Goal: Task Accomplishment & Management: Complete application form

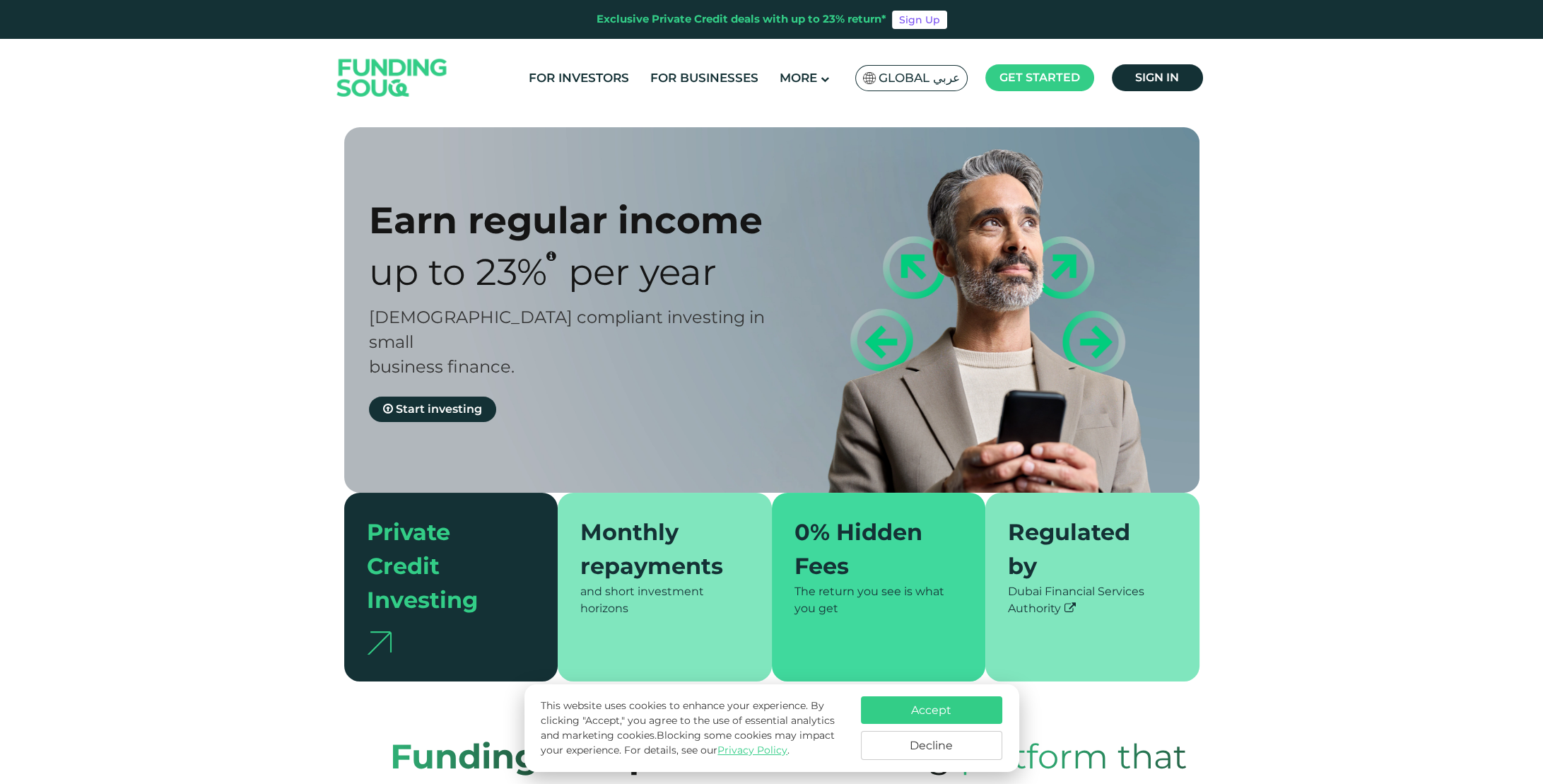
click at [968, 713] on button "Accept" at bounding box center [931, 710] width 142 height 28
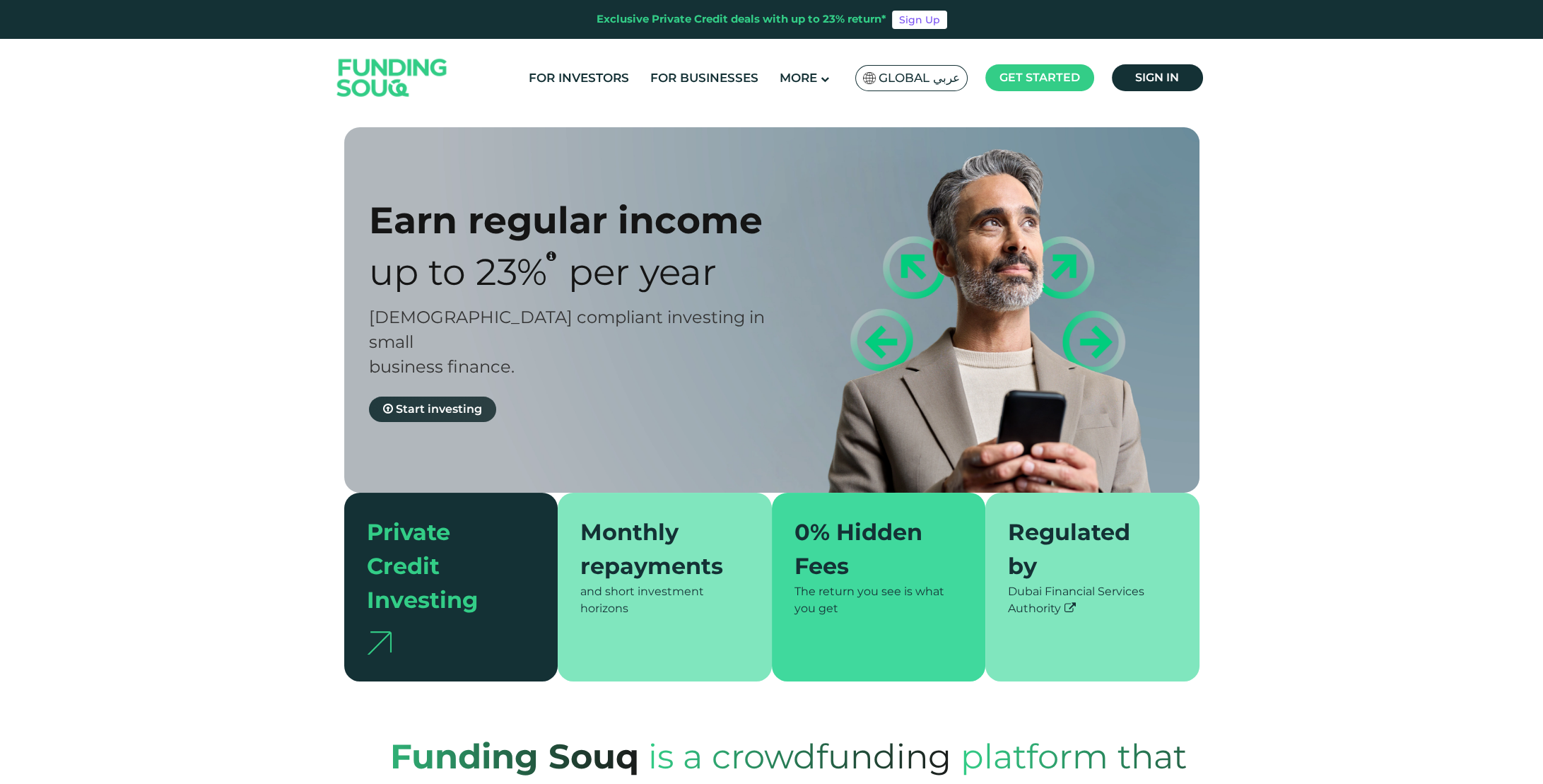
click at [440, 402] on span "Start investing" at bounding box center [439, 408] width 86 height 14
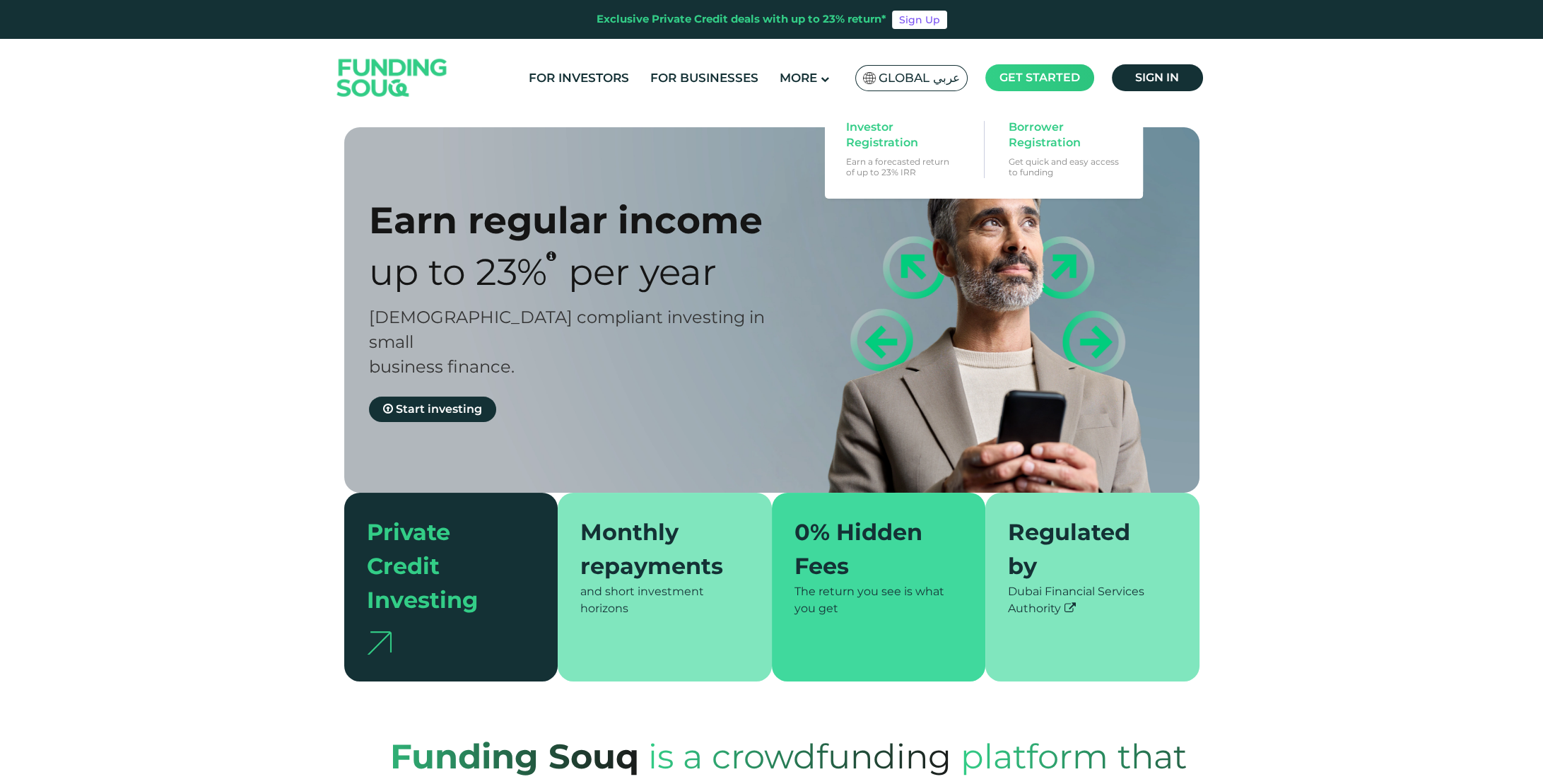
click at [1042, 73] on span "Get started" at bounding box center [1039, 77] width 81 height 14
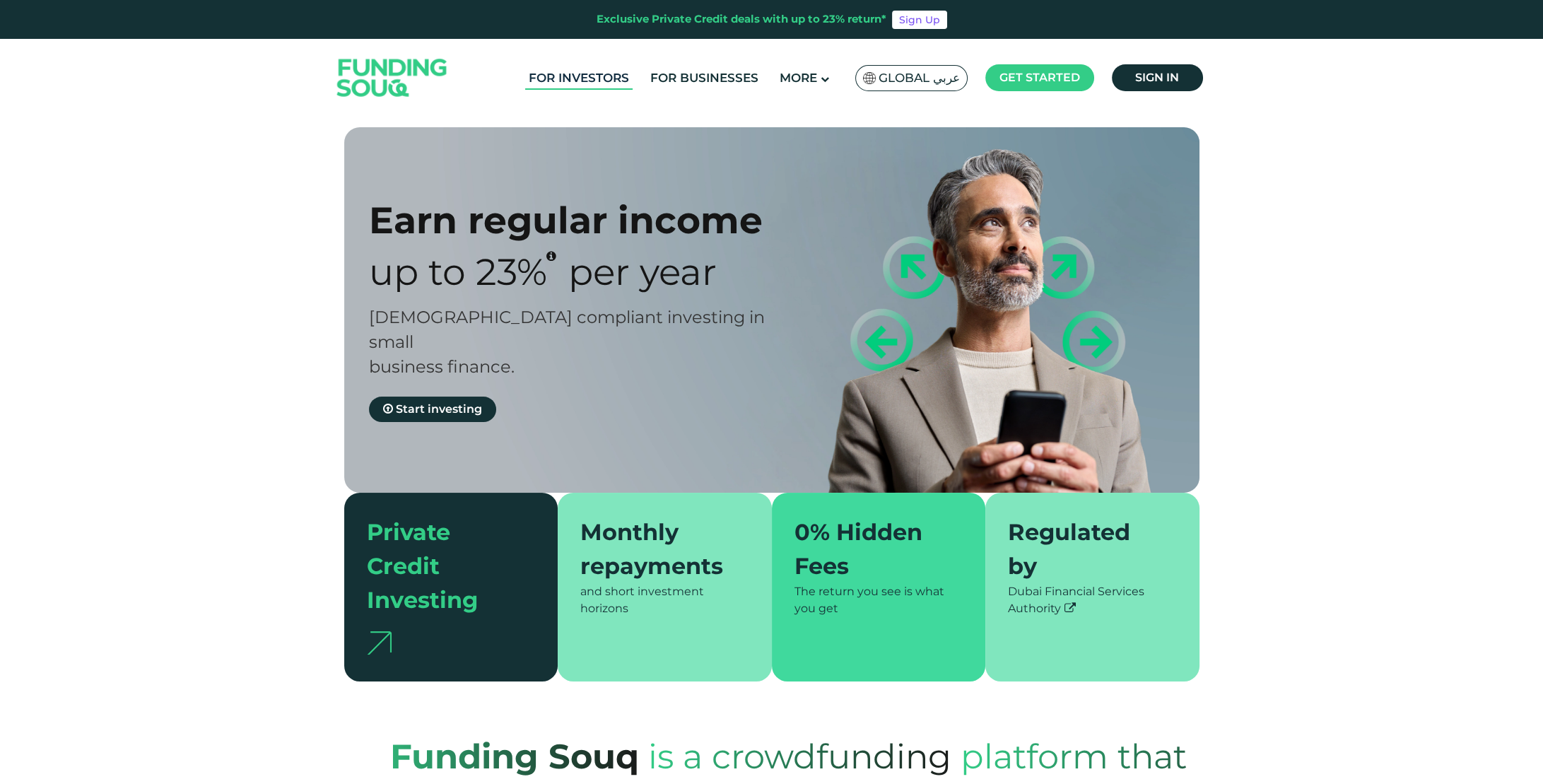
click at [606, 73] on link "For Investors" at bounding box center [579, 78] width 107 height 23
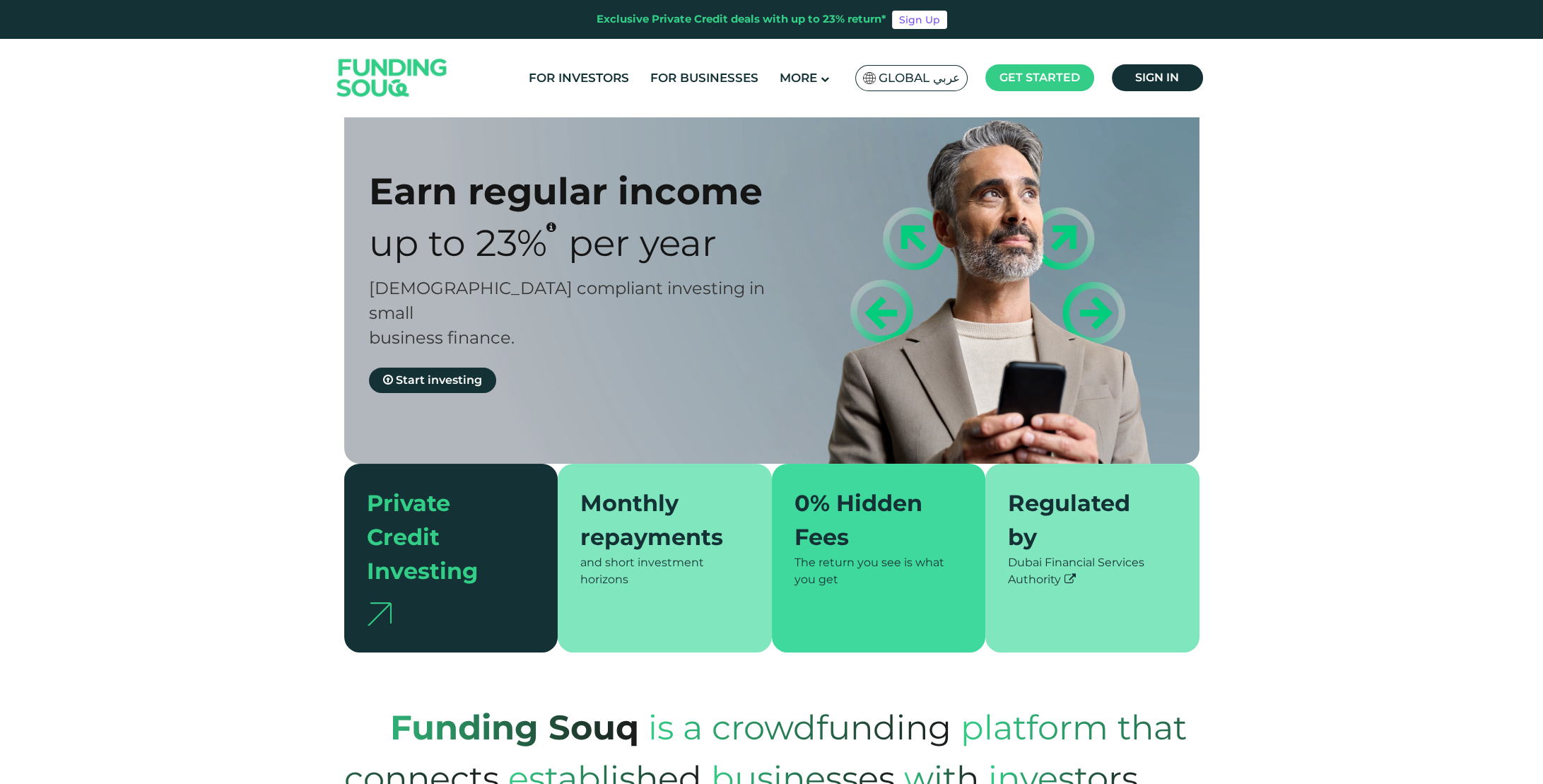
scroll to position [70, 0]
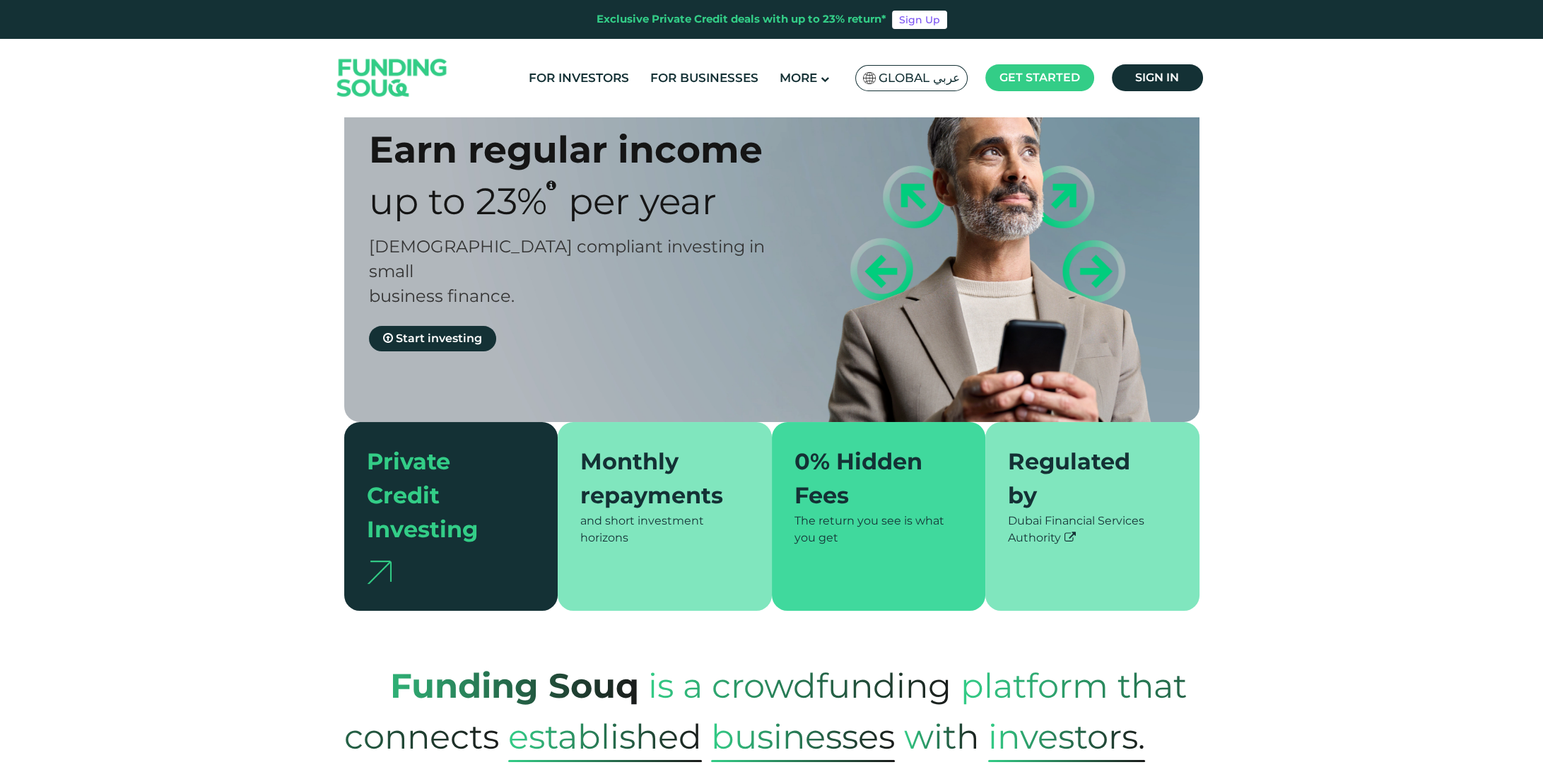
type tc-range-slider "4"
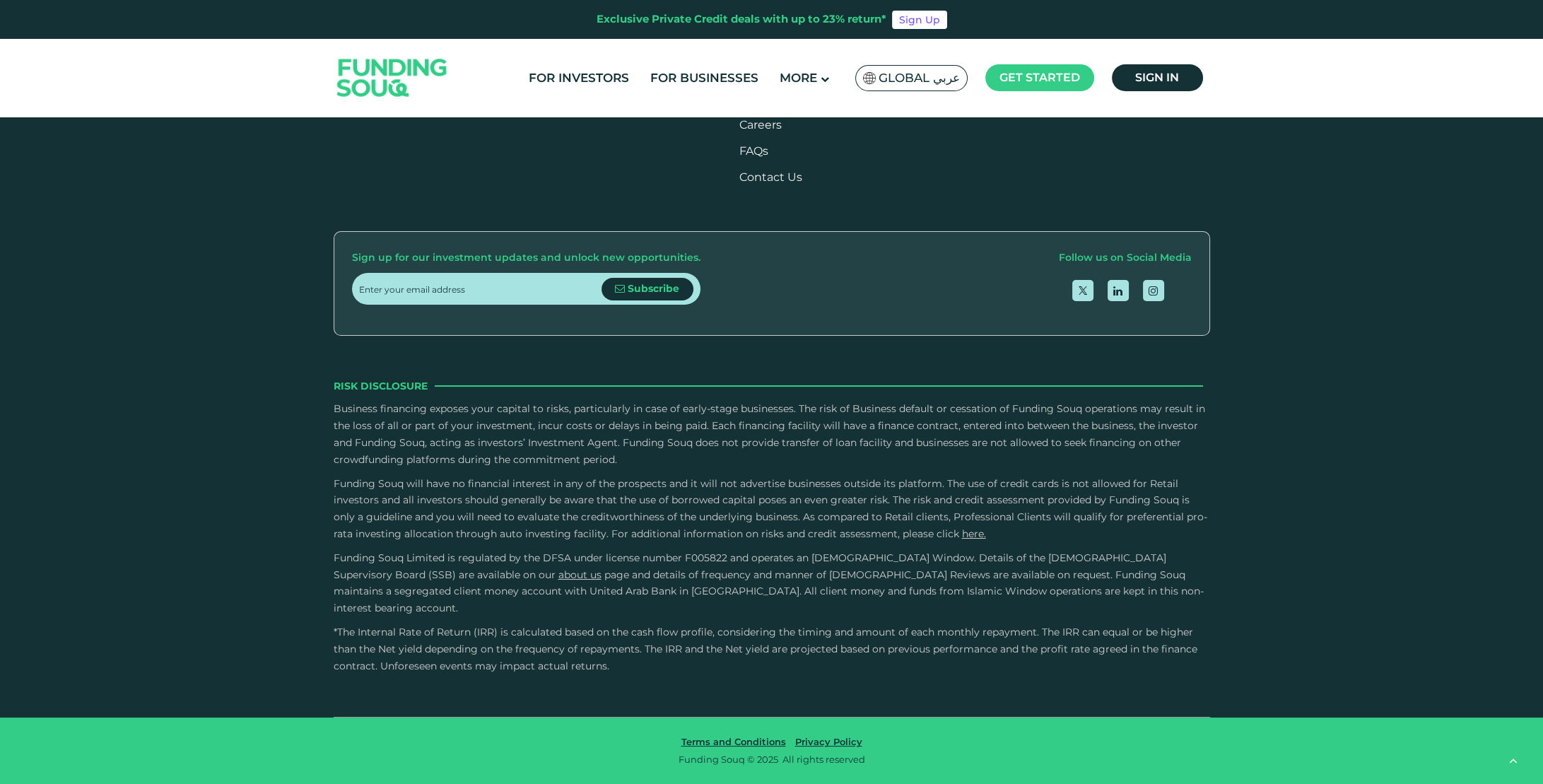
scroll to position [2262, 0]
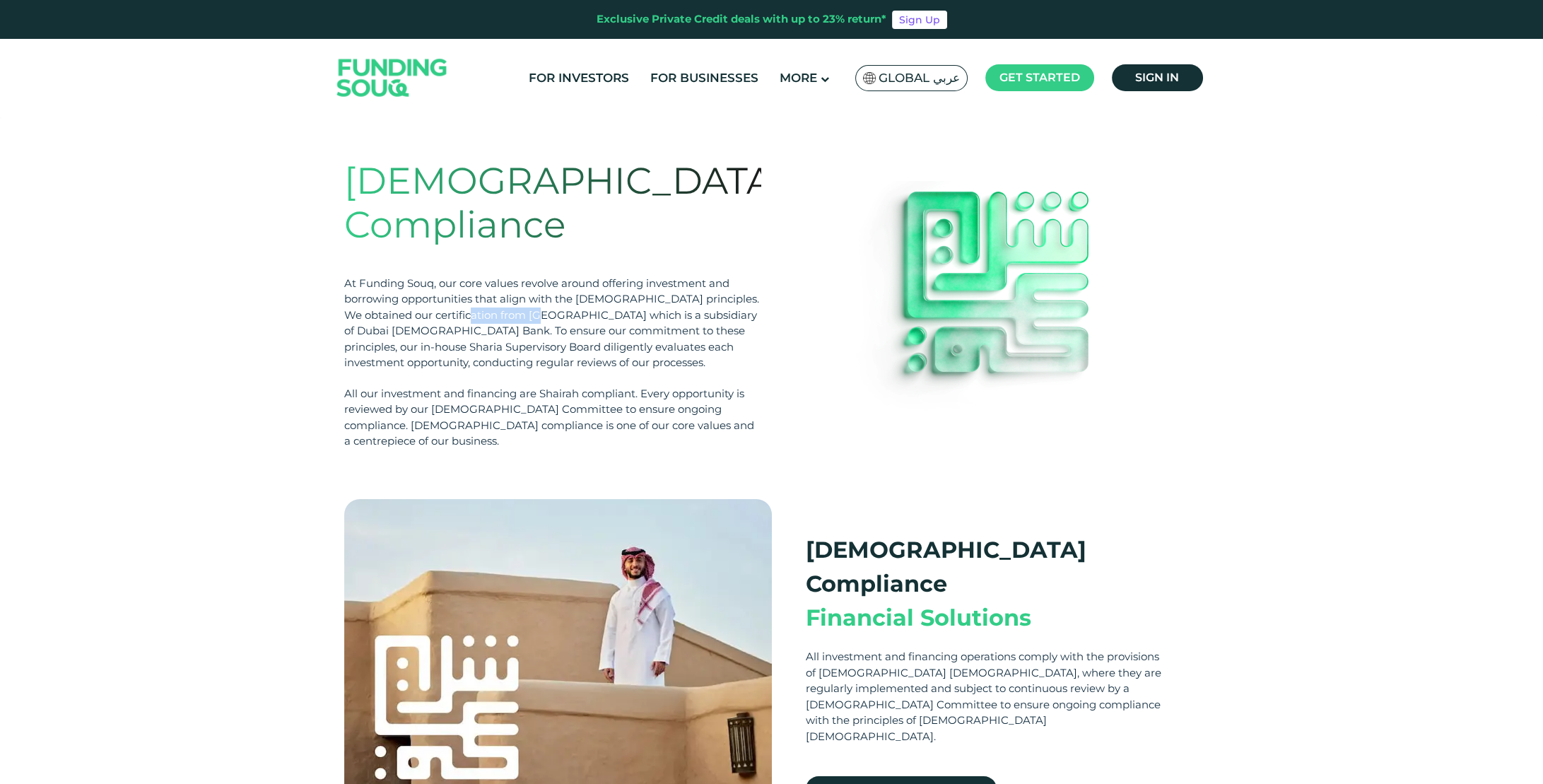
drag, startPoint x: 458, startPoint y: 268, endPoint x: 525, endPoint y: 268, distance: 67.0
click at [525, 276] on div "At Funding Souq, our core values revolve around offering investment and borrowi…" at bounding box center [553, 323] width 417 height 95
click at [884, 782] on span "View Our Shariah Certificate" at bounding box center [907, 789] width 149 height 14
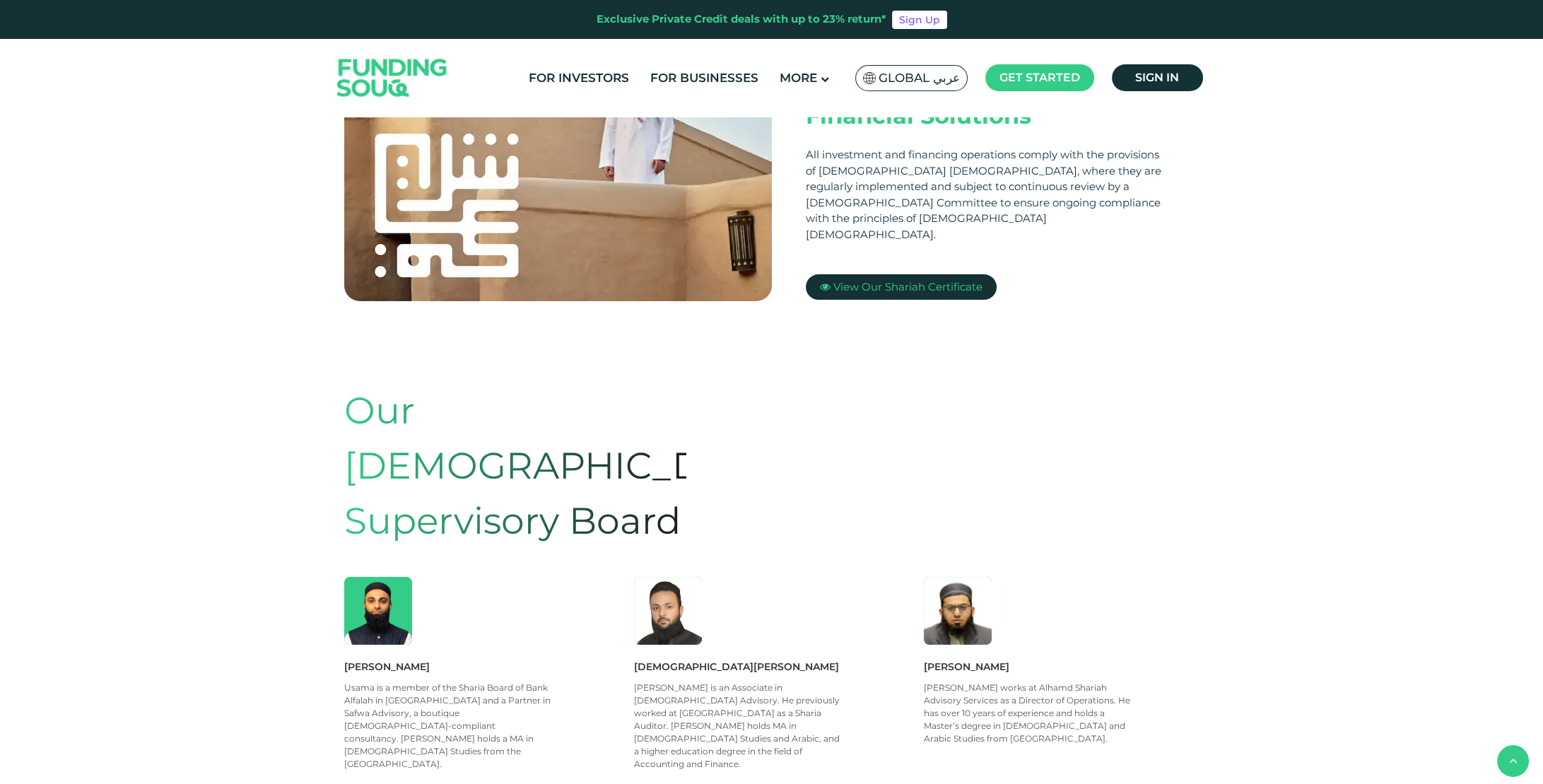
scroll to position [848, 0]
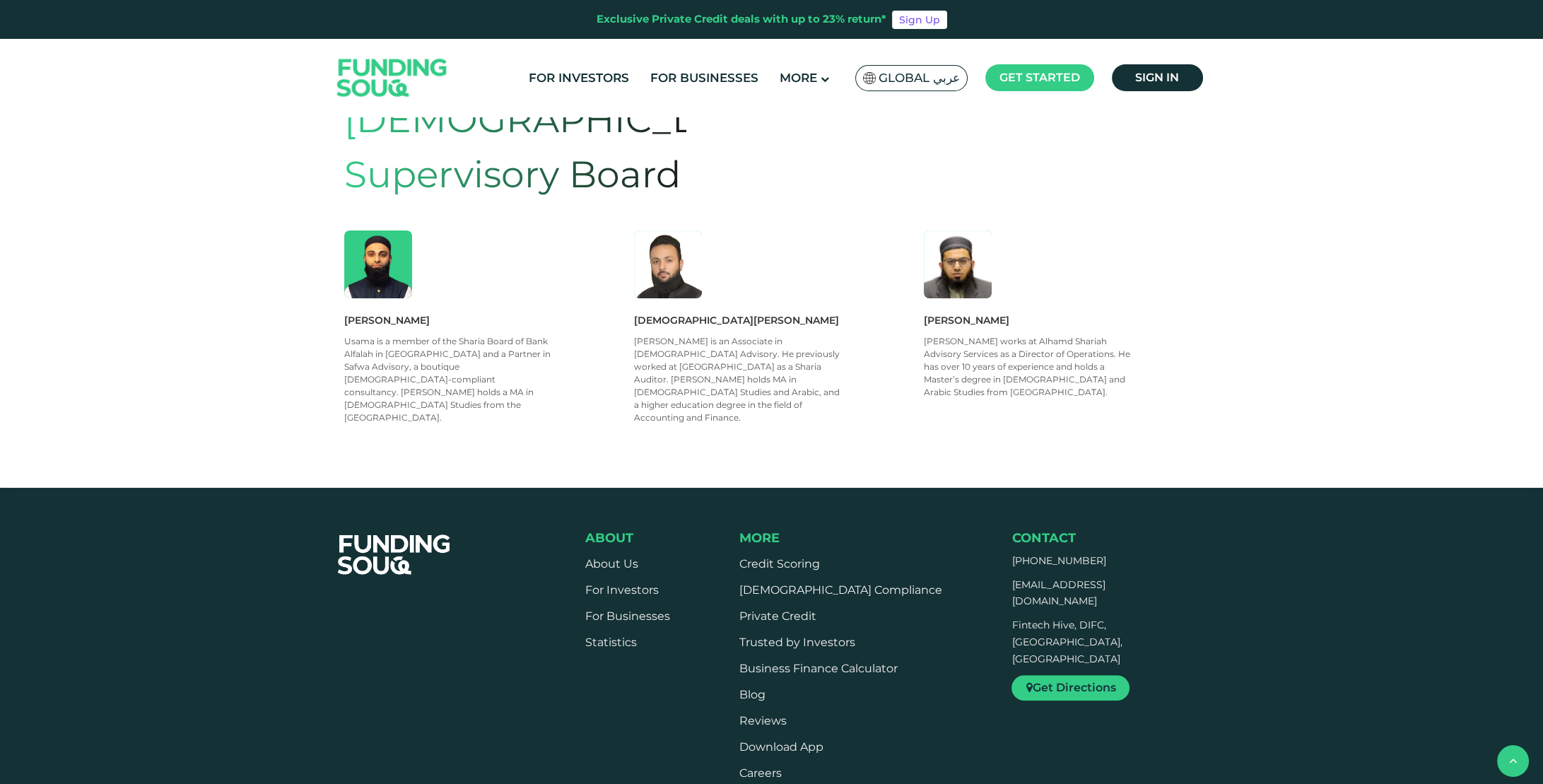
click at [573, 91] on ul "For Investors For Businesses More About Us How It Works" at bounding box center [865, 78] width 692 height 33
click at [574, 81] on link "For Investors" at bounding box center [579, 78] width 107 height 23
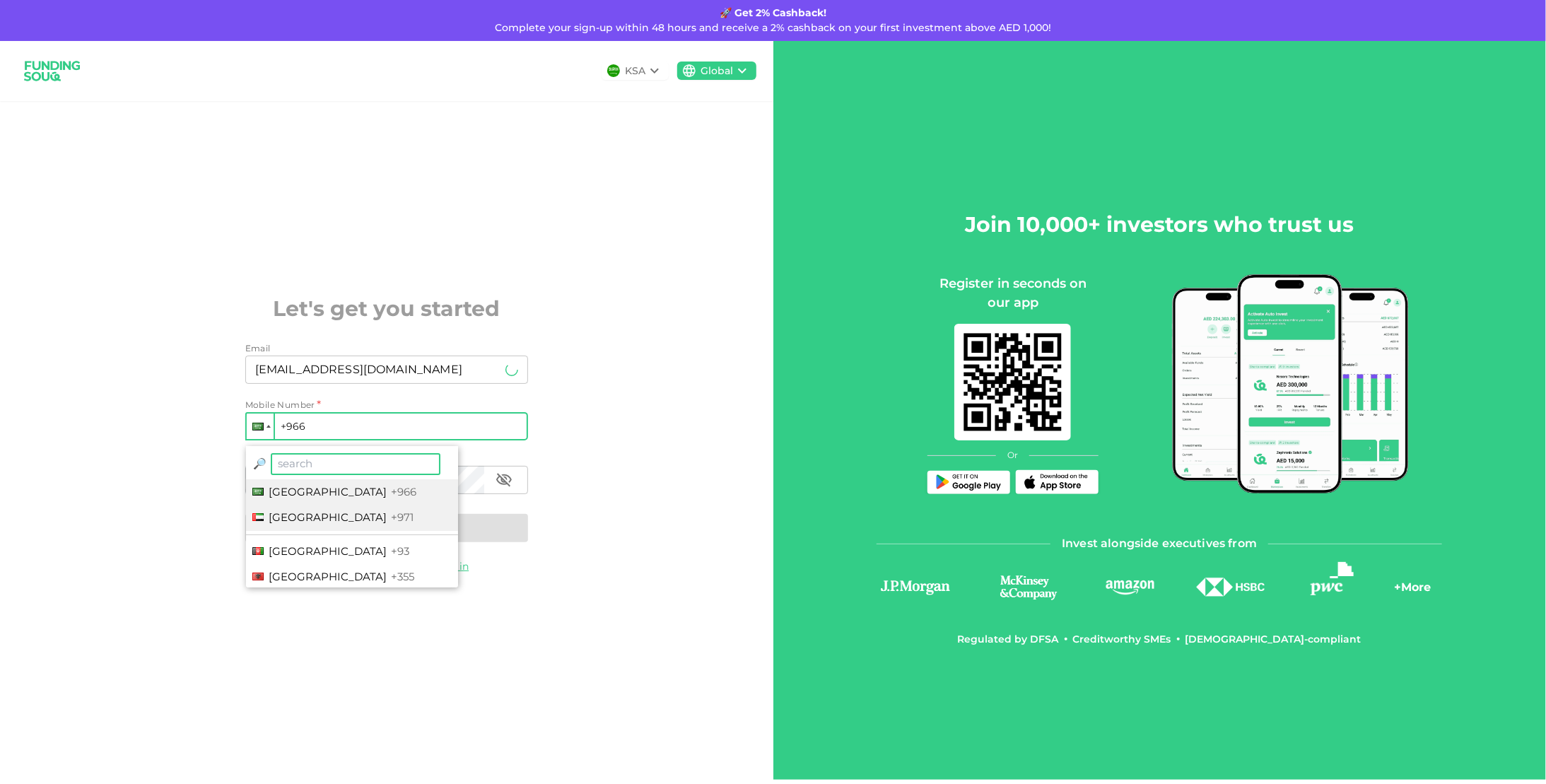
click at [303, 511] on span "[GEOGRAPHIC_DATA]" at bounding box center [328, 516] width 118 height 14
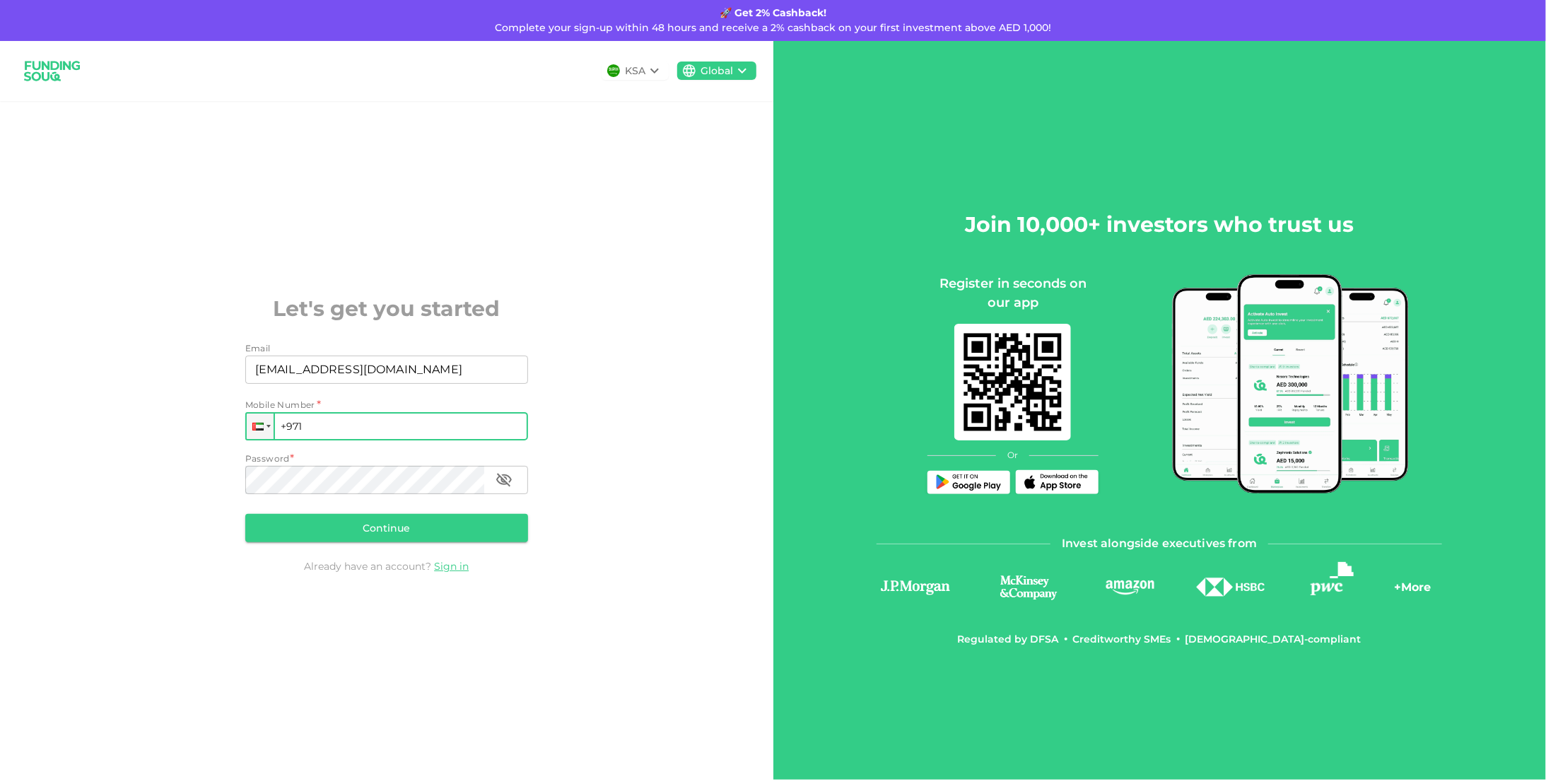
click at [357, 404] on div "Mobile Number * Phone +971" at bounding box center [386, 419] width 282 height 43
click at [365, 420] on input "+971" at bounding box center [386, 426] width 282 height 29
type input "[PHONE_NUMBER]"
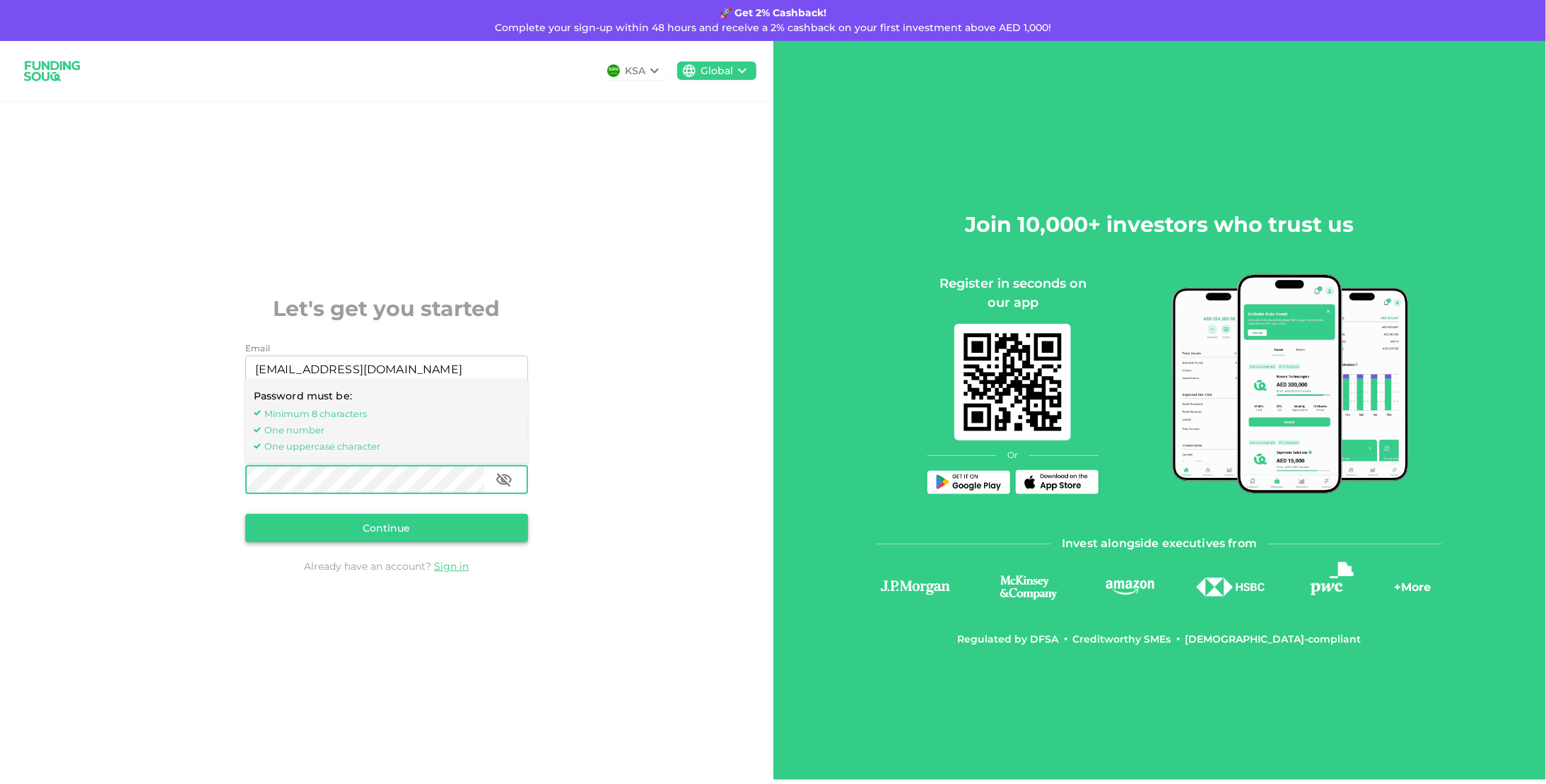
click at [368, 519] on button "Continue" at bounding box center [386, 528] width 282 height 29
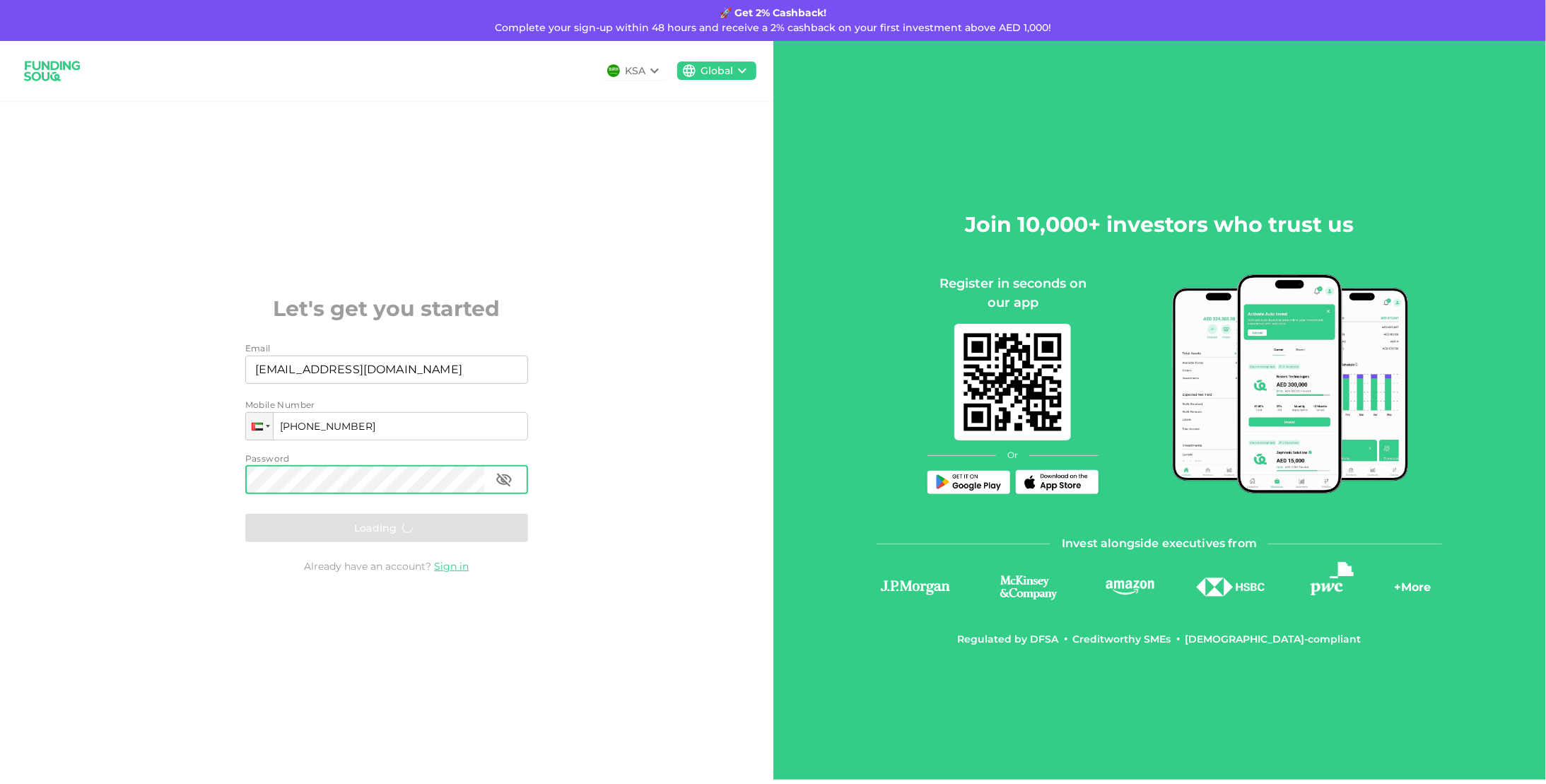
click at [496, 477] on icon "button" at bounding box center [504, 479] width 17 height 17
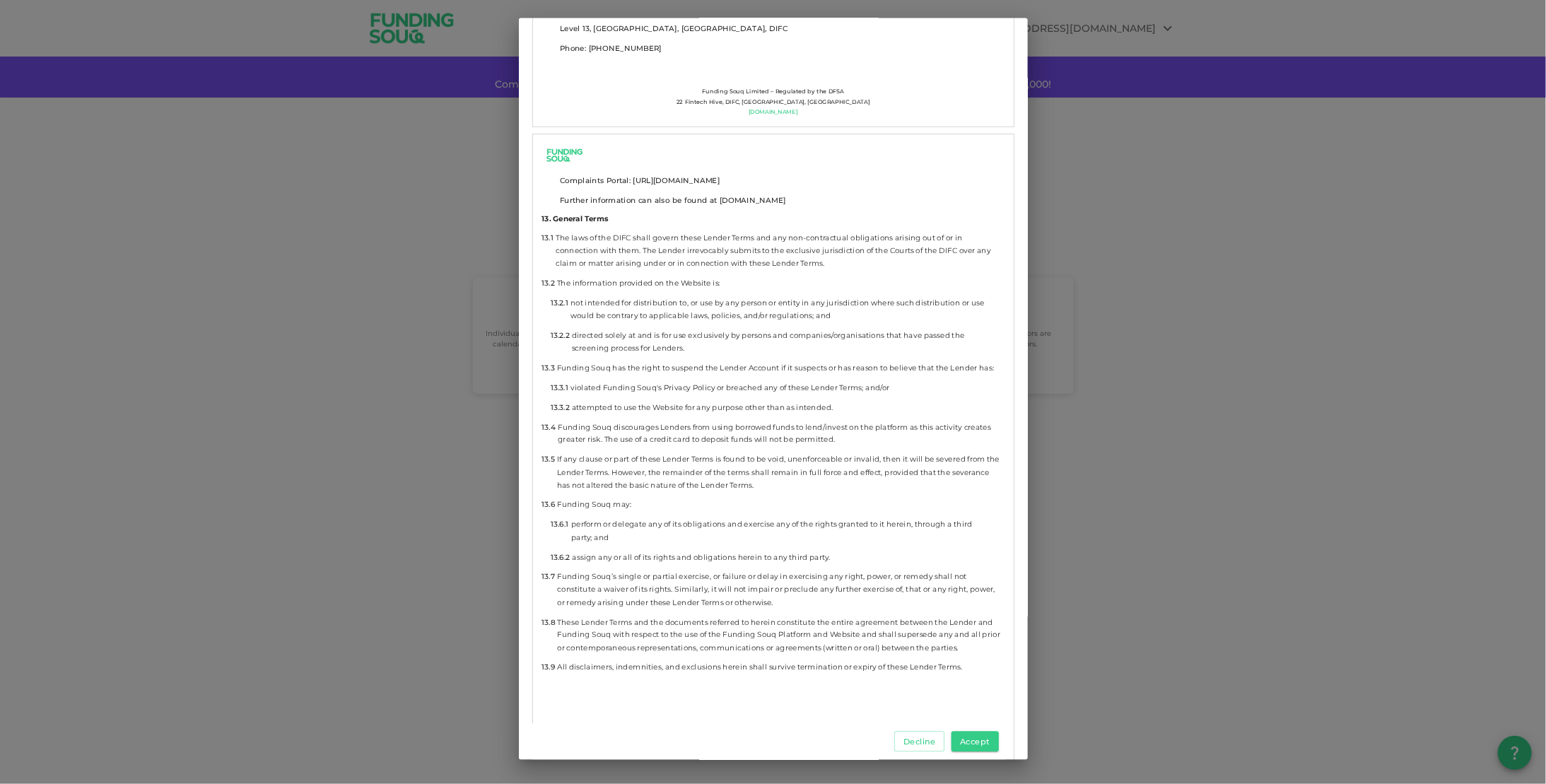
scroll to position [7910, 0]
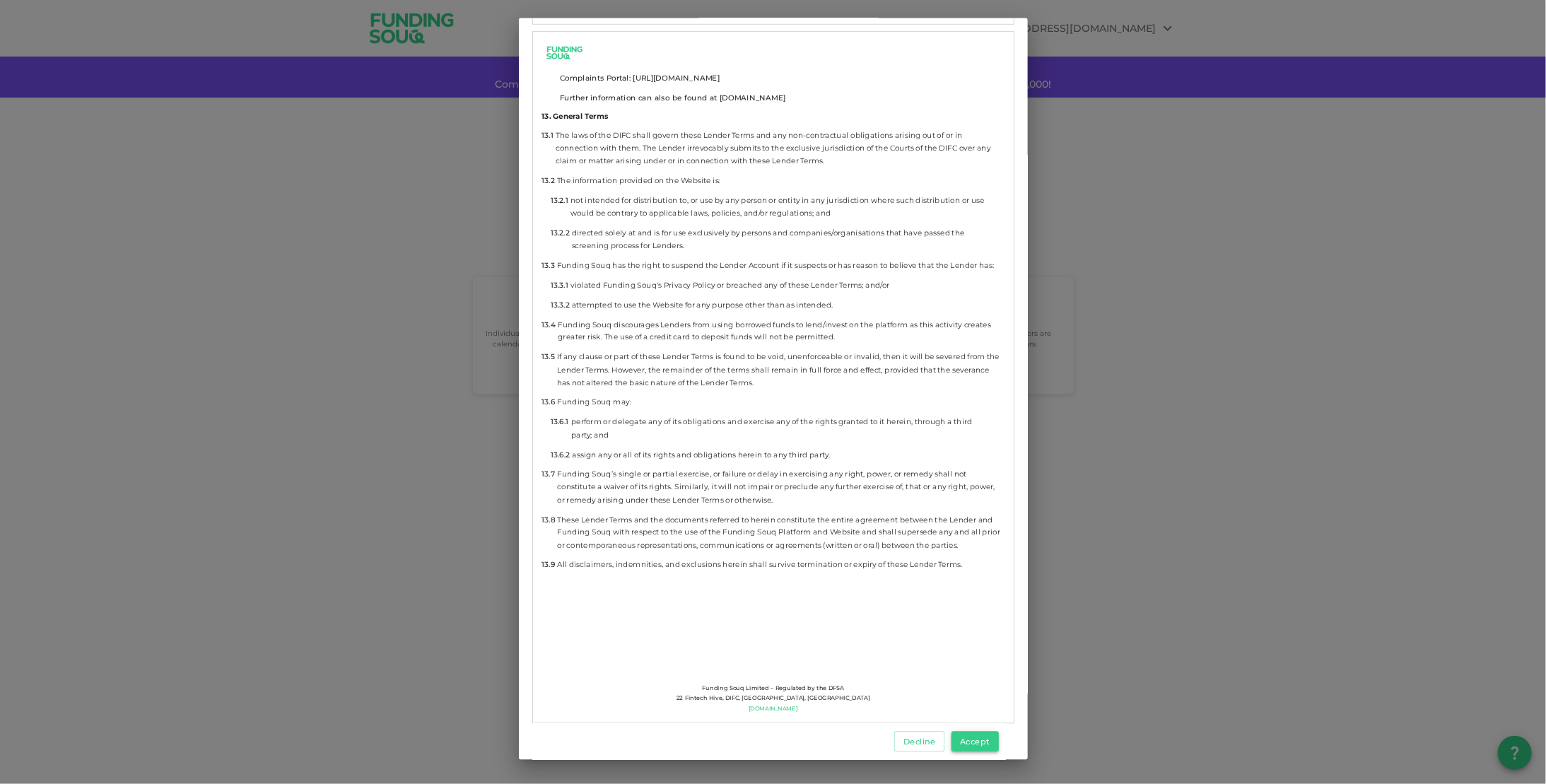
click at [970, 742] on button "Accept" at bounding box center [975, 741] width 47 height 20
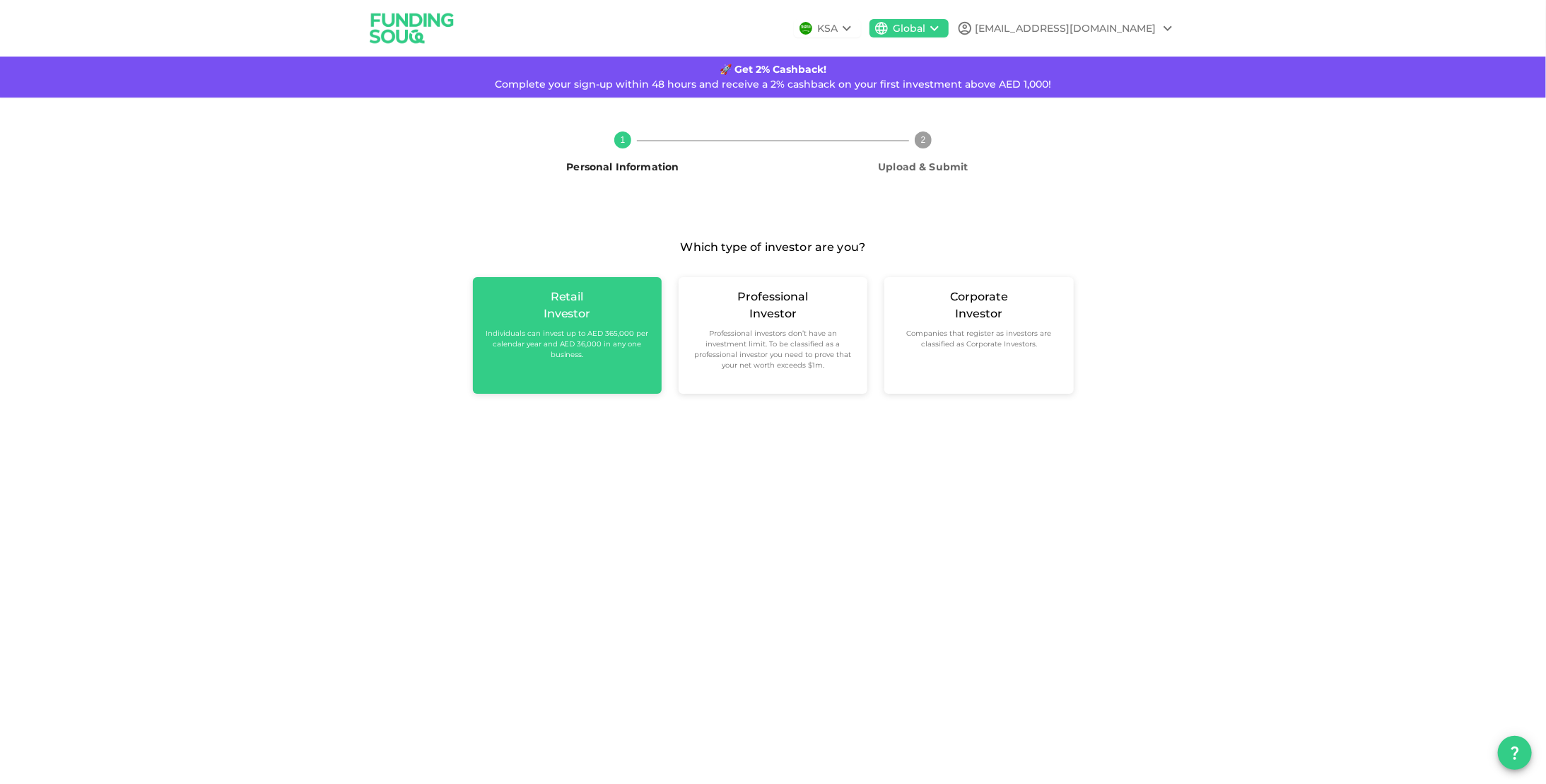
click at [575, 336] on small "Individuals can invest up to AED 365,000 per calendar year and AED 36,000 in an…" at bounding box center [567, 343] width 166 height 31
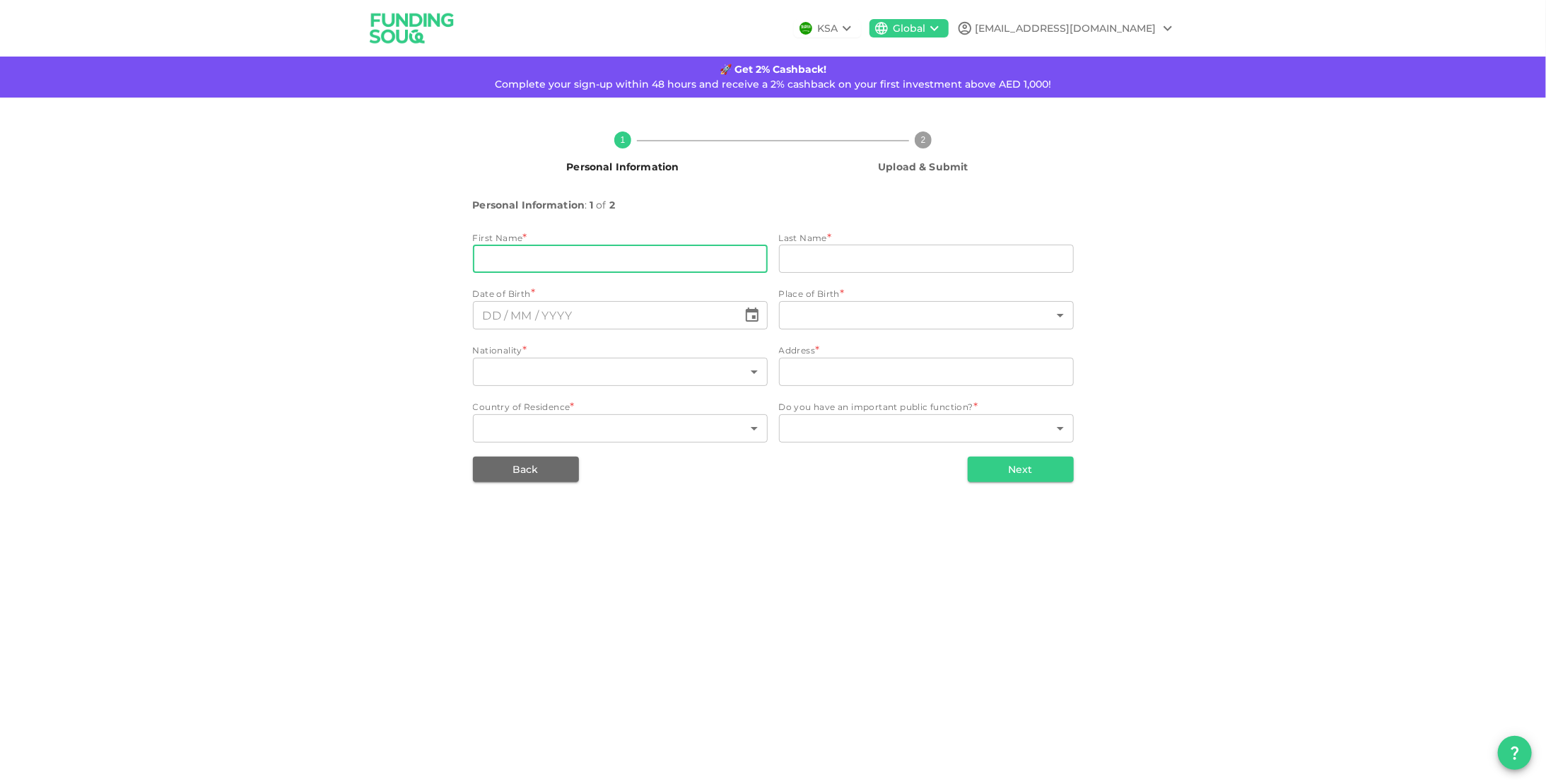
click at [562, 262] on input "firstName" at bounding box center [620, 258] width 294 height 29
type input "[PERSON_NAME]"
type input "[EMAIL_ADDRESS][DOMAIN_NAME]"
type input "⁦⁨DD⁩ / ⁨MM⁩ / ⁨YYYY⁩⁩"
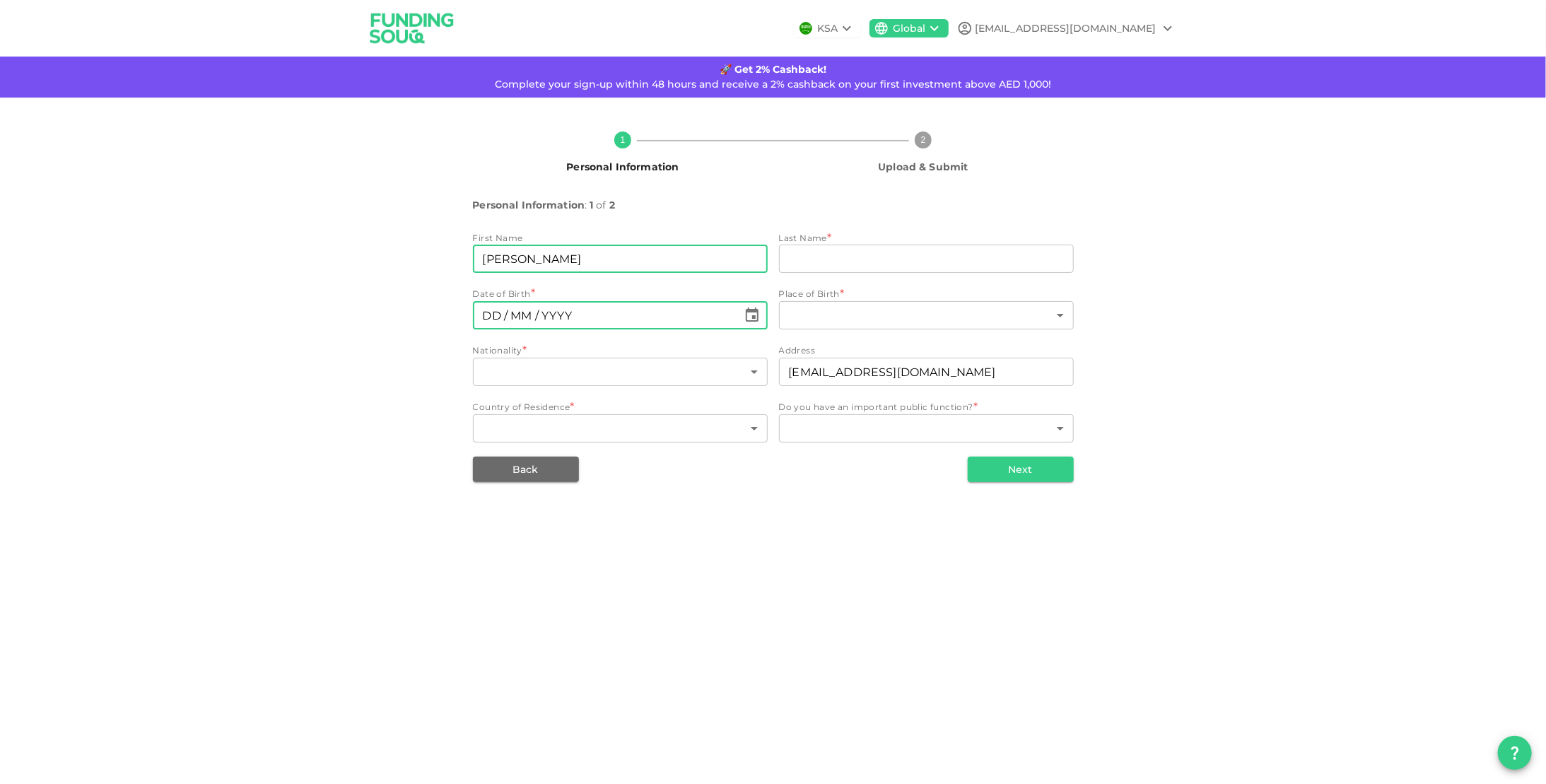
click at [594, 319] on input "⁦⁨DD⁩ / ⁨MM⁩ / ⁨YYYY⁩⁩" at bounding box center [605, 315] width 265 height 29
click at [866, 279] on div "First Name firstName [PERSON_NAME] firstName Last Name * lastName lastName Date…" at bounding box center [773, 339] width 601 height 215
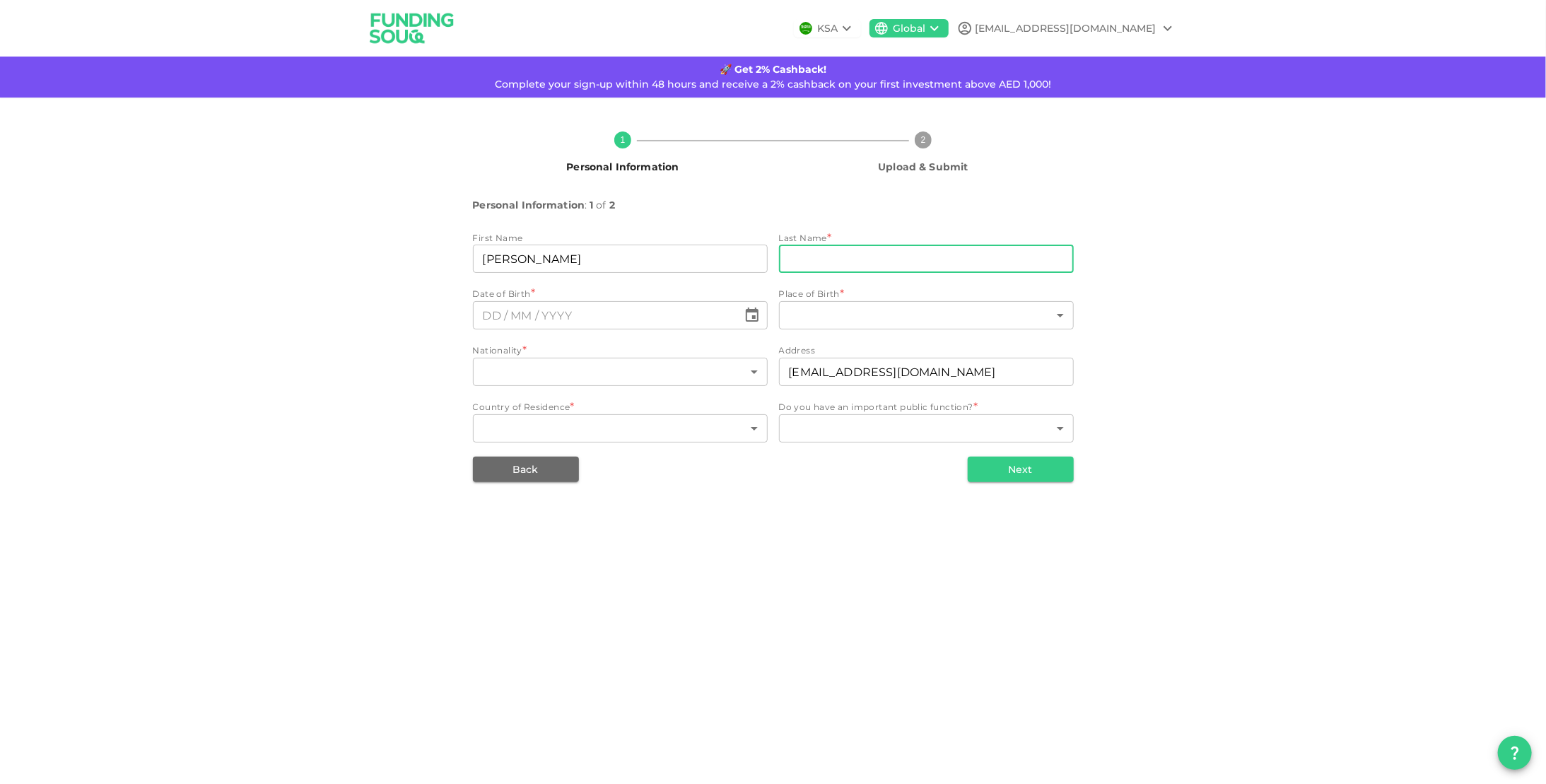
click at [871, 268] on input "lastName" at bounding box center [926, 258] width 294 height 29
type input "[PERSON_NAME]"
type input "[GEOGRAPHIC_DATA]"
click at [638, 318] on input "⁦⁨DD⁩ / ⁨MM⁩ / ⁨YYYY⁩⁩" at bounding box center [605, 315] width 265 height 29
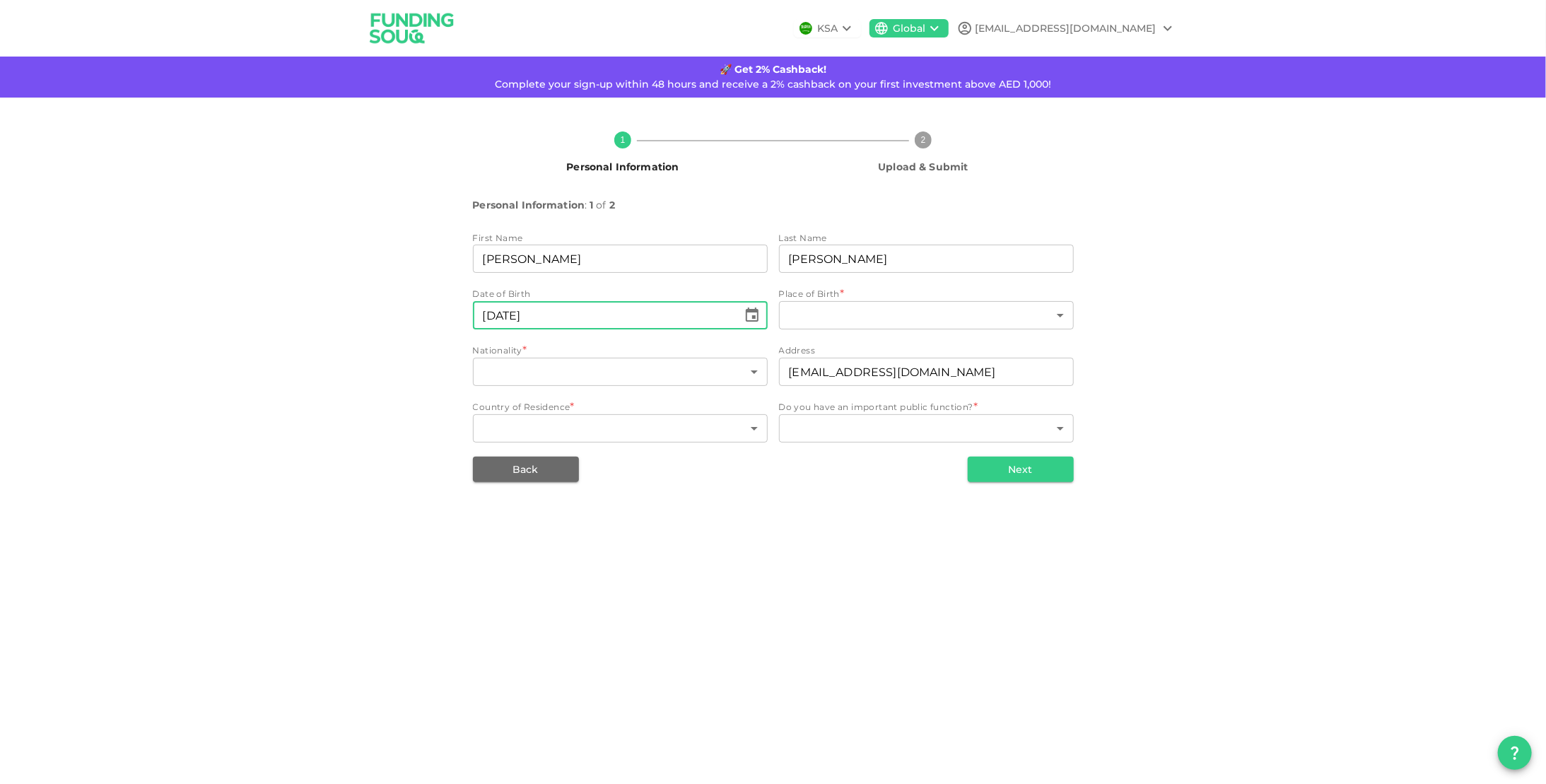
type input "⁦⁨[DATE]⁩⁩"
click at [833, 338] on div "First Name firstName [PERSON_NAME] firstName Last Name lastName [PERSON_NAME] l…" at bounding box center [773, 339] width 601 height 215
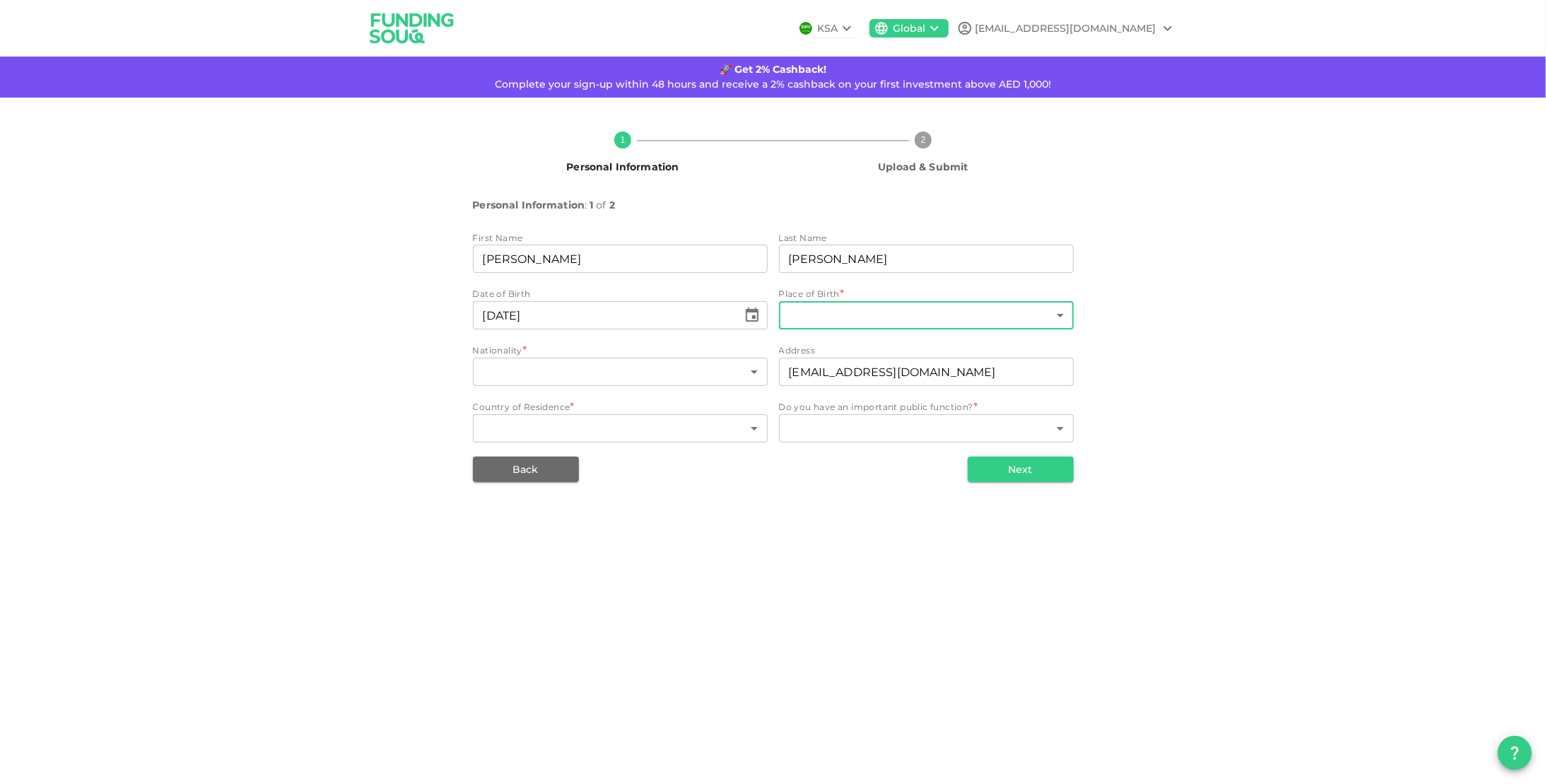
click at [845, 319] on body "KSA Global [EMAIL_ADDRESS][DOMAIN_NAME] 🚀 Get 2% Cashback! Complete your sign-u…" at bounding box center [773, 392] width 1546 height 784
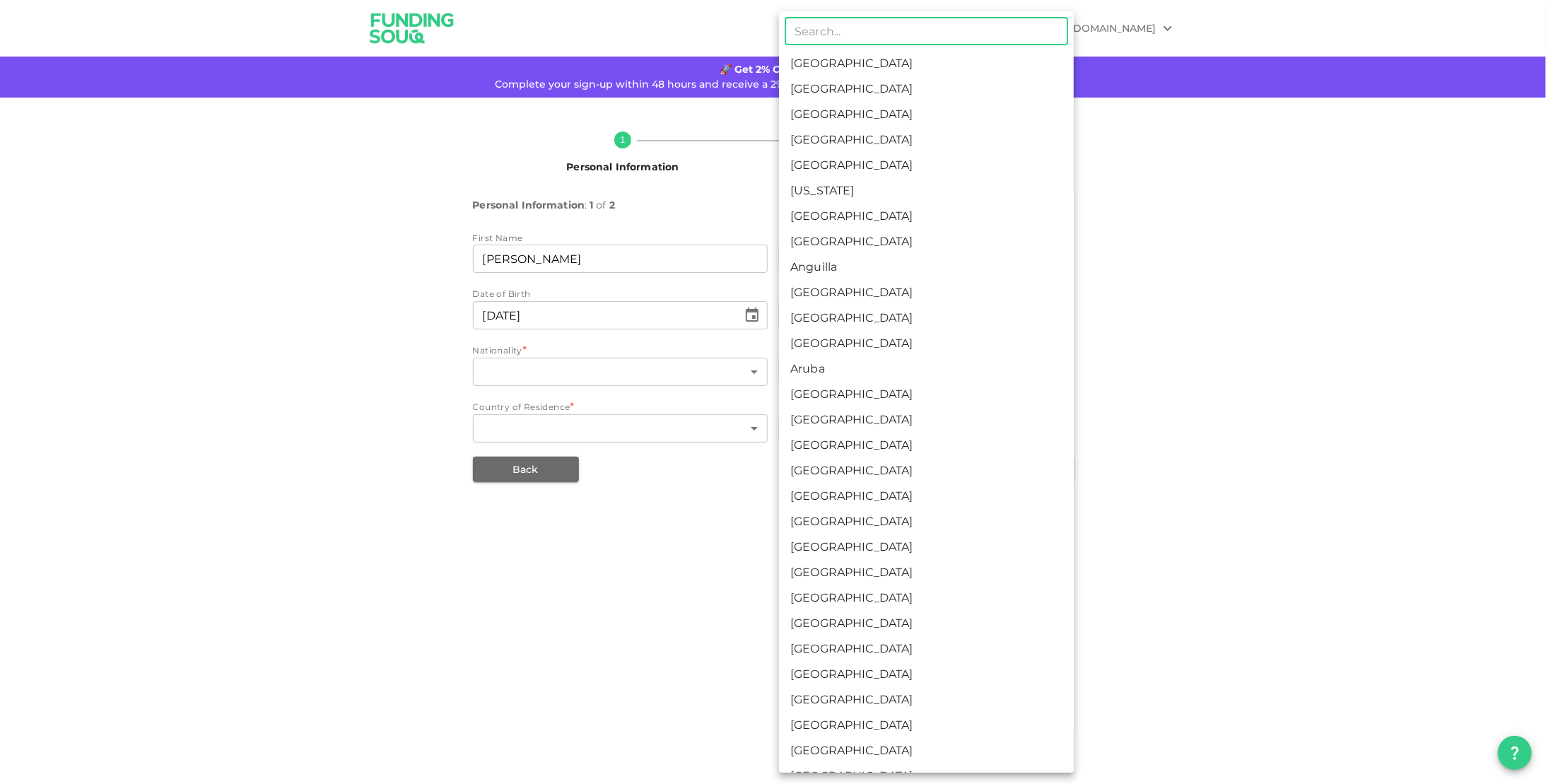
click at [840, 30] on input "text" at bounding box center [927, 31] width 283 height 29
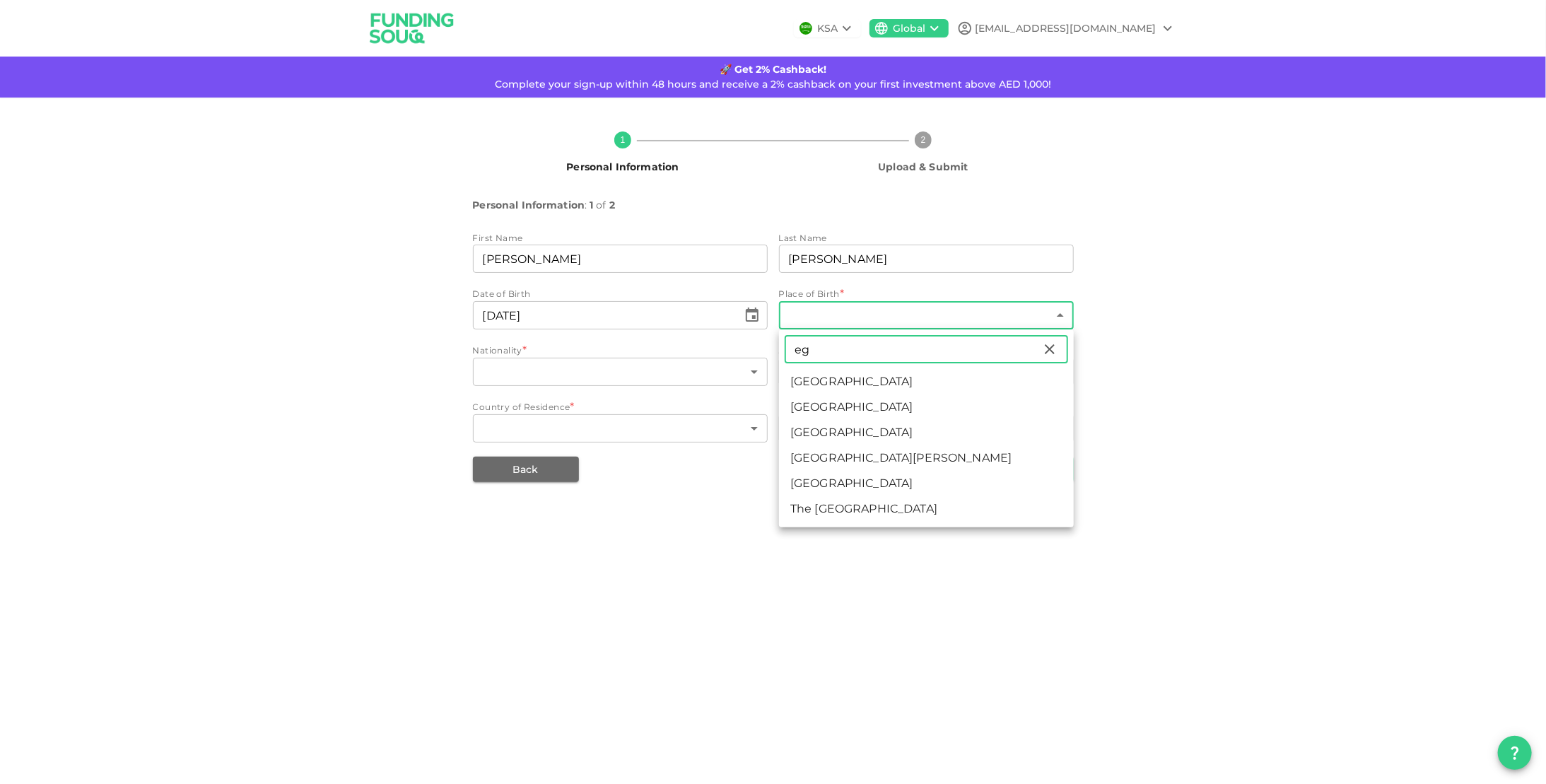
type input "eg"
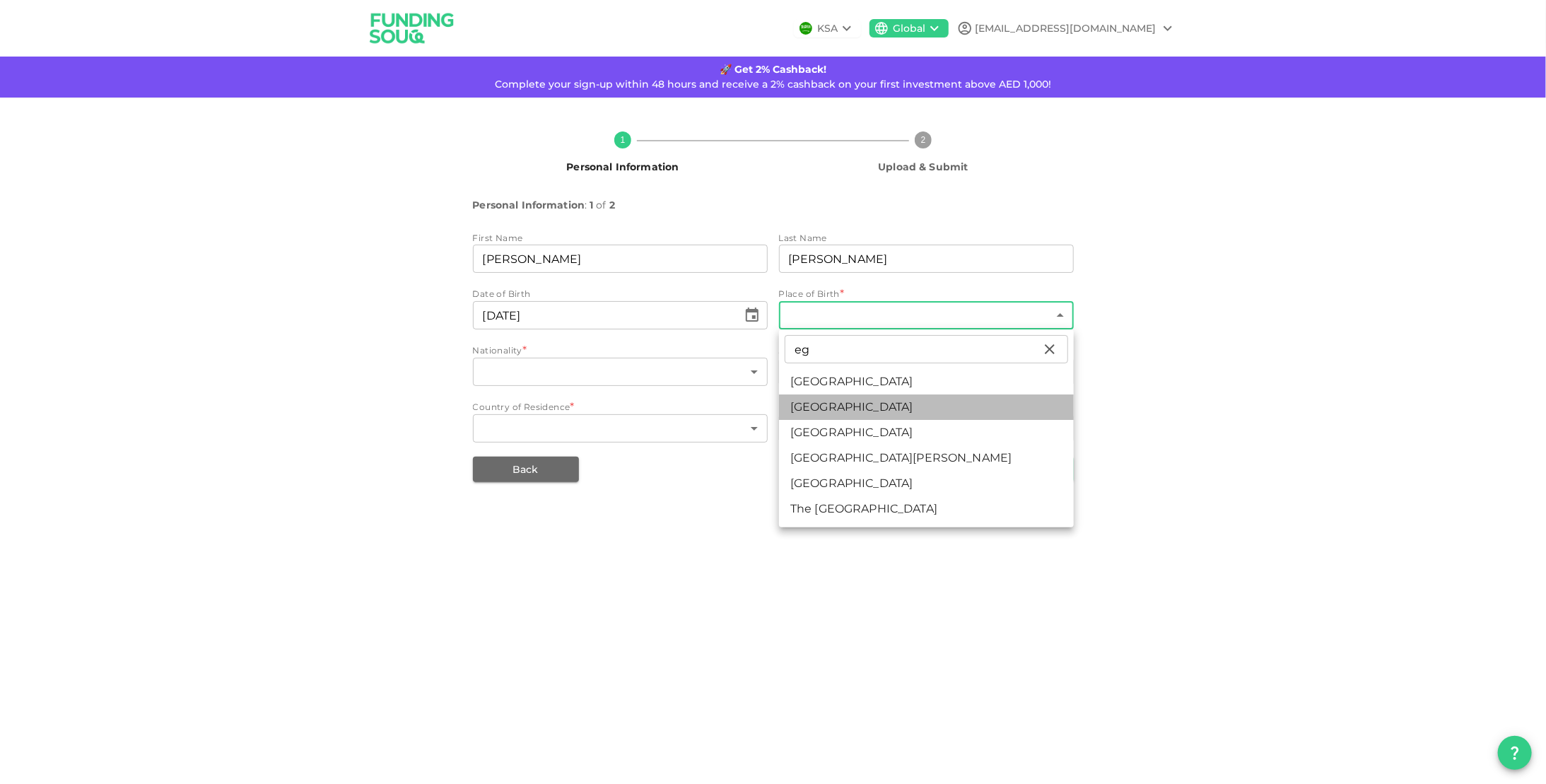
click at [829, 410] on li "[GEOGRAPHIC_DATA]" at bounding box center [926, 406] width 294 height 25
type input "57"
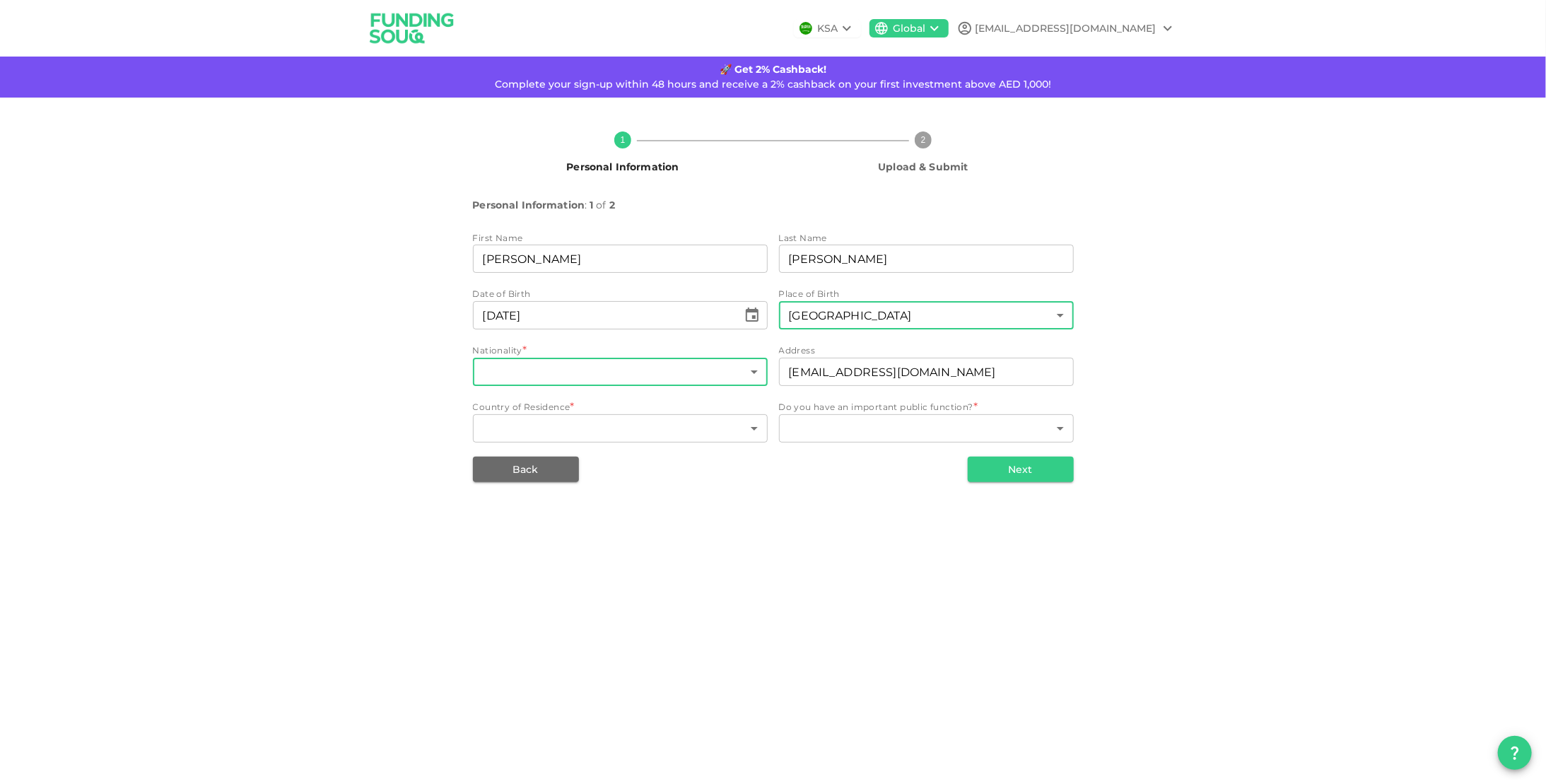
click at [596, 372] on body "KSA Global [EMAIL_ADDRESS][DOMAIN_NAME] 🚀 Get 2% Cashback! Complete your sign-u…" at bounding box center [773, 392] width 1546 height 784
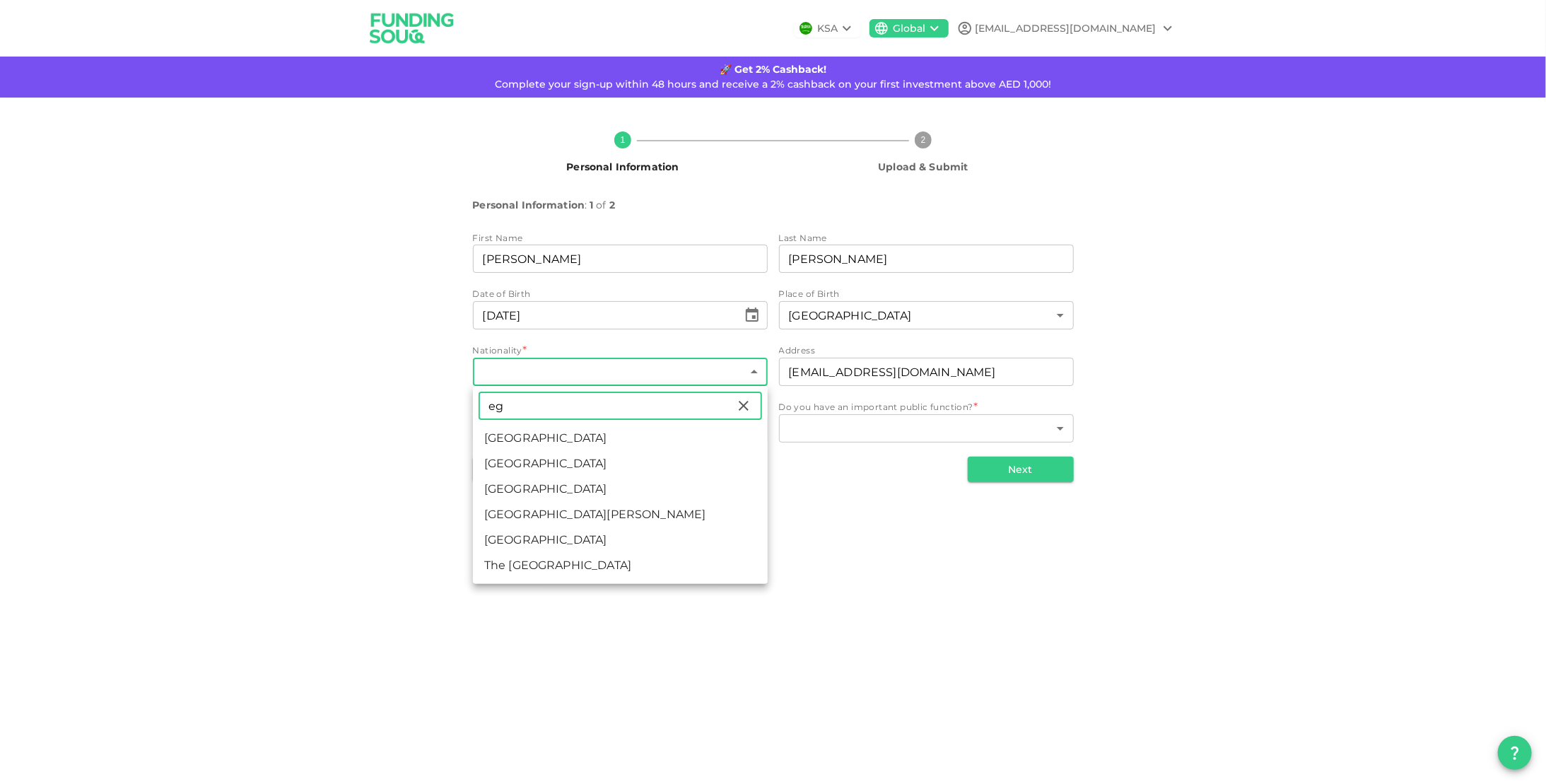
type input "eg"
click at [537, 462] on li "[GEOGRAPHIC_DATA]" at bounding box center [620, 463] width 294 height 25
type input "57"
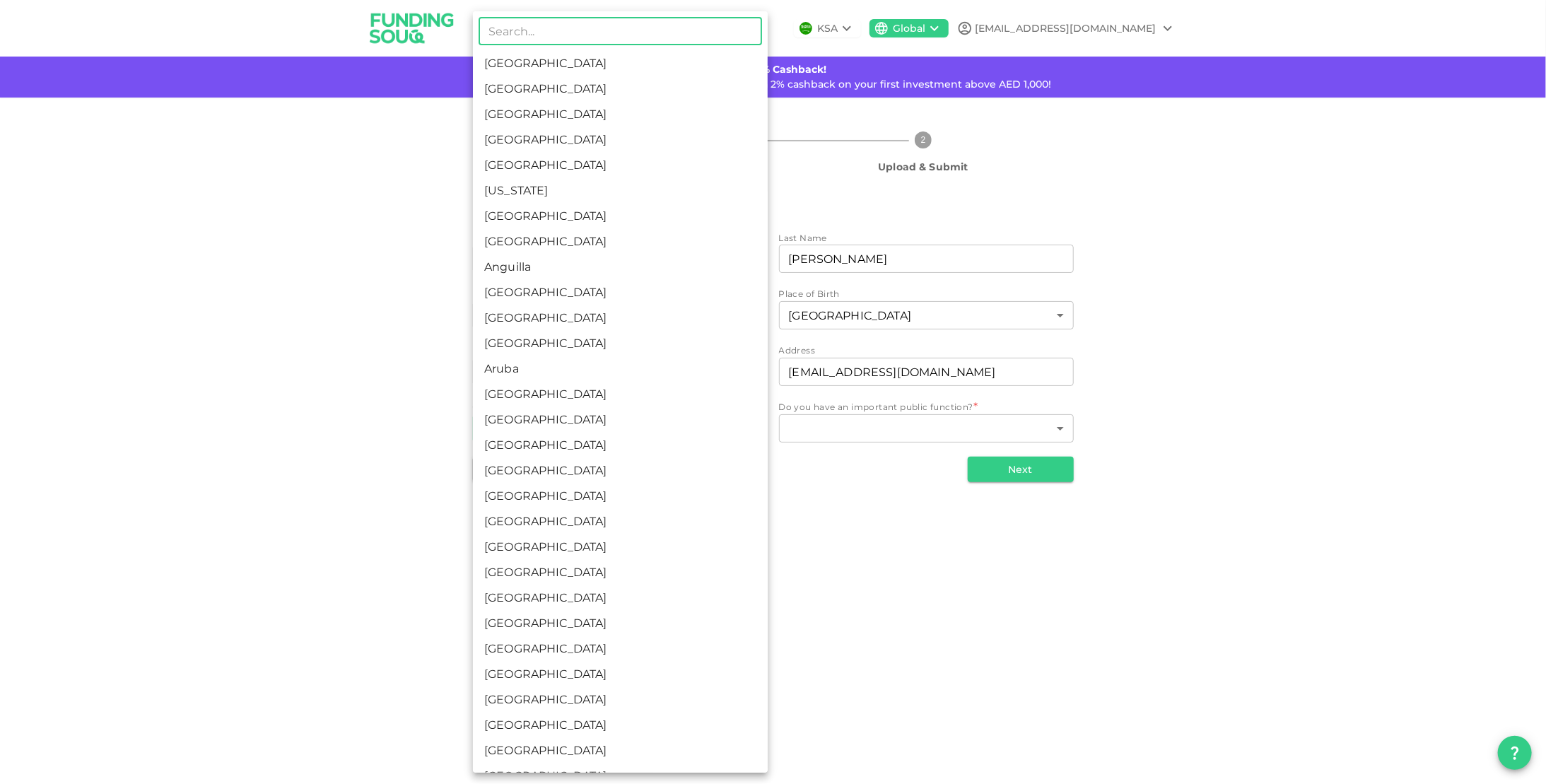
click at [576, 427] on body "KSA Global [EMAIL_ADDRESS][DOMAIN_NAME] 🚀 Get 2% Cashback! Complete your sign-u…" at bounding box center [773, 392] width 1546 height 784
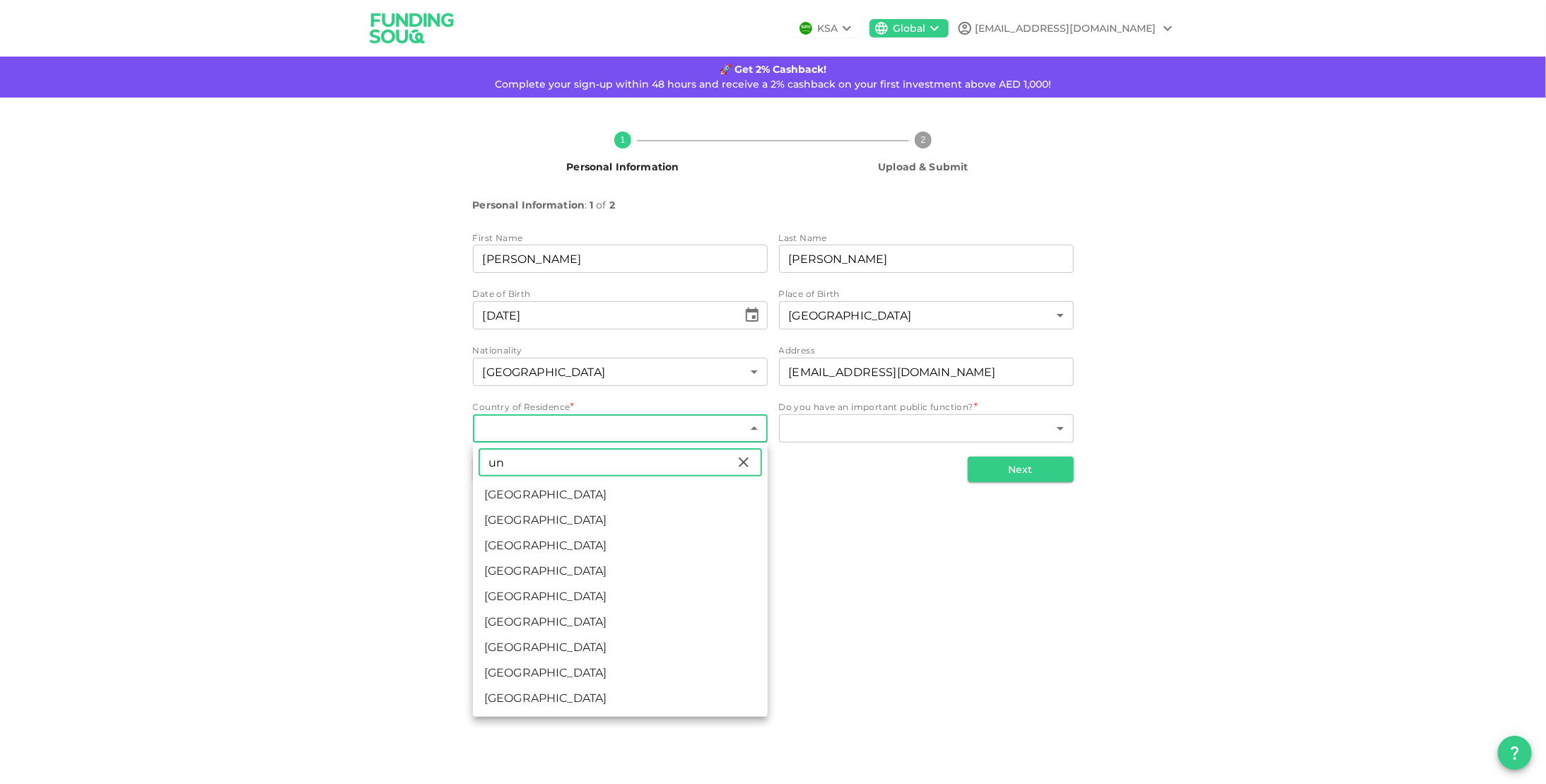
type input "[GEOGRAPHIC_DATA]"
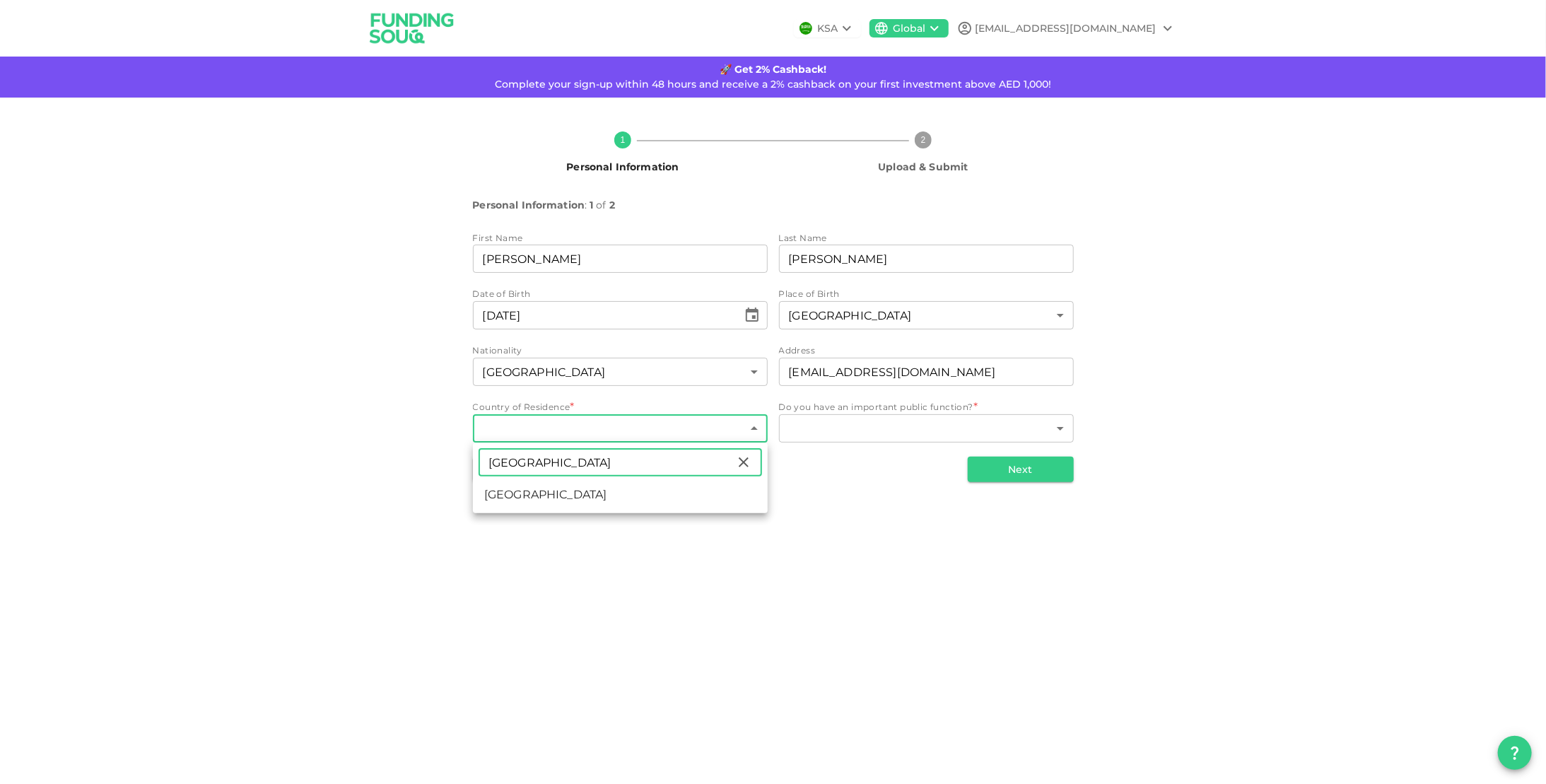
click at [866, 432] on div at bounding box center [773, 392] width 1546 height 784
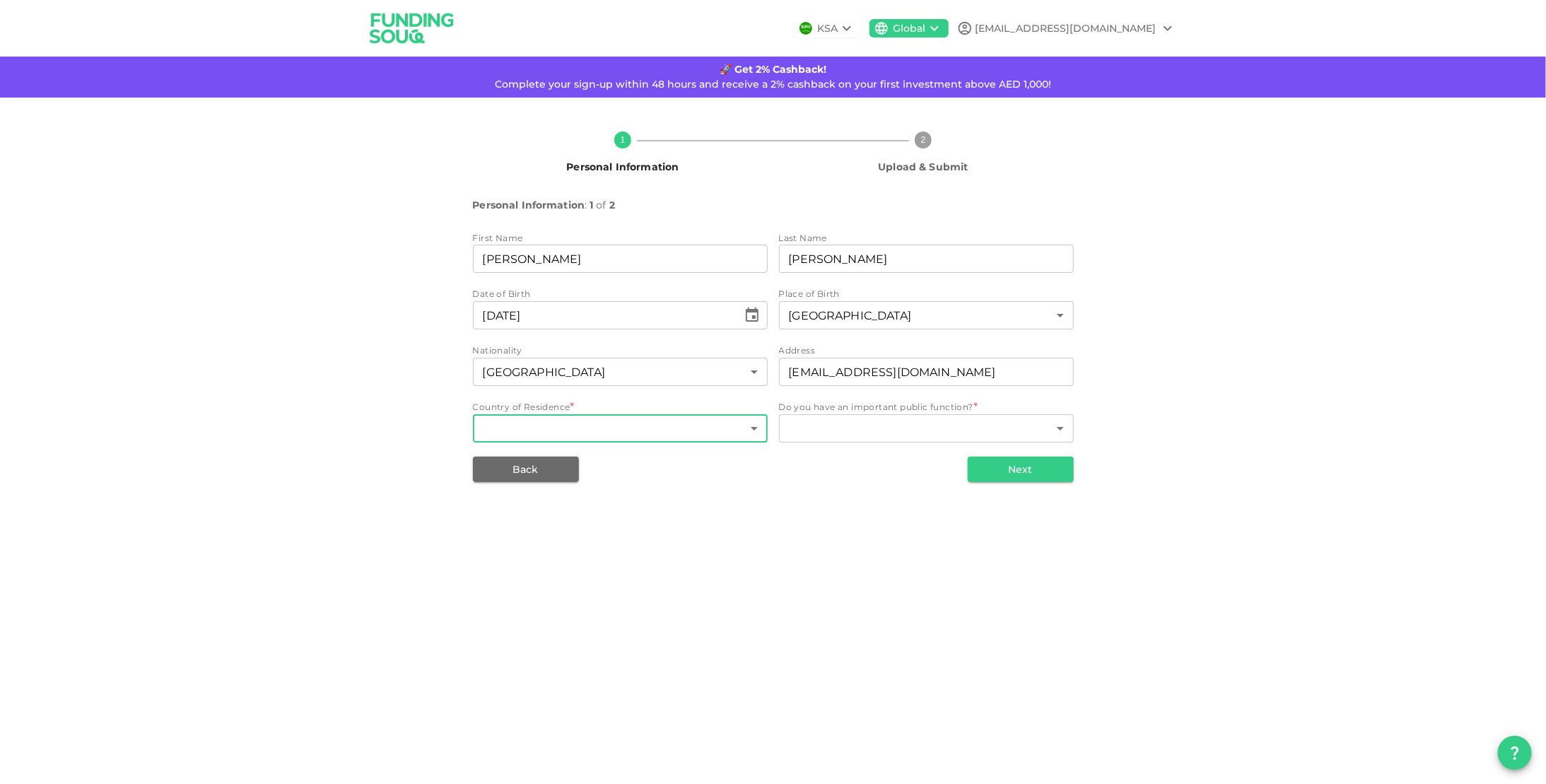
click at [662, 435] on body "KSA Global [EMAIL_ADDRESS][DOMAIN_NAME] 🚀 Get 2% Cashback! Complete your sign-u…" at bounding box center [773, 392] width 1546 height 784
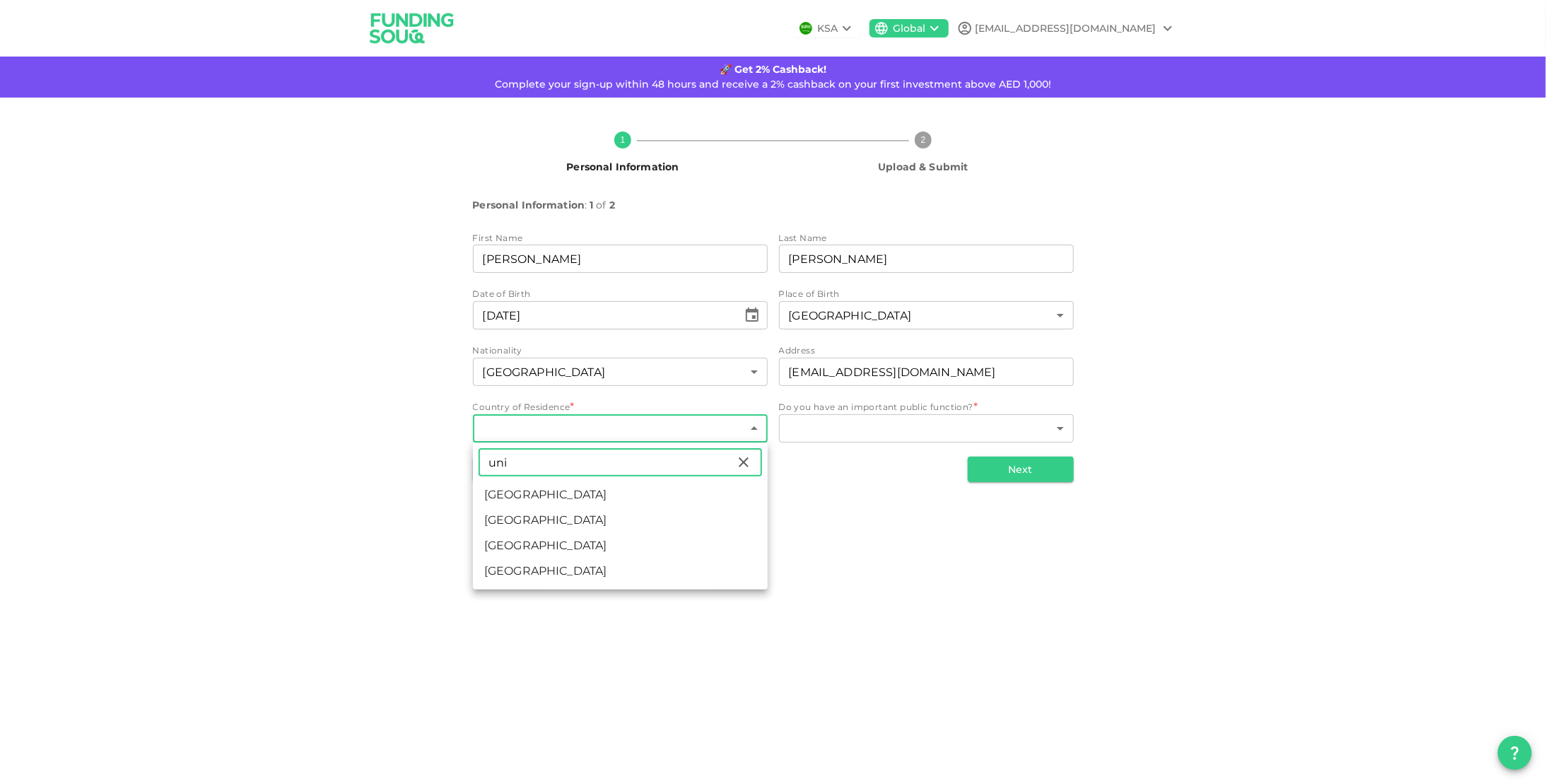
type input "uni"
click at [491, 550] on li "[GEOGRAPHIC_DATA]" at bounding box center [620, 545] width 294 height 25
type input "207"
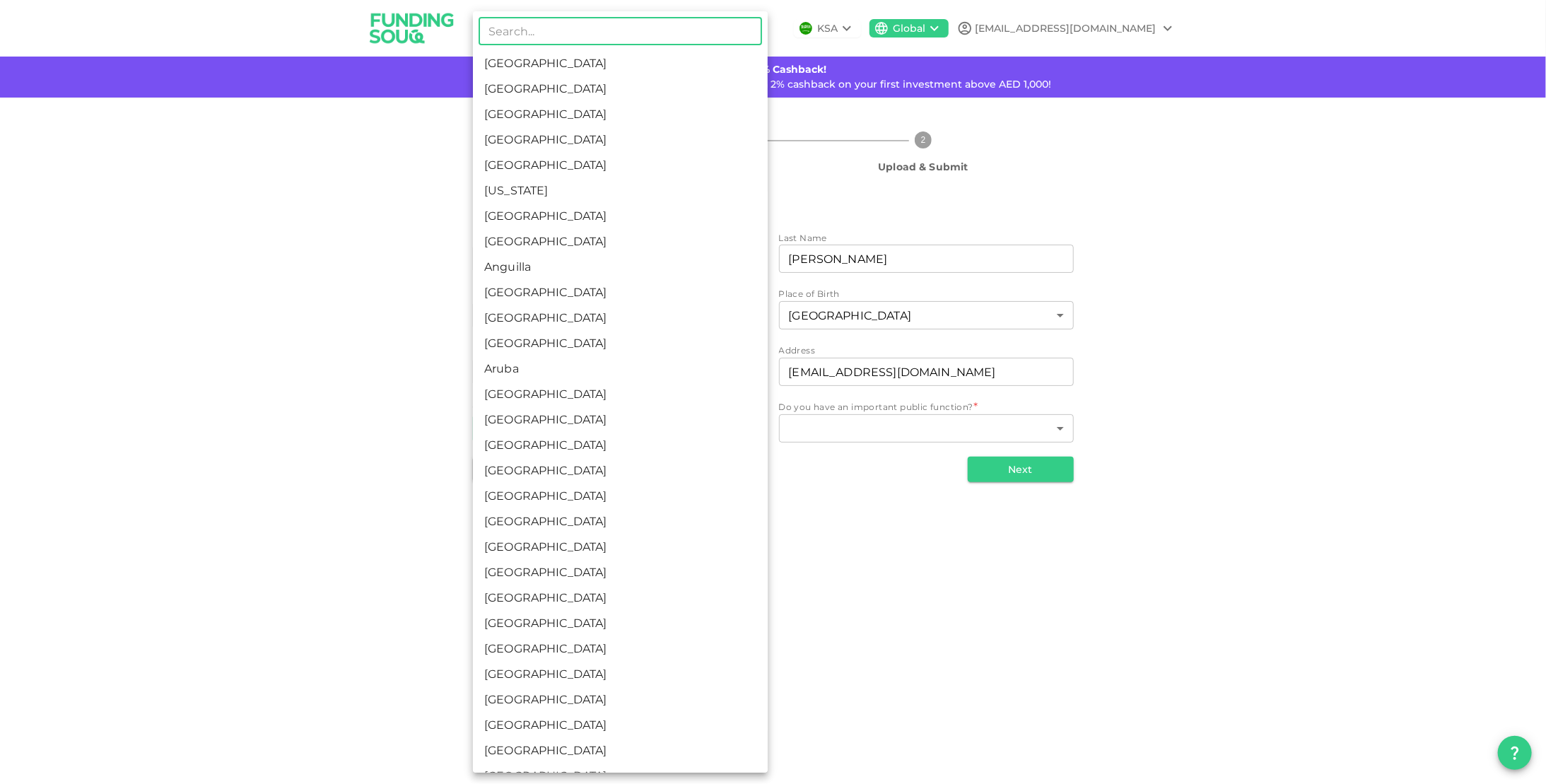
click at [692, 423] on body "KSA Global [EMAIL_ADDRESS][DOMAIN_NAME] 🚀 Get 2% Cashback! Complete your sign-u…" at bounding box center [773, 392] width 1546 height 784
click at [577, 87] on li "[GEOGRAPHIC_DATA]" at bounding box center [620, 88] width 294 height 25
type input "2"
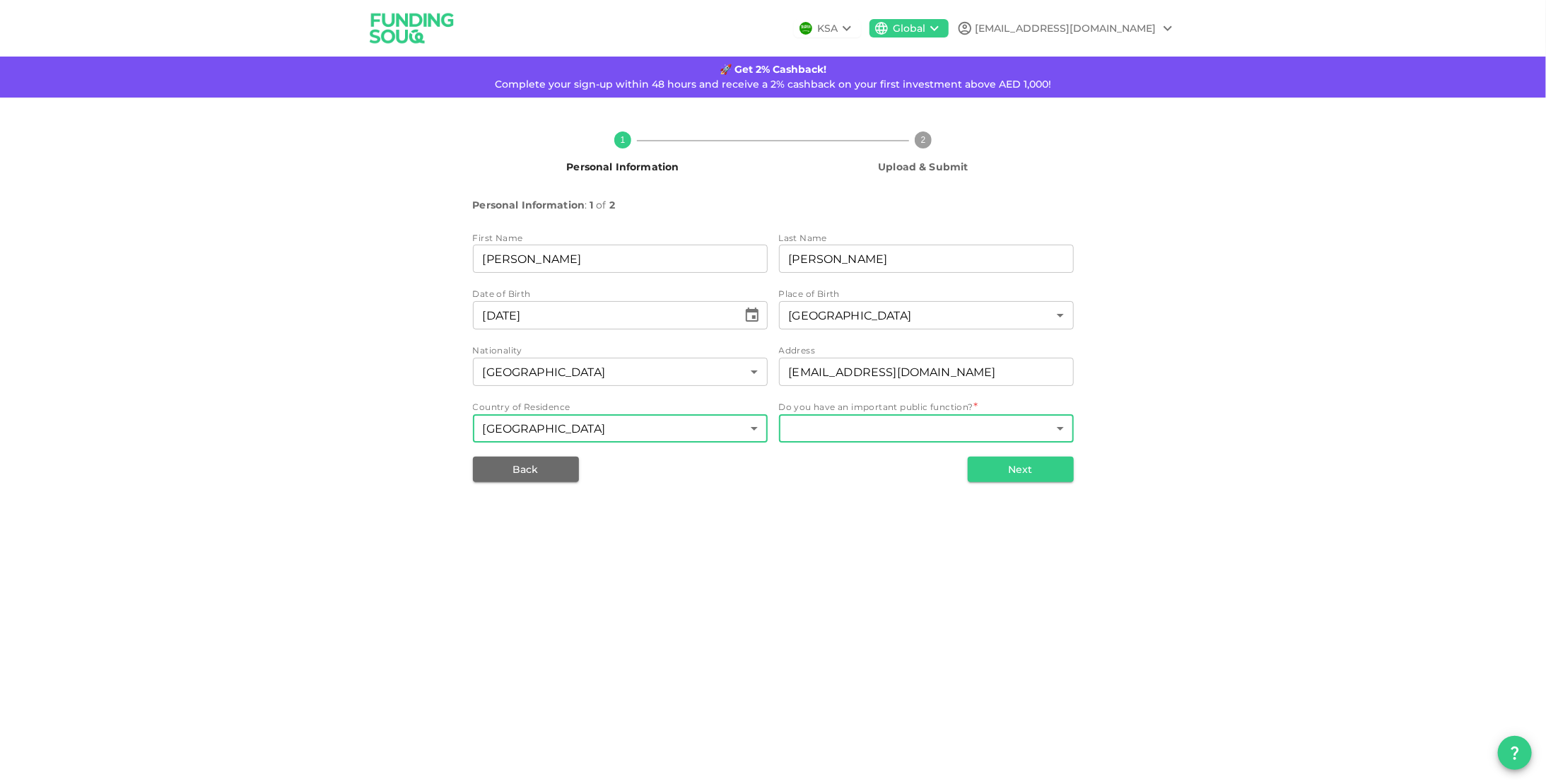
click at [884, 432] on body "KSA Global [EMAIL_ADDRESS][DOMAIN_NAME] 🚀 Get 2% Cashback! Complete your sign-u…" at bounding box center [773, 392] width 1546 height 784
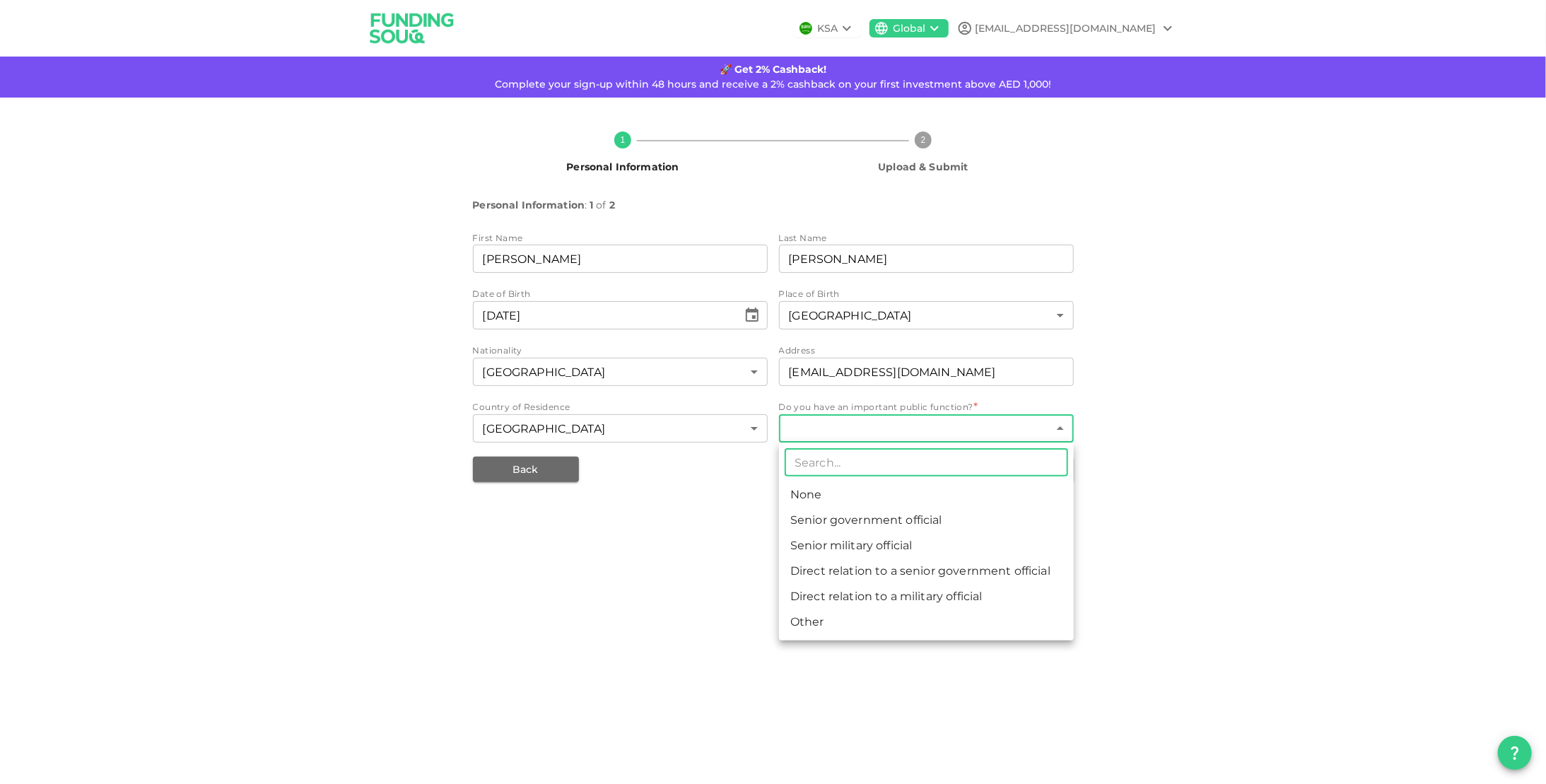
click at [899, 496] on li "None" at bounding box center [926, 494] width 294 height 25
type input "1"
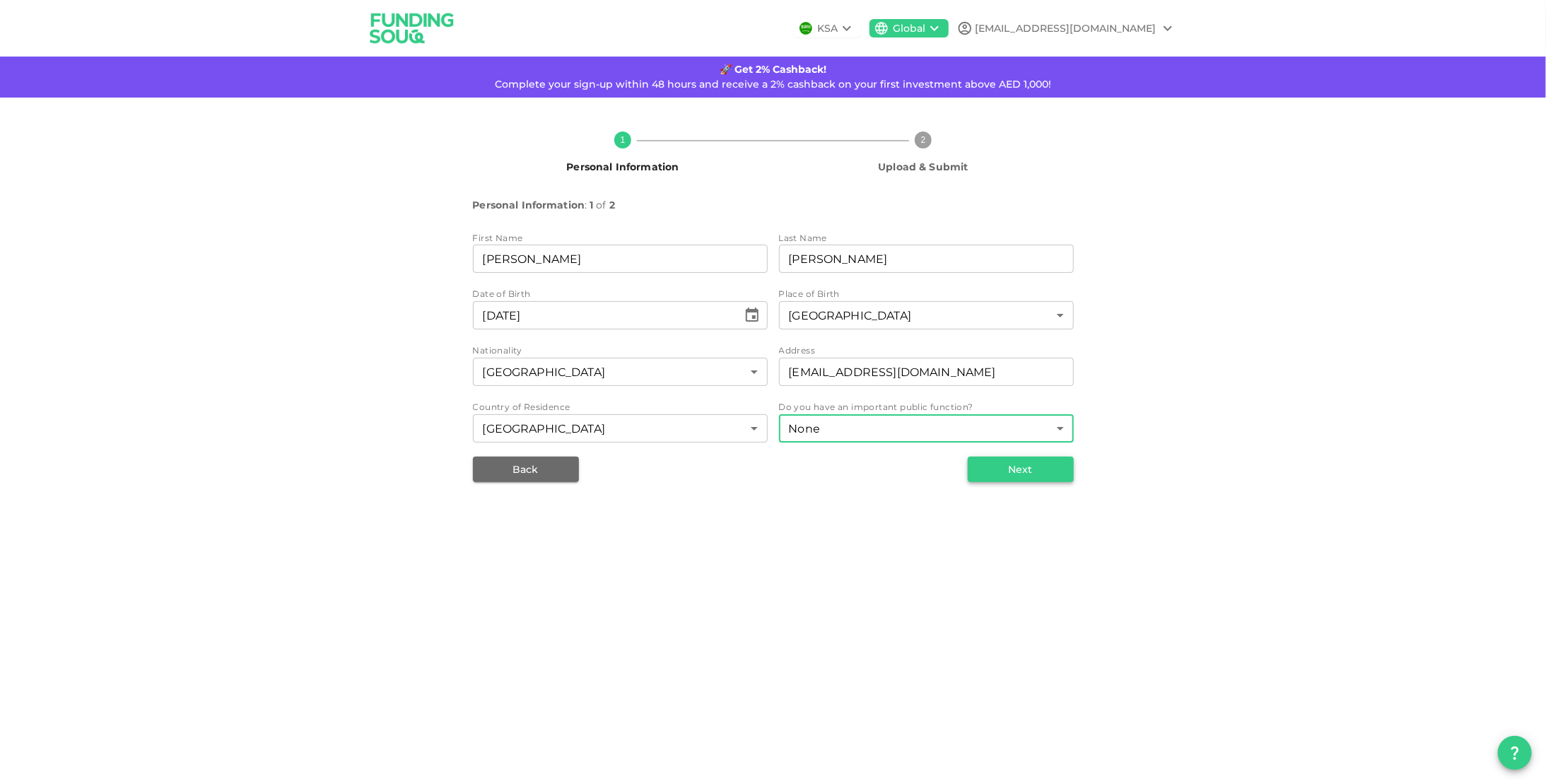
click at [1002, 477] on button "Next" at bounding box center [1020, 468] width 106 height 25
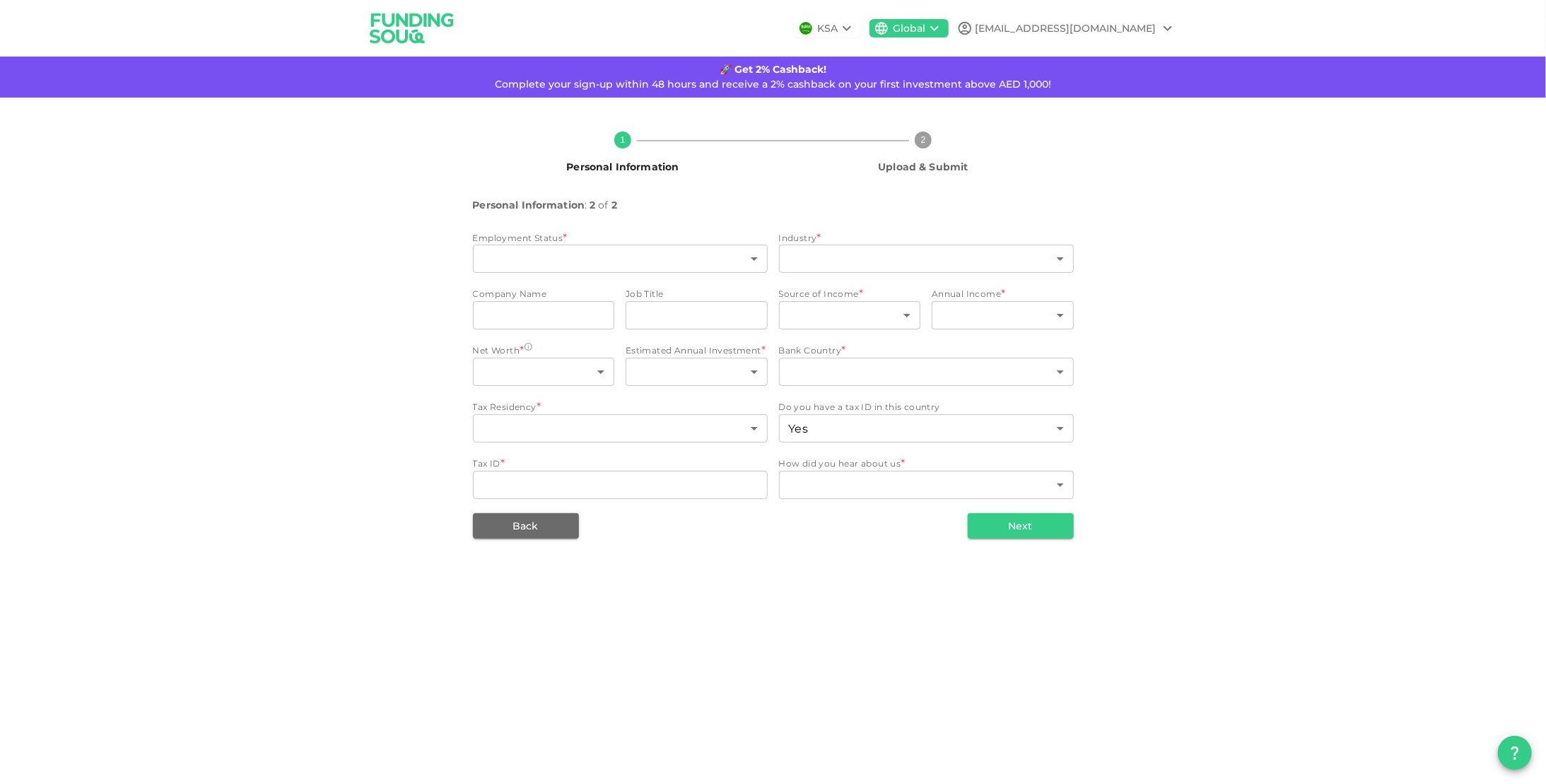
type input "2"
type input "false"
click at [607, 249] on body "KSA Global [EMAIL_ADDRESS][DOMAIN_NAME] 🚀 Get 2% Cashback! Complete your sign-u…" at bounding box center [773, 392] width 1546 height 784
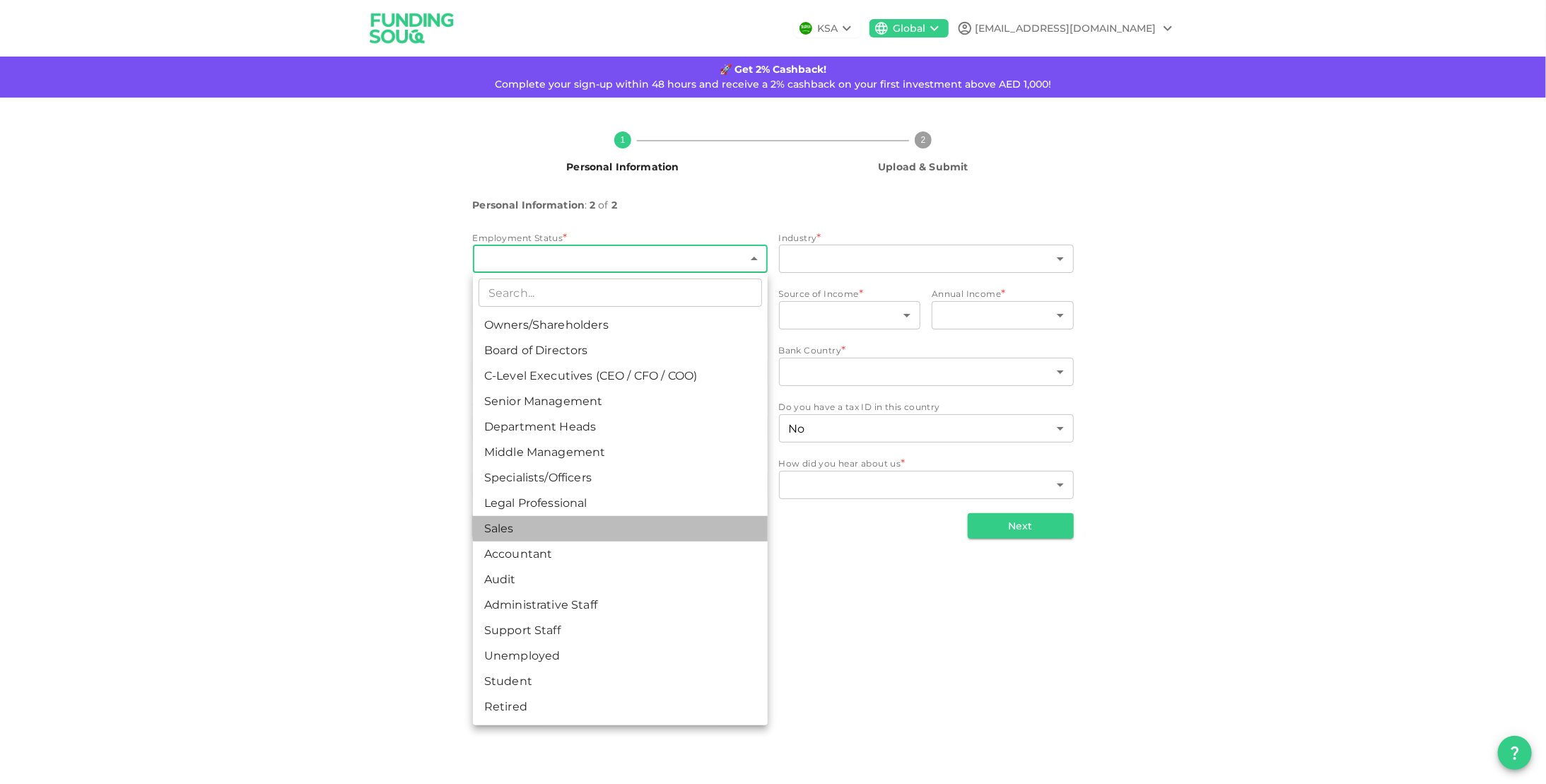
click at [533, 536] on li "Sales" at bounding box center [620, 528] width 294 height 25
type input "9"
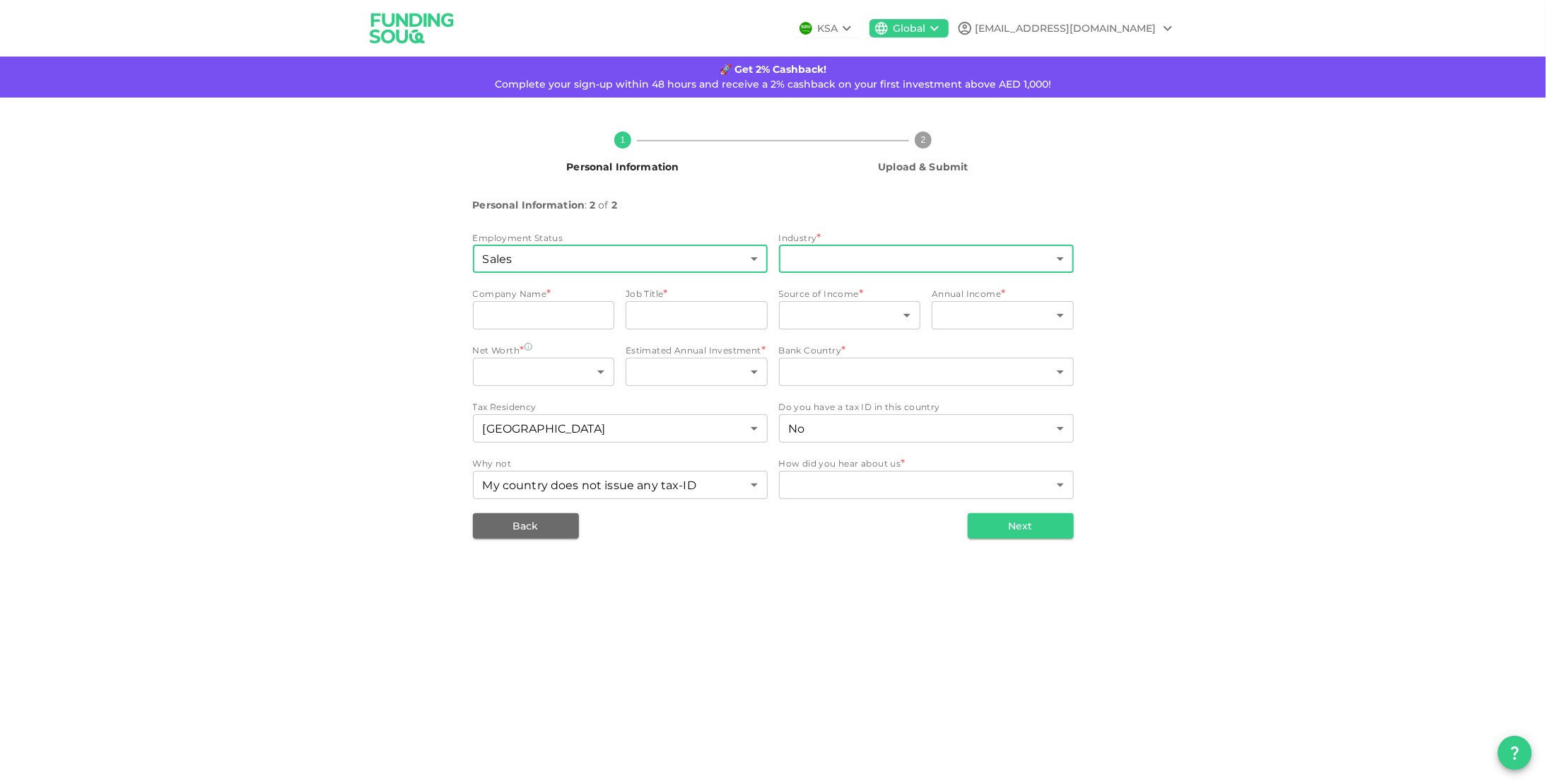
click at [804, 253] on body "KSA Global [EMAIL_ADDRESS][DOMAIN_NAME] 🚀 Get 2% Cashback! Complete your sign-u…" at bounding box center [773, 392] width 1546 height 784
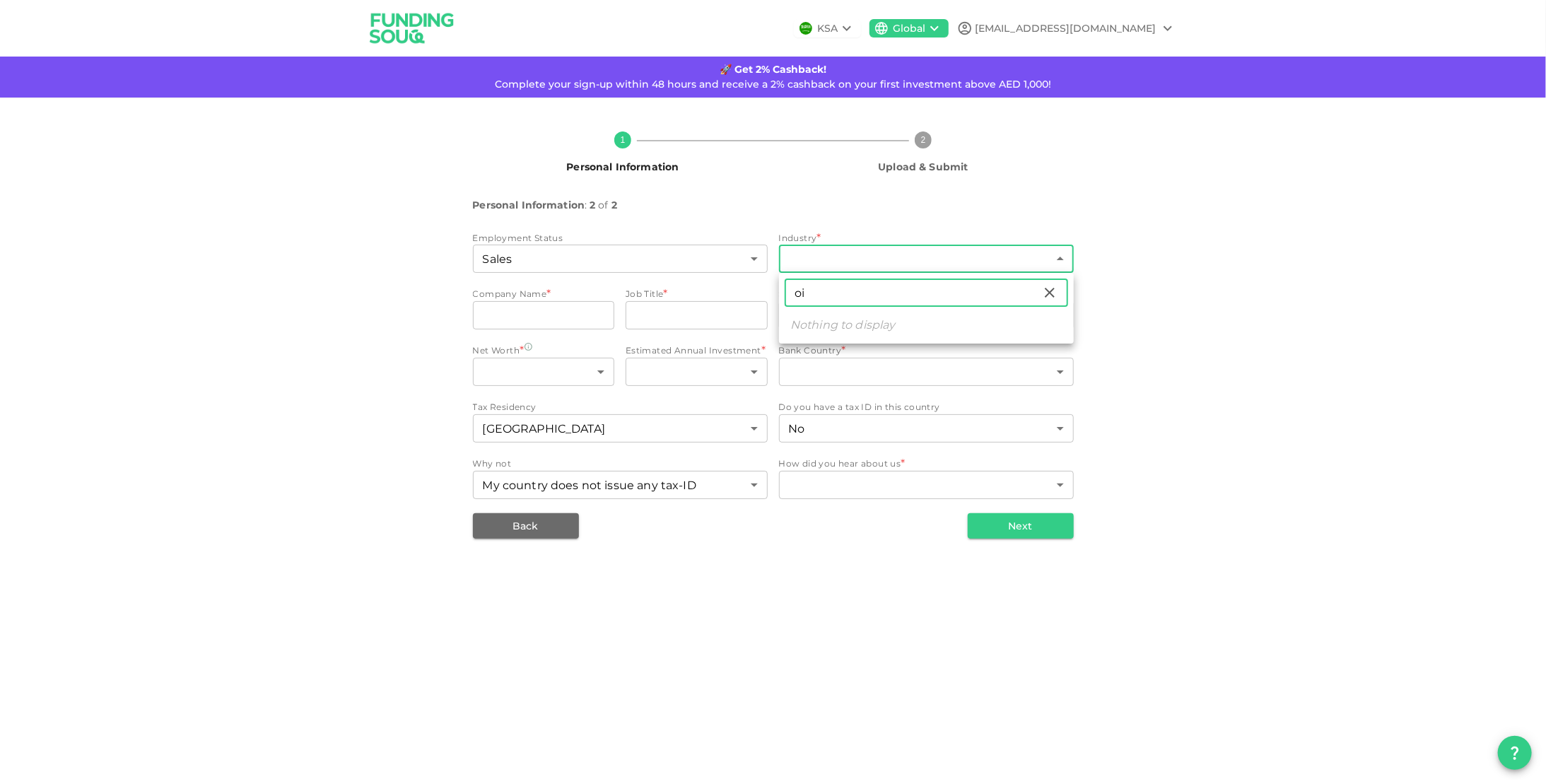
type input "o"
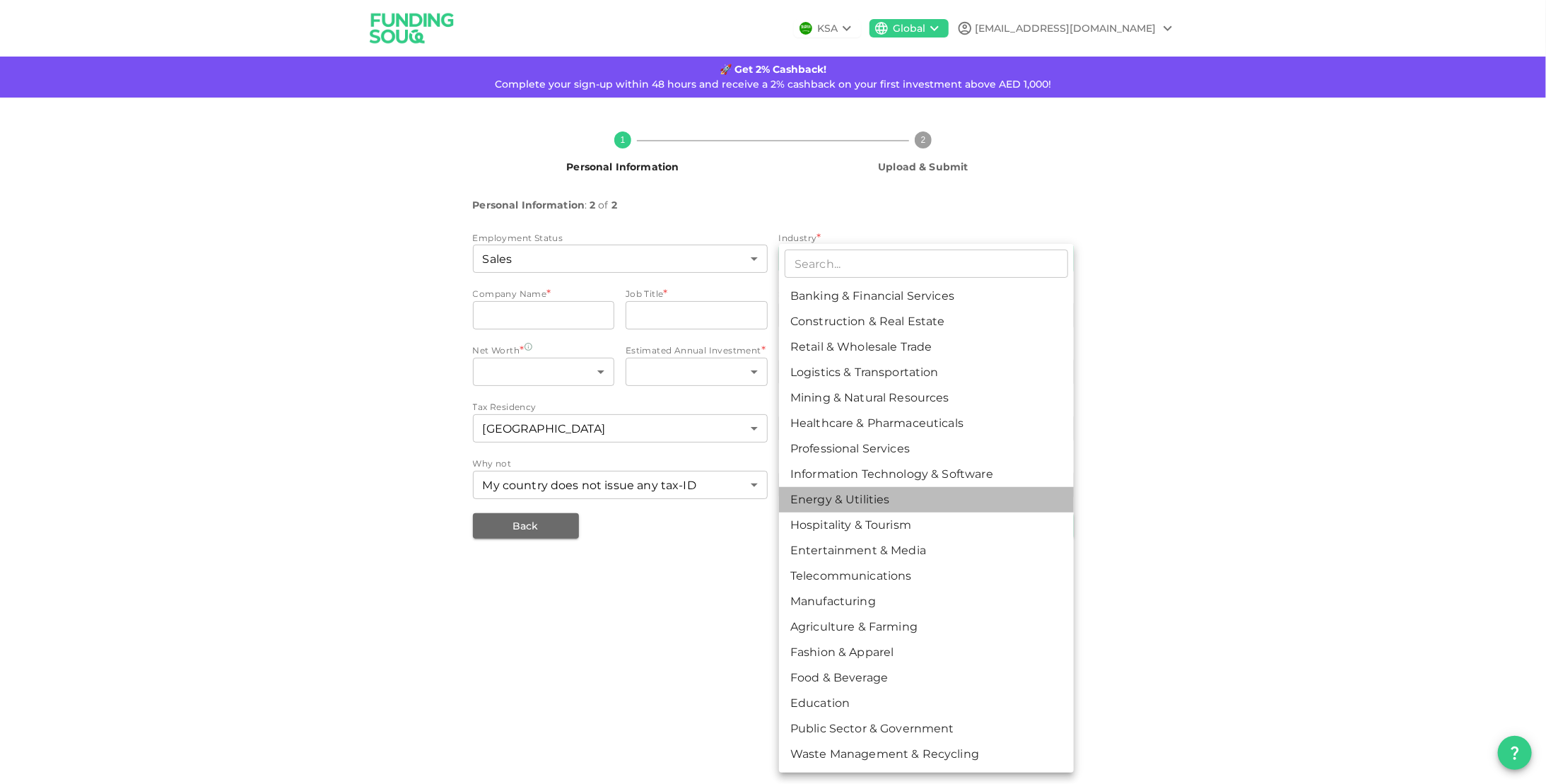
click at [824, 502] on li "Energy & Utilities" at bounding box center [926, 499] width 294 height 25
type input "9"
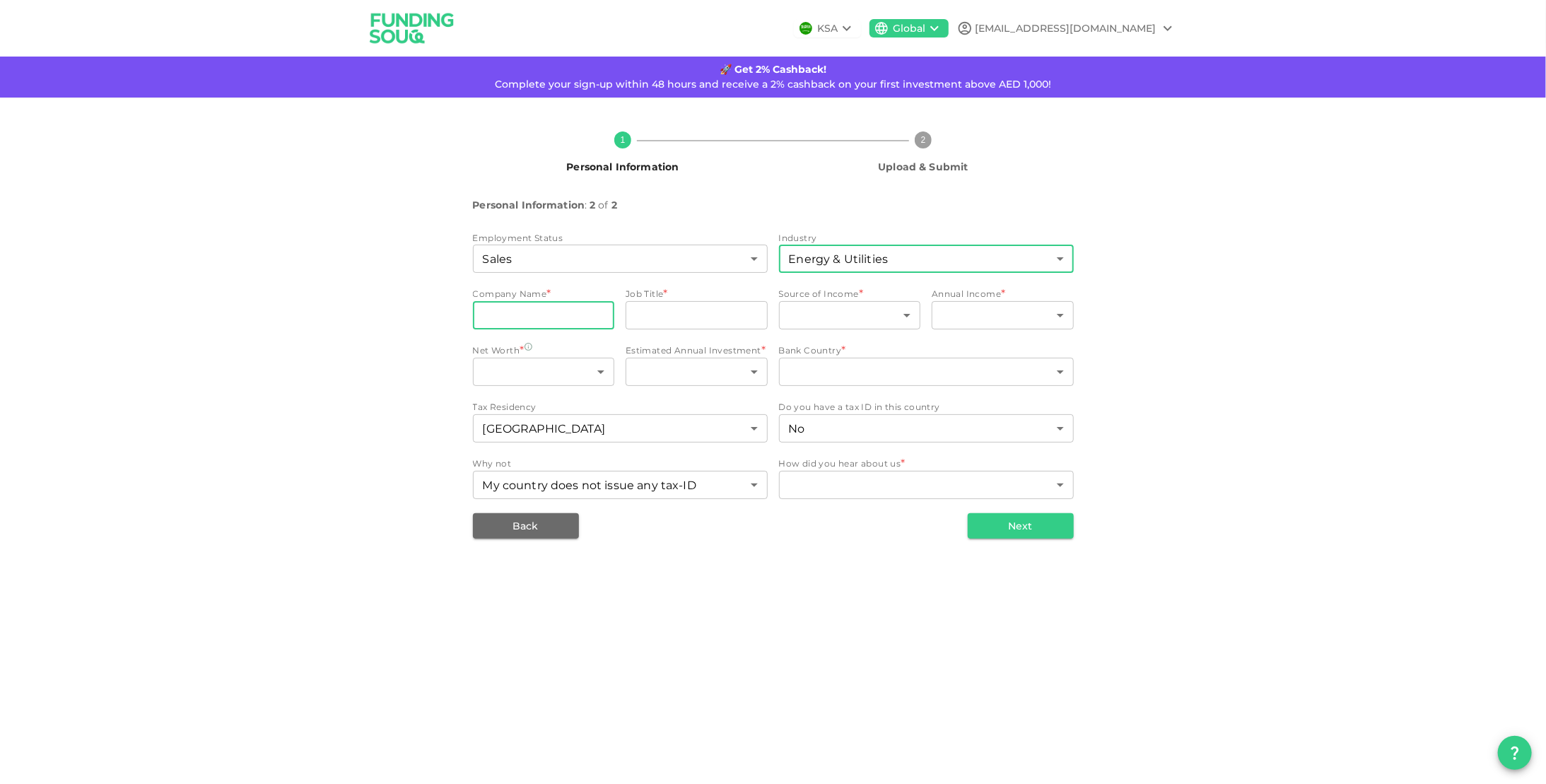
click at [606, 318] on input "companyName" at bounding box center [543, 315] width 142 height 29
type input "Tenaris Etihad Tubulars"
type input "q"
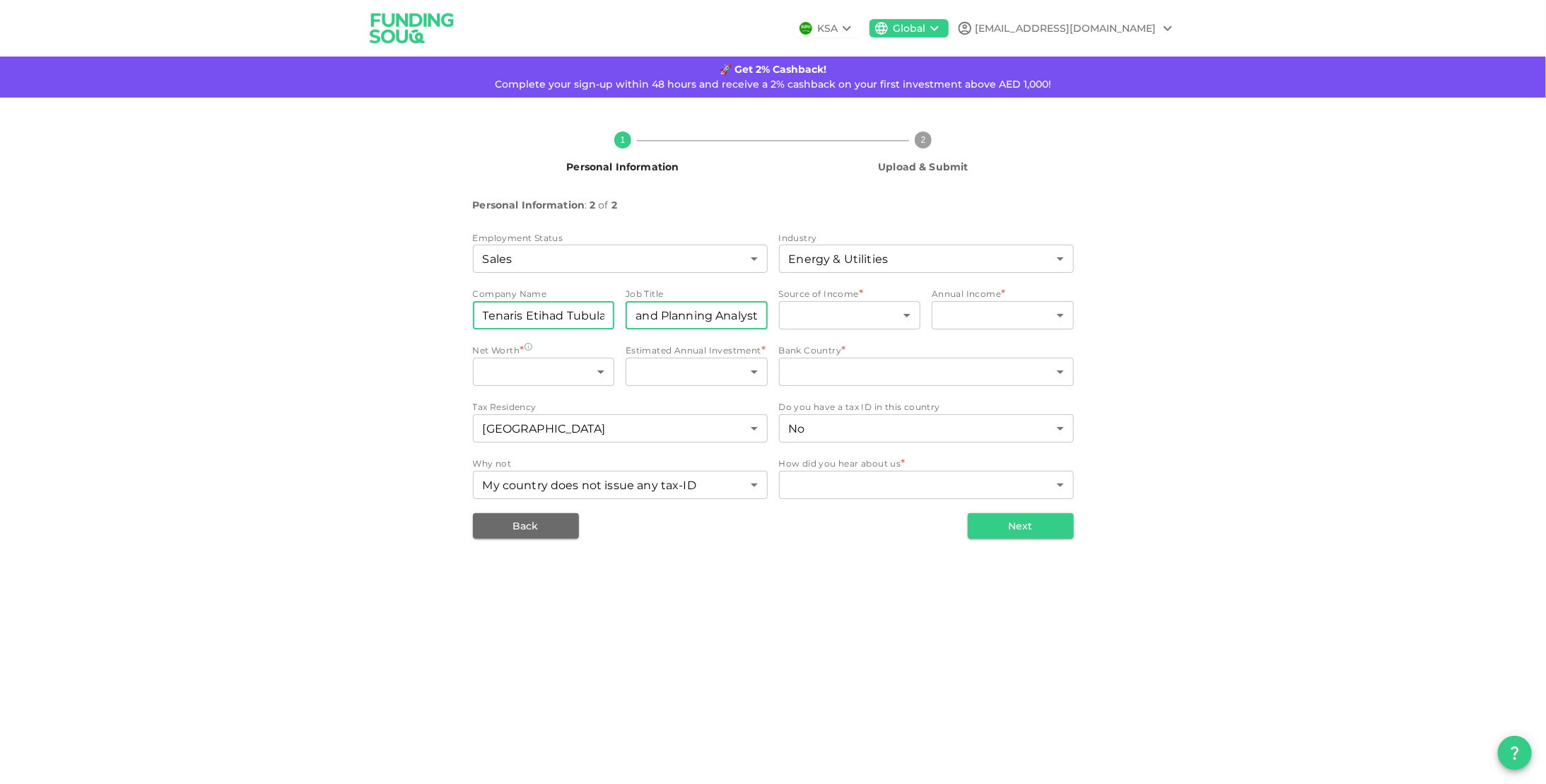
type input "Demand Planning Analyst"
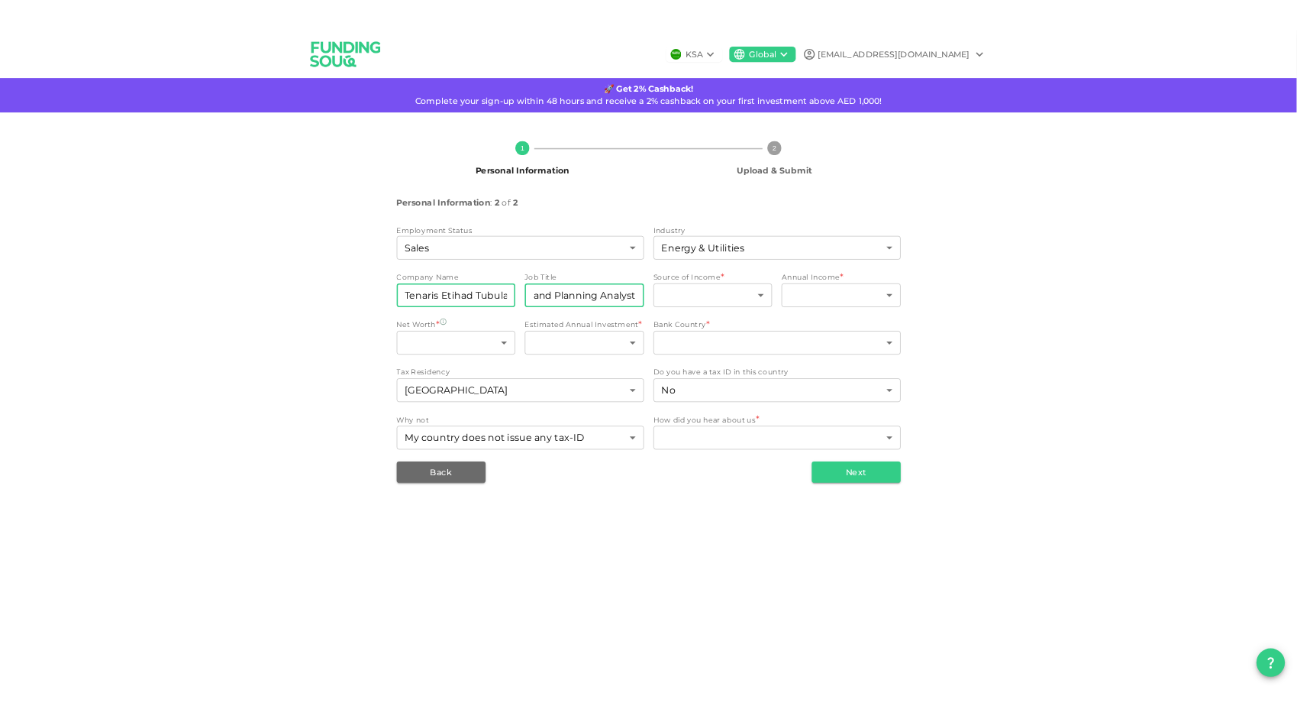
scroll to position [0, 0]
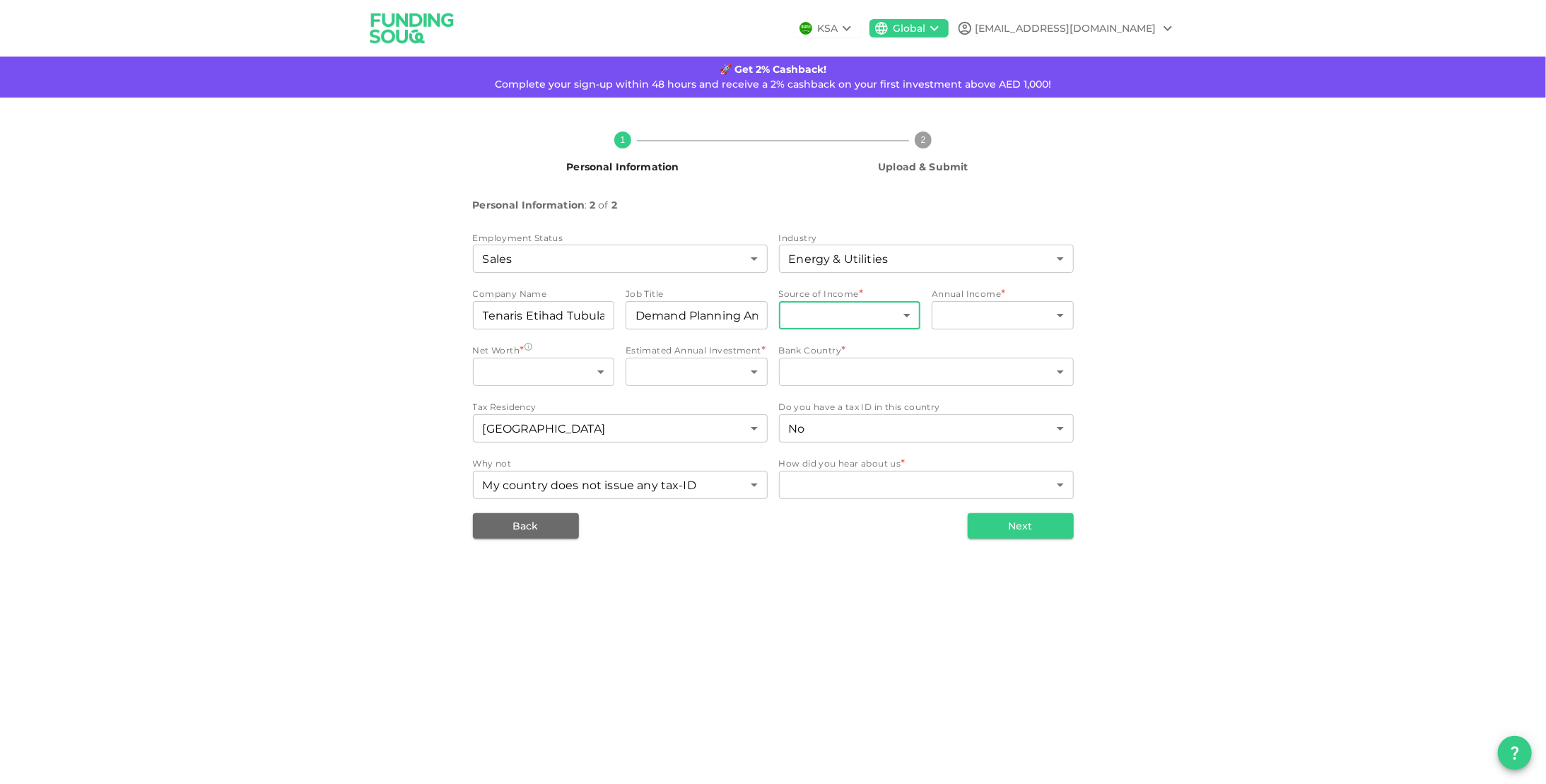
click at [875, 317] on body "KSA Global [EMAIL_ADDRESS][DOMAIN_NAME] 🚀 Get 2% Cashback! Complete your sign-u…" at bounding box center [773, 392] width 1546 height 784
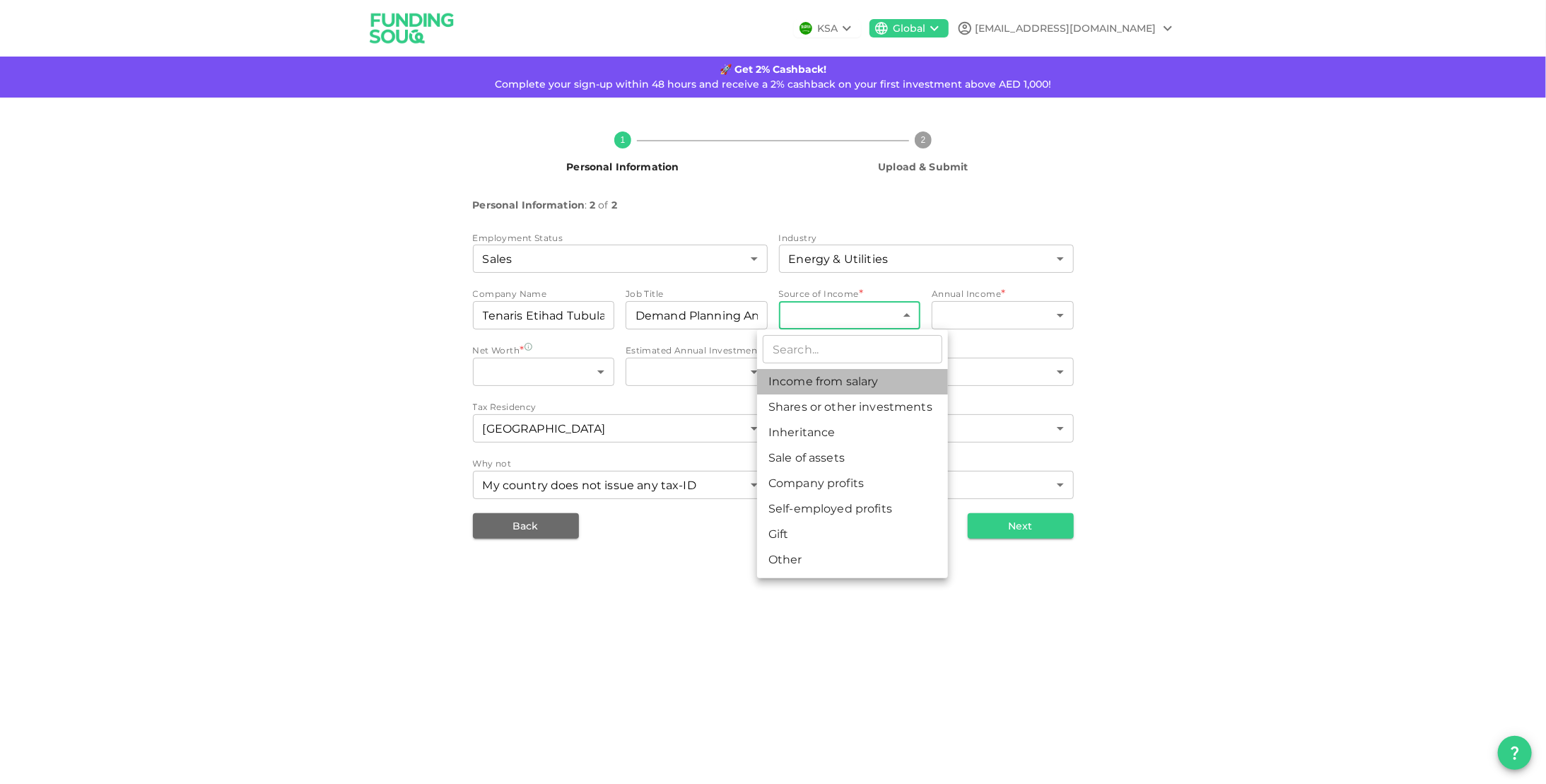
click at [853, 391] on li "Income from salary" at bounding box center [853, 381] width 191 height 25
type input "1"
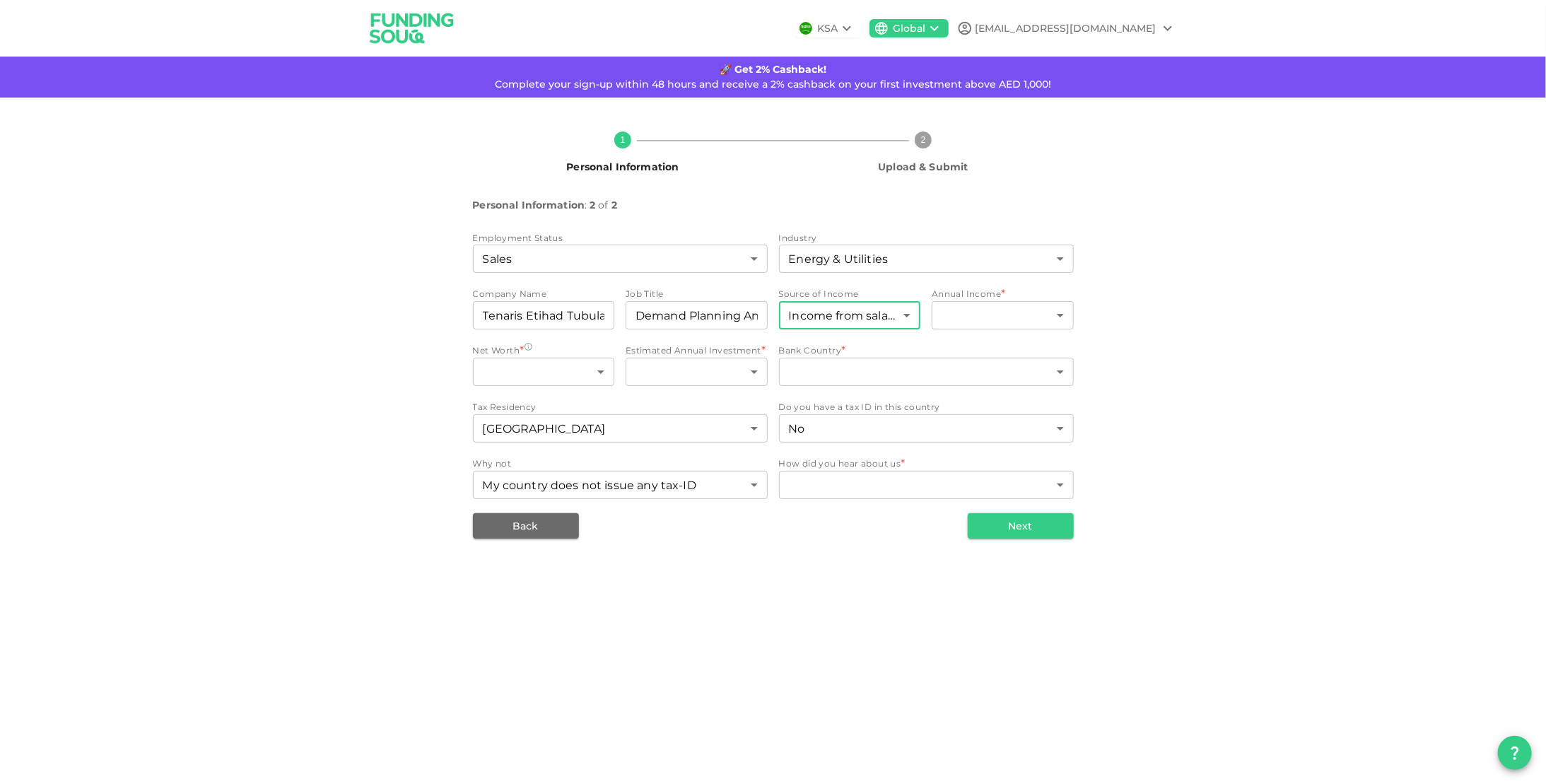
click at [1080, 326] on div "1 Personal Information 2 Upload & Submit Personal Information : 2 of 2 Employme…" at bounding box center [773, 330] width 806 height 418
click at [1055, 313] on body "KSA Global [EMAIL_ADDRESS][DOMAIN_NAME] 🚀 Get 2% Cashback! Complete your sign-u…" at bounding box center [773, 392] width 1546 height 784
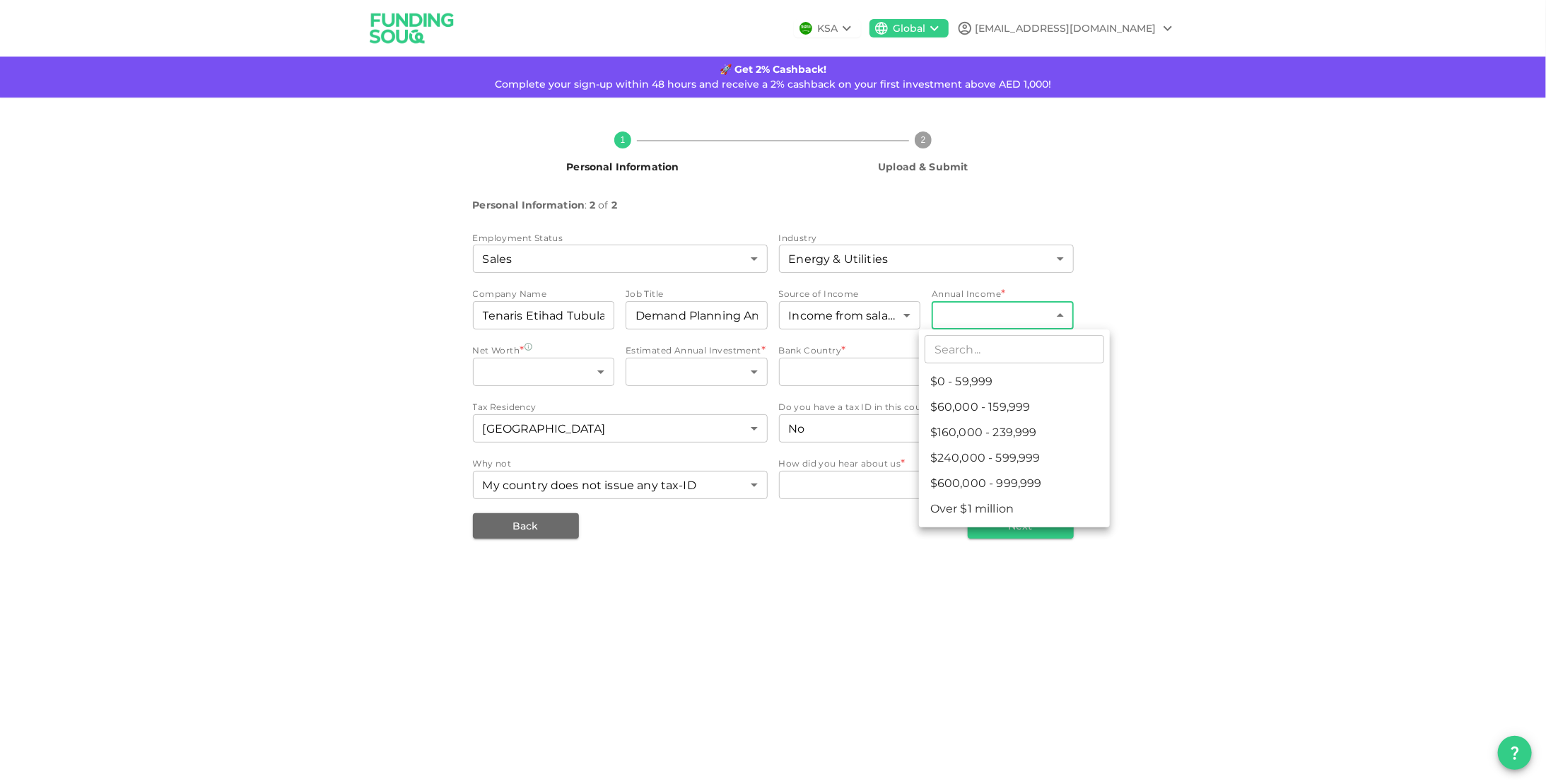
click at [1162, 324] on div at bounding box center [773, 392] width 1546 height 784
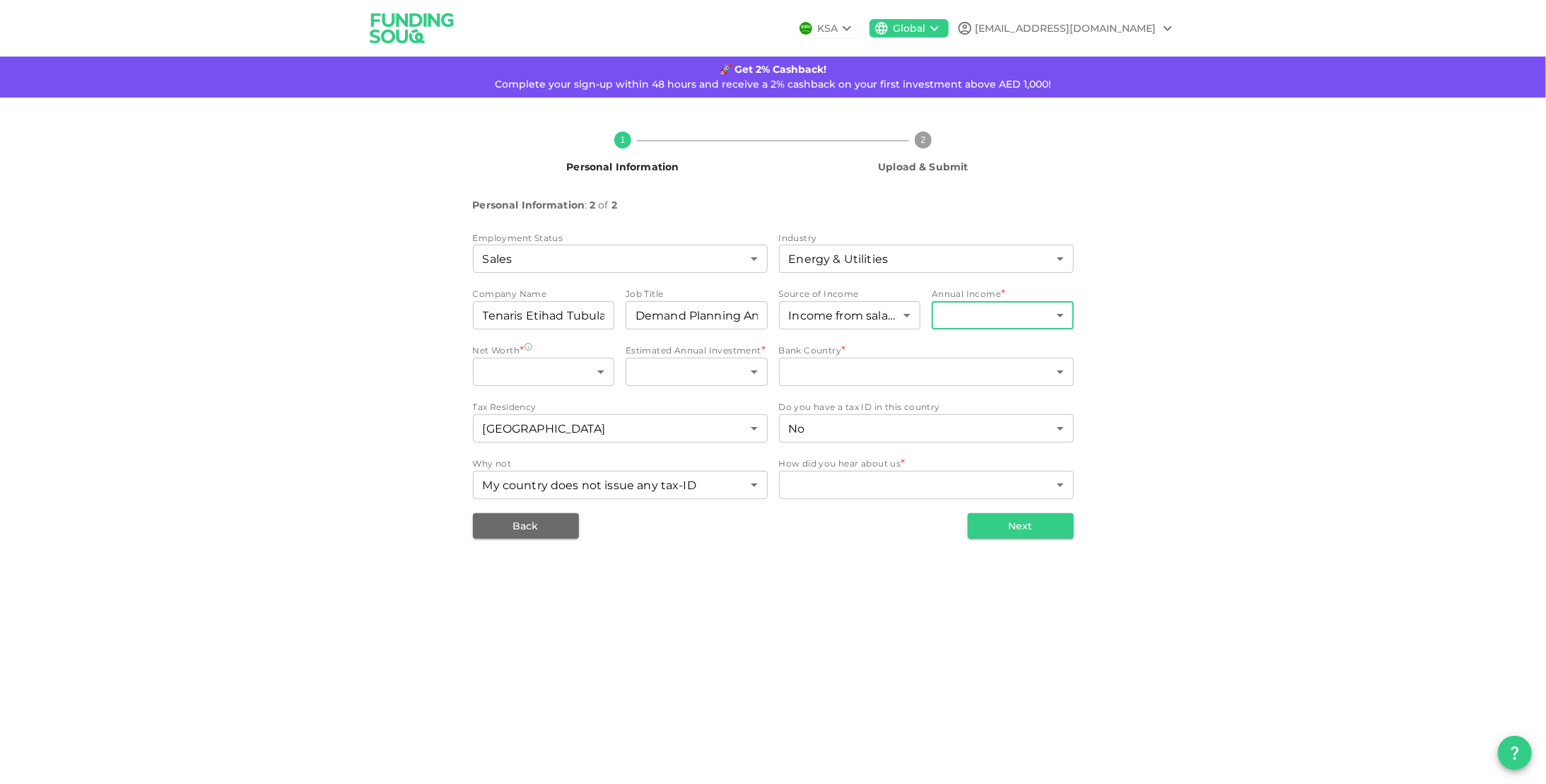
click at [1019, 330] on div "​ ​" at bounding box center [1002, 317] width 142 height 31
click at [1020, 324] on body "KSA Global [EMAIL_ADDRESS][DOMAIN_NAME] 🚀 Get 2% Cashback! Complete your sign-u…" at bounding box center [773, 392] width 1546 height 784
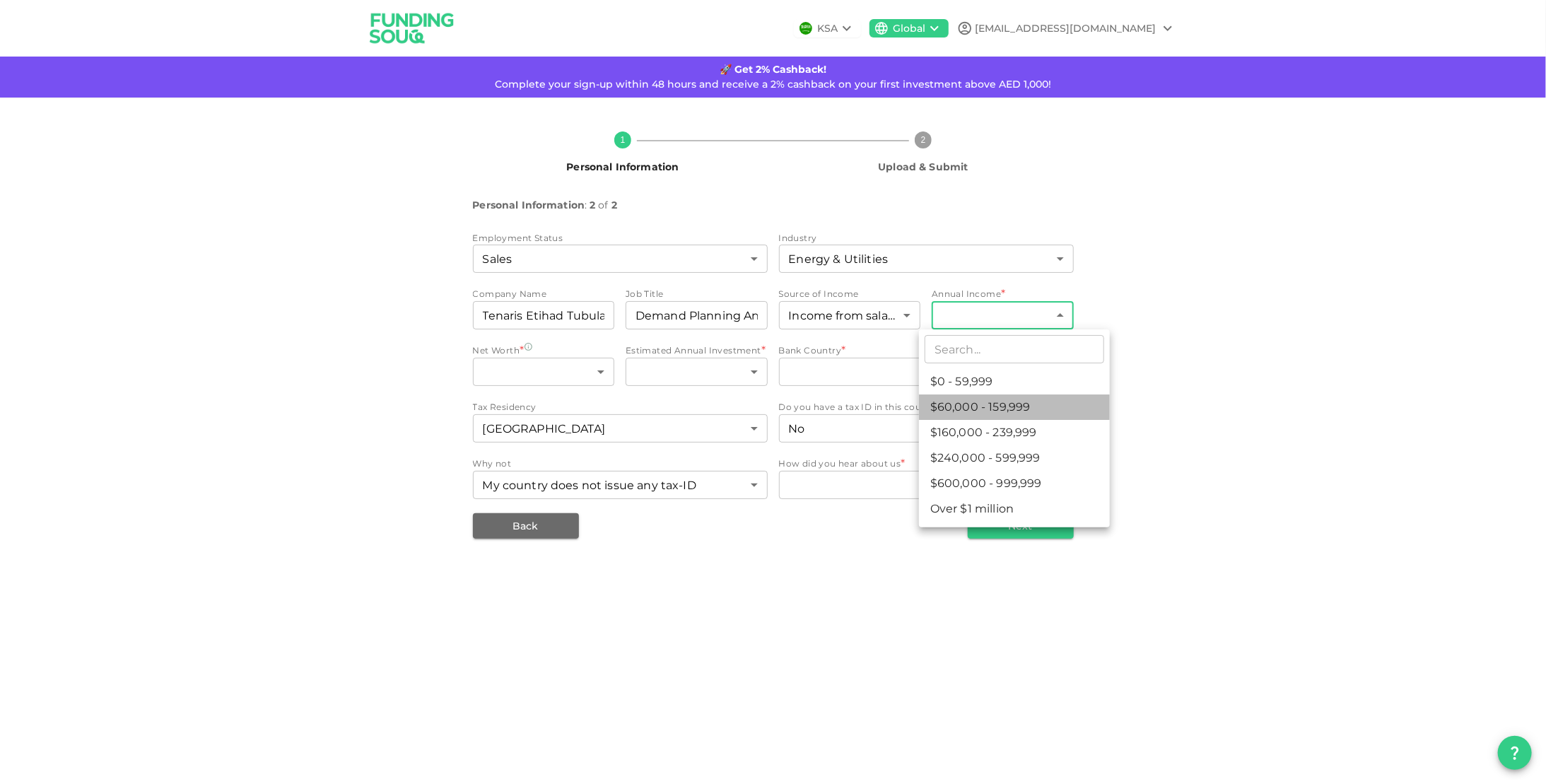
click at [1021, 404] on li "$60,000 - 159,999" at bounding box center [1015, 406] width 191 height 25
type input "2"
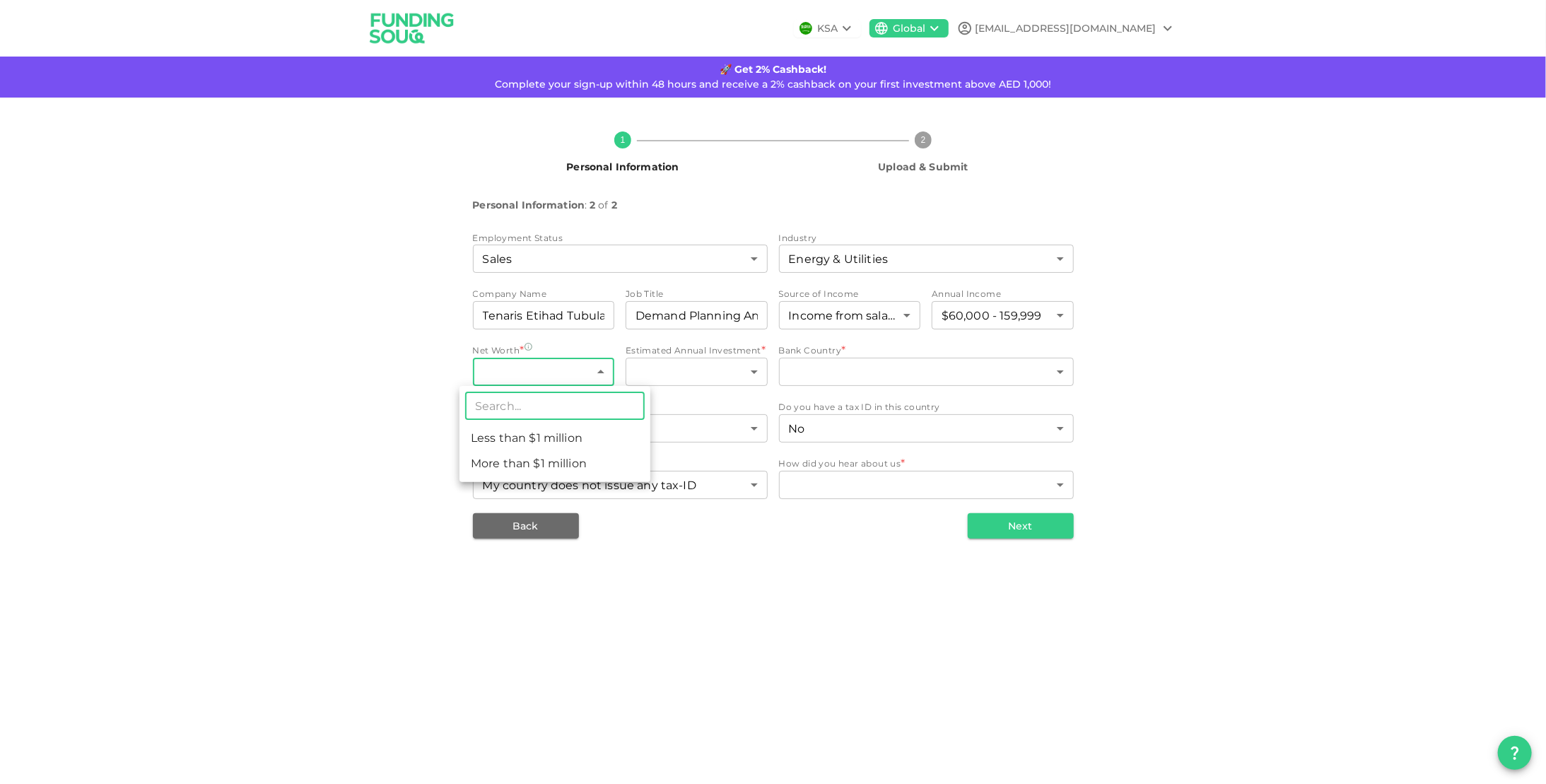
click at [601, 367] on body "KSA Global [EMAIL_ADDRESS][DOMAIN_NAME] 🚀 Get 2% Cashback! Complete your sign-u…" at bounding box center [773, 392] width 1546 height 784
click at [547, 442] on li "Less than $1 million" at bounding box center [555, 438] width 191 height 25
type input "1"
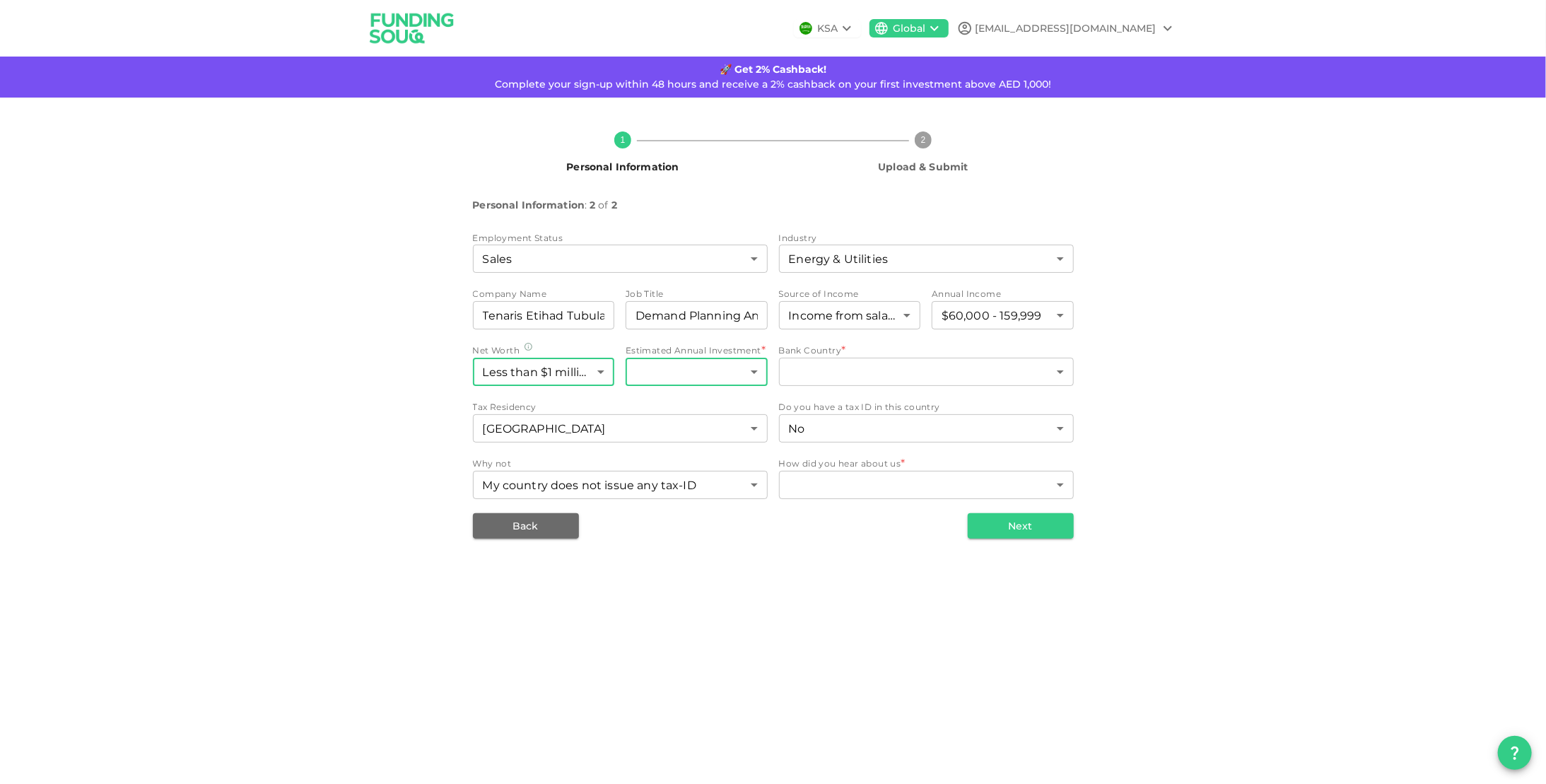
click at [725, 369] on body "KSA Global [EMAIL_ADDRESS][DOMAIN_NAME] 🚀 Get 2% Cashback! Complete your sign-u…" at bounding box center [773, 392] width 1546 height 784
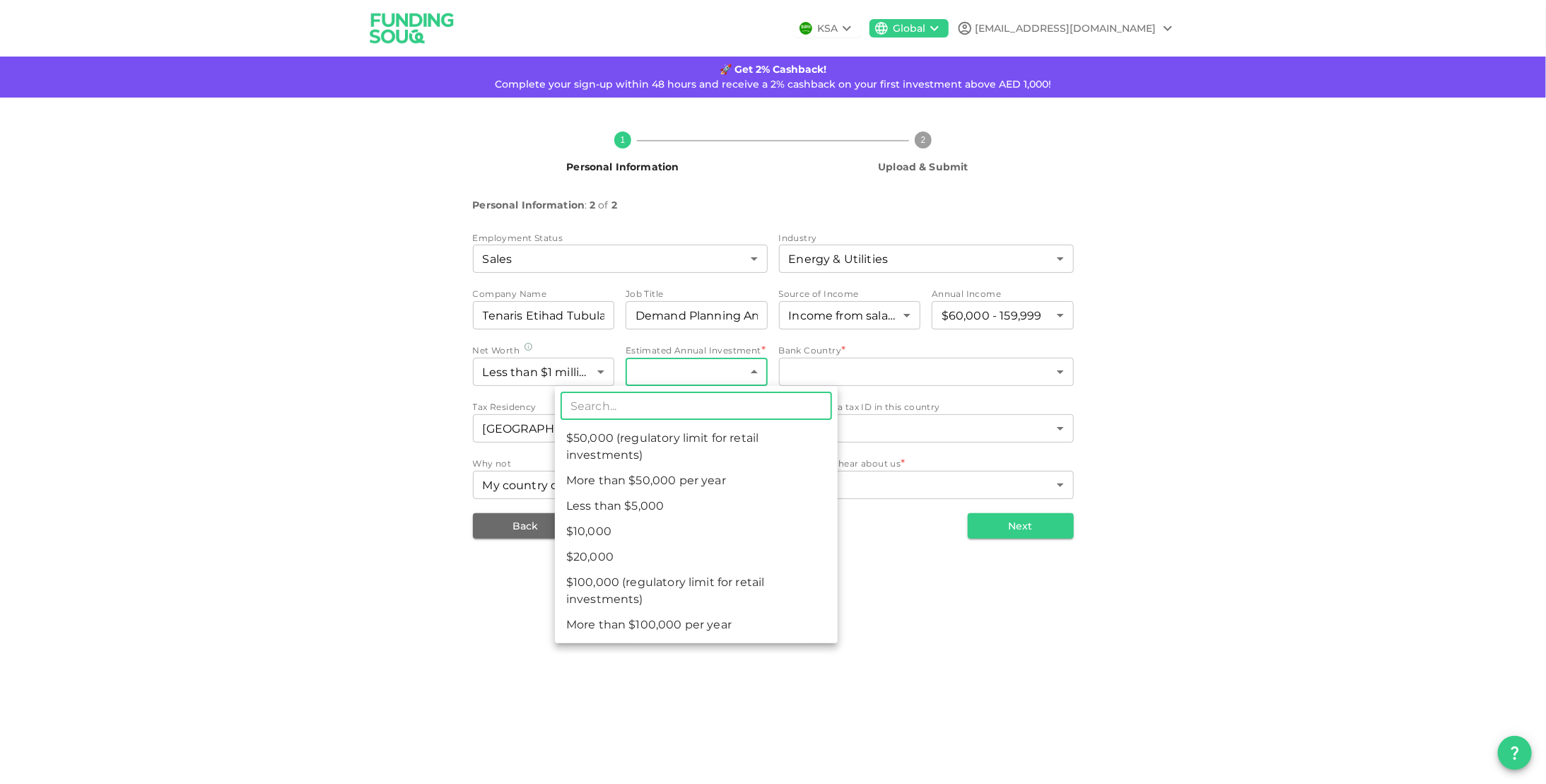
click at [655, 519] on li "$10,000" at bounding box center [695, 530] width 282 height 25
type input "2"
click at [751, 370] on body "KSA Global [EMAIL_ADDRESS][DOMAIN_NAME] 🚀 Get 2% Cashback! Complete your sign-u…" at bounding box center [773, 392] width 1546 height 784
click at [758, 372] on div at bounding box center [773, 392] width 1546 height 784
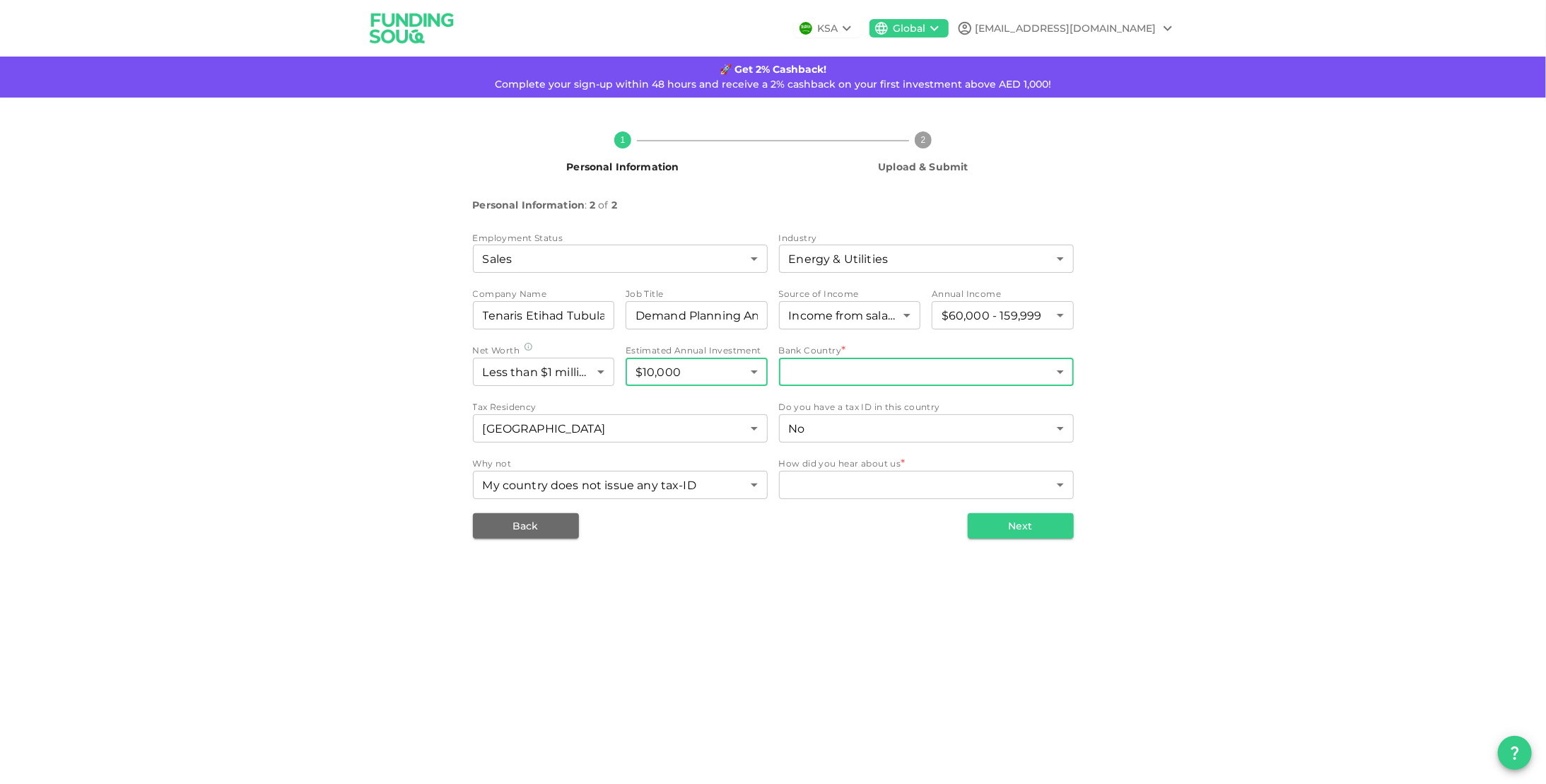
click at [954, 379] on body "KSA Global [EMAIL_ADDRESS][DOMAIN_NAME] 🚀 Get 2% Cashback! Complete your sign-u…" at bounding box center [773, 392] width 1546 height 784
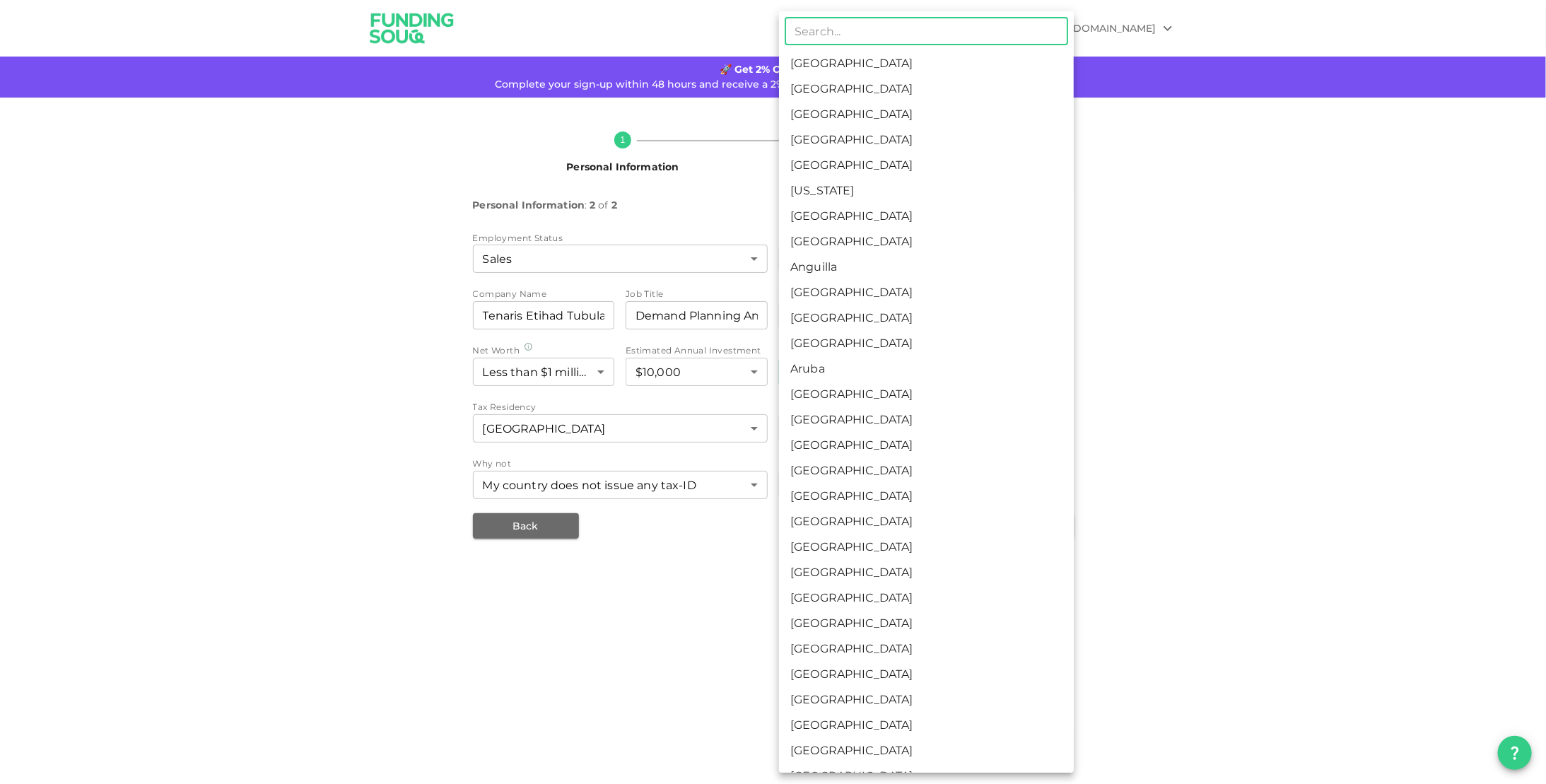
click at [908, 81] on li "[GEOGRAPHIC_DATA]" at bounding box center [926, 88] width 294 height 25
type input "2"
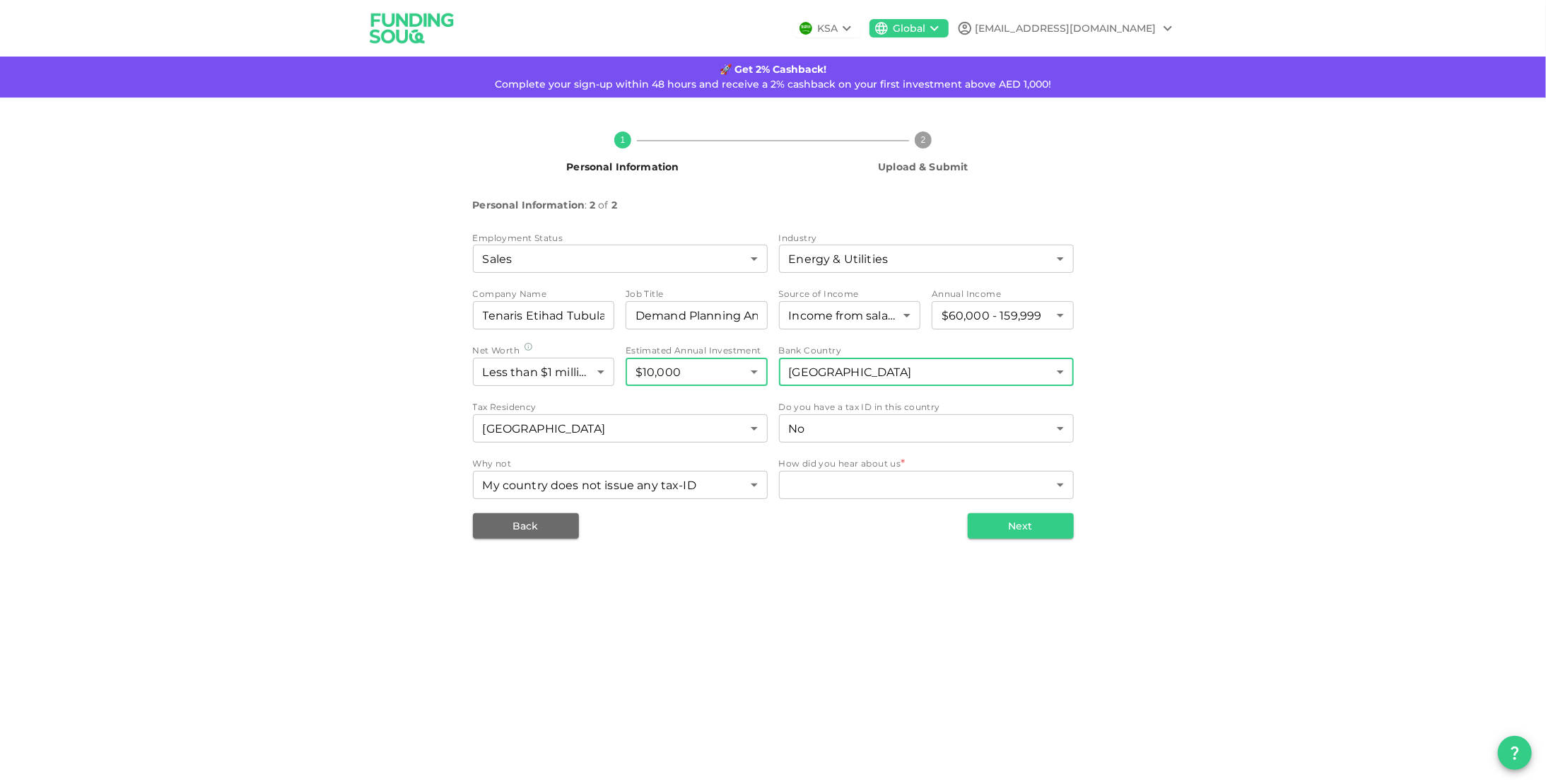
click at [754, 372] on body "KSA Global [EMAIL_ADDRESS][DOMAIN_NAME] 🚀 Get 2% Cashback! Complete your sign-u…" at bounding box center [773, 392] width 1546 height 784
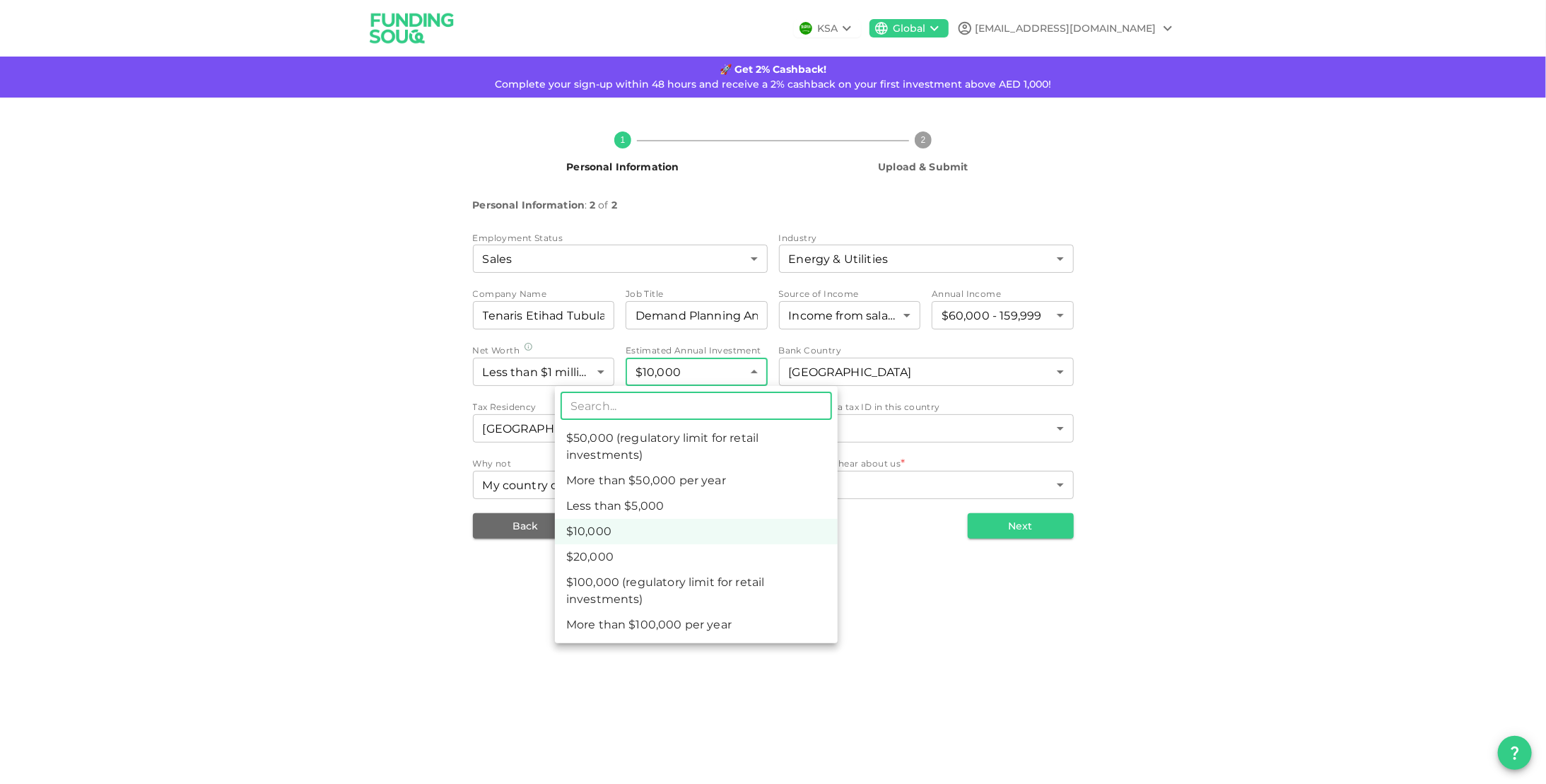
click at [677, 522] on li "$10,000" at bounding box center [695, 530] width 282 height 25
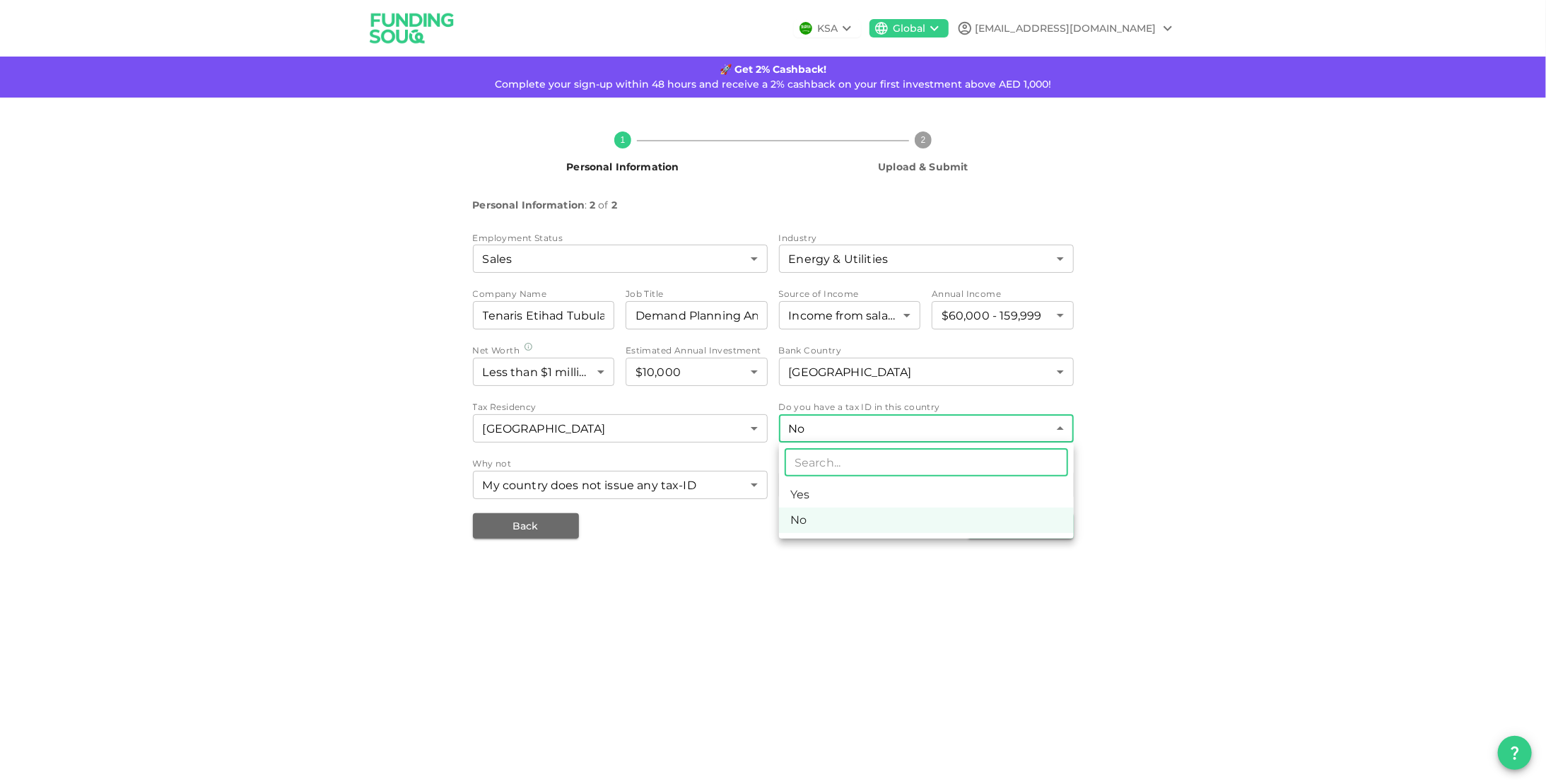
click at [927, 429] on body "KSA Global [EMAIL_ADDRESS][DOMAIN_NAME] 🚀 Get 2% Cashback! Complete your sign-u…" at bounding box center [773, 392] width 1546 height 784
click at [867, 520] on li "No" at bounding box center [926, 519] width 294 height 25
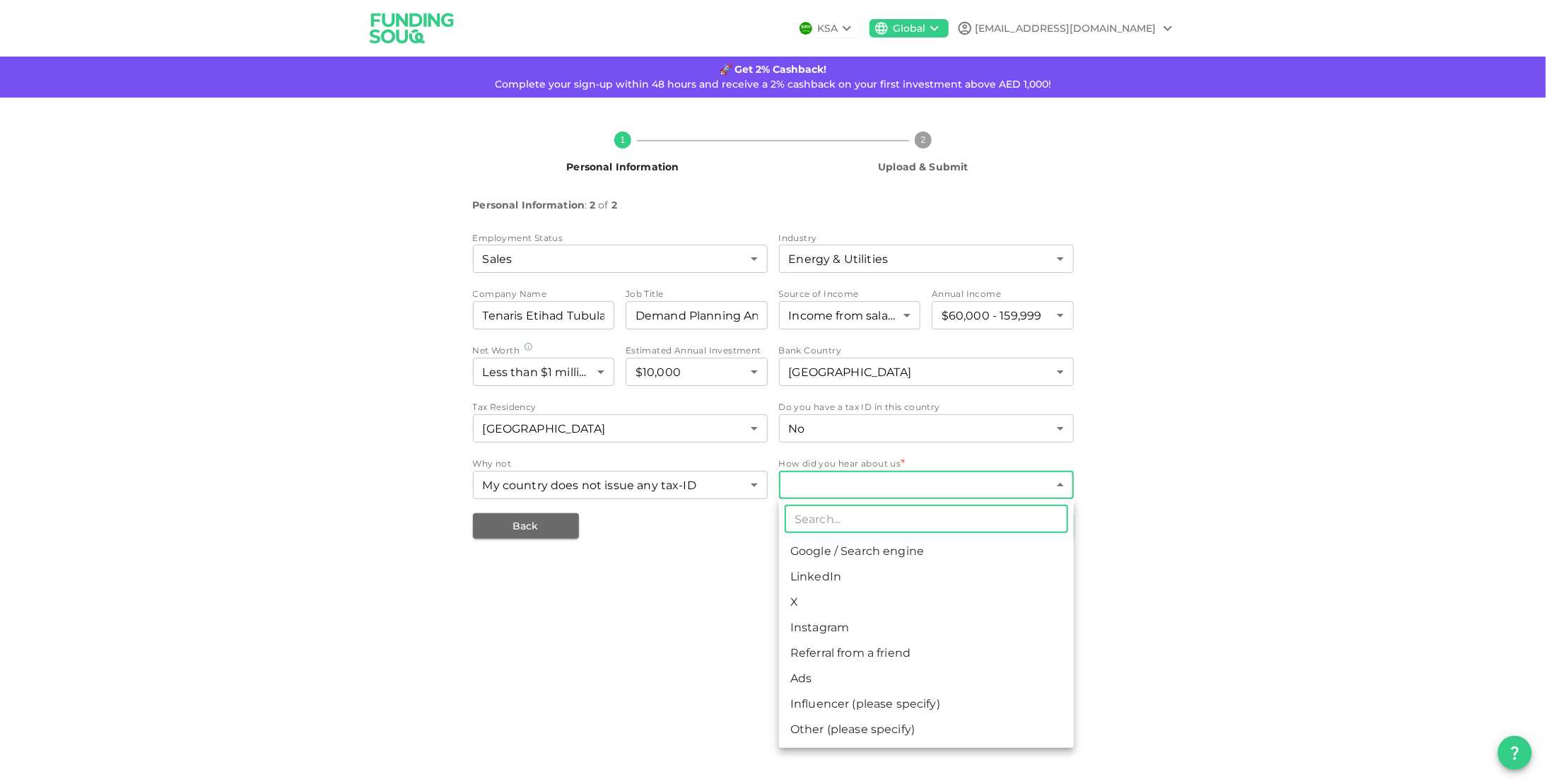
click at [872, 489] on body "KSA Global [EMAIL_ADDRESS][DOMAIN_NAME] 🚀 Get 2% Cashback! Complete your sign-u…" at bounding box center [773, 392] width 1546 height 784
click at [866, 560] on li "Google / Search engine" at bounding box center [926, 551] width 294 height 25
type input "1"
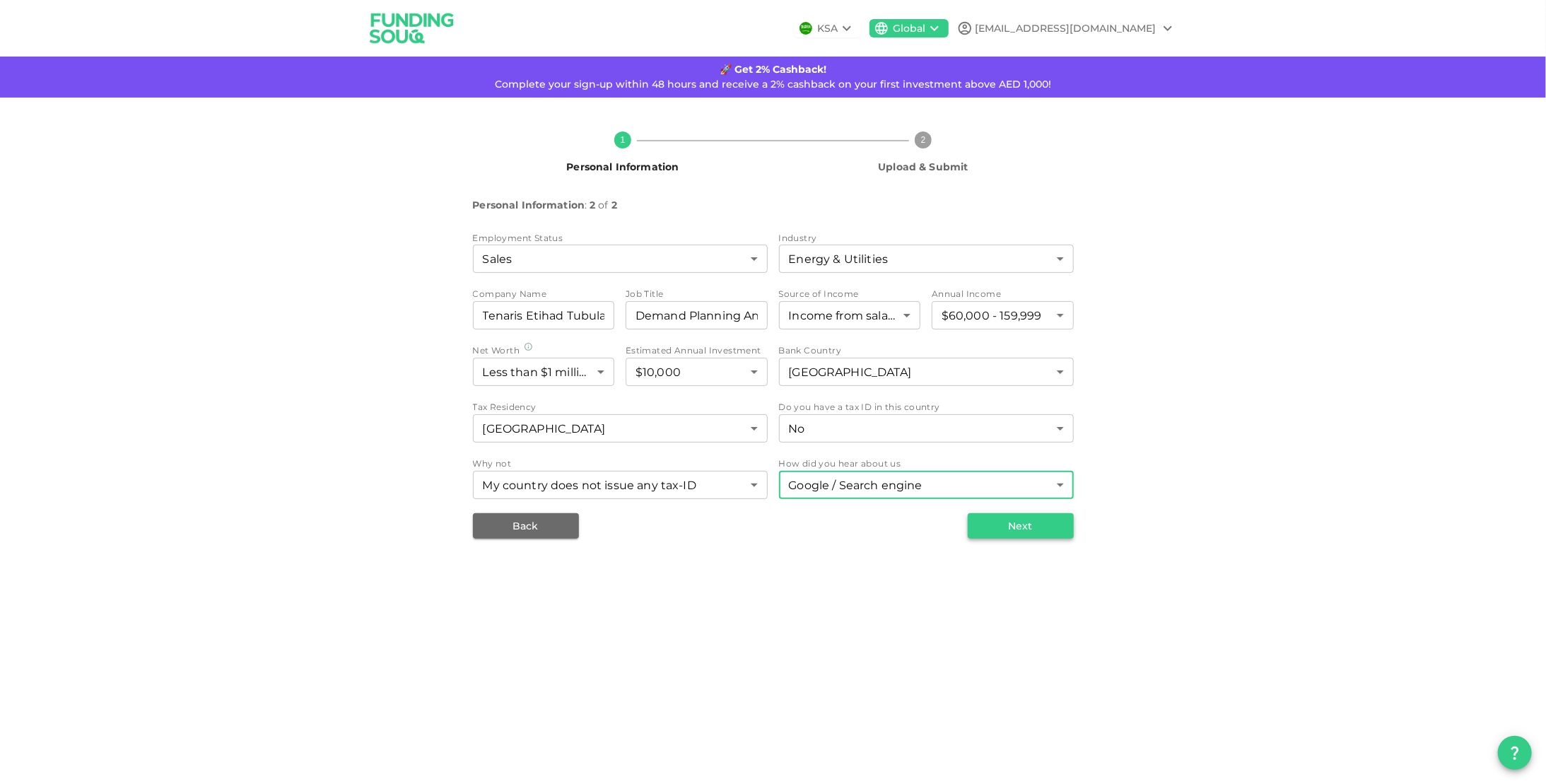
click at [1010, 528] on button "Next" at bounding box center [1020, 525] width 106 height 25
